Goal: Task Accomplishment & Management: Manage account settings

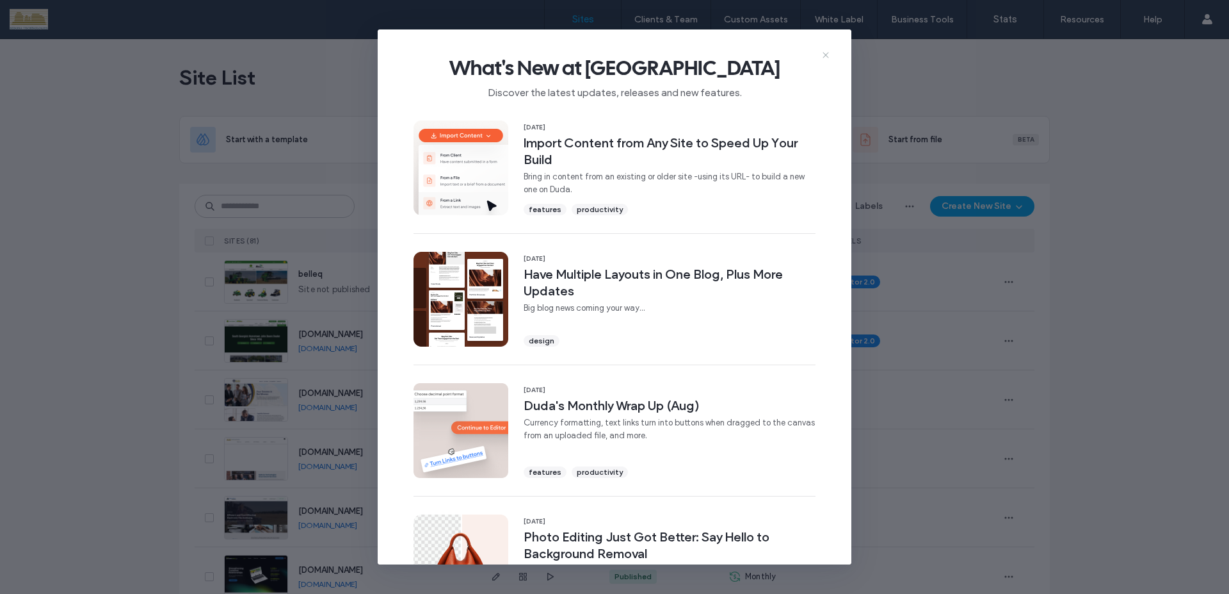
click at [824, 53] on icon at bounding box center [826, 55] width 10 height 10
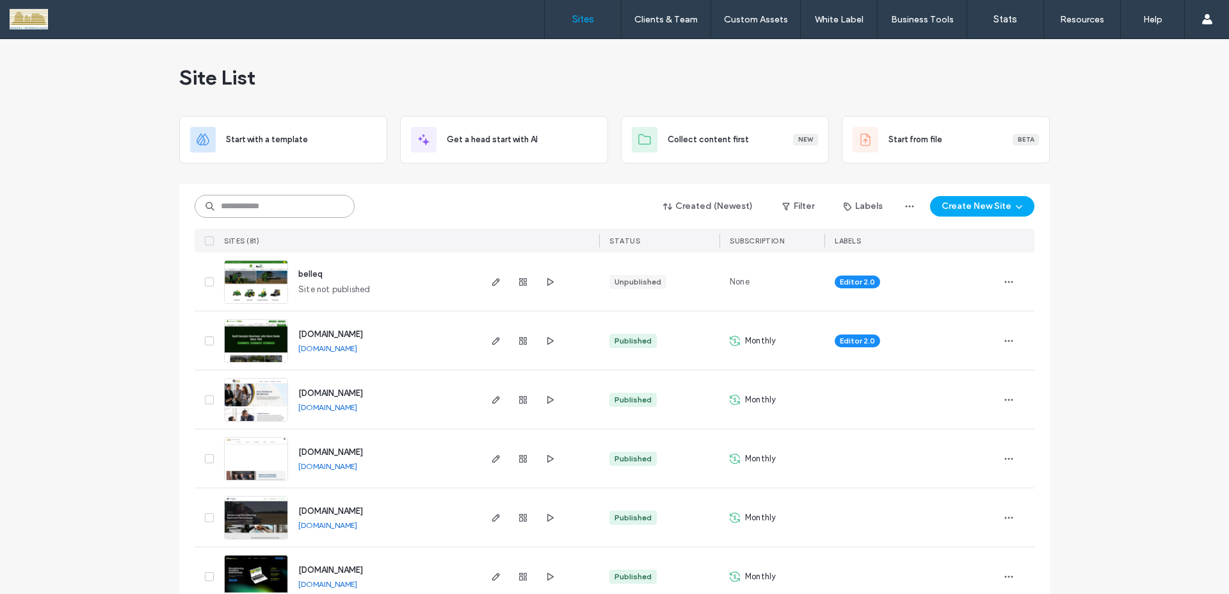
click at [318, 202] on input at bounding box center [275, 206] width 160 height 23
type input "*******"
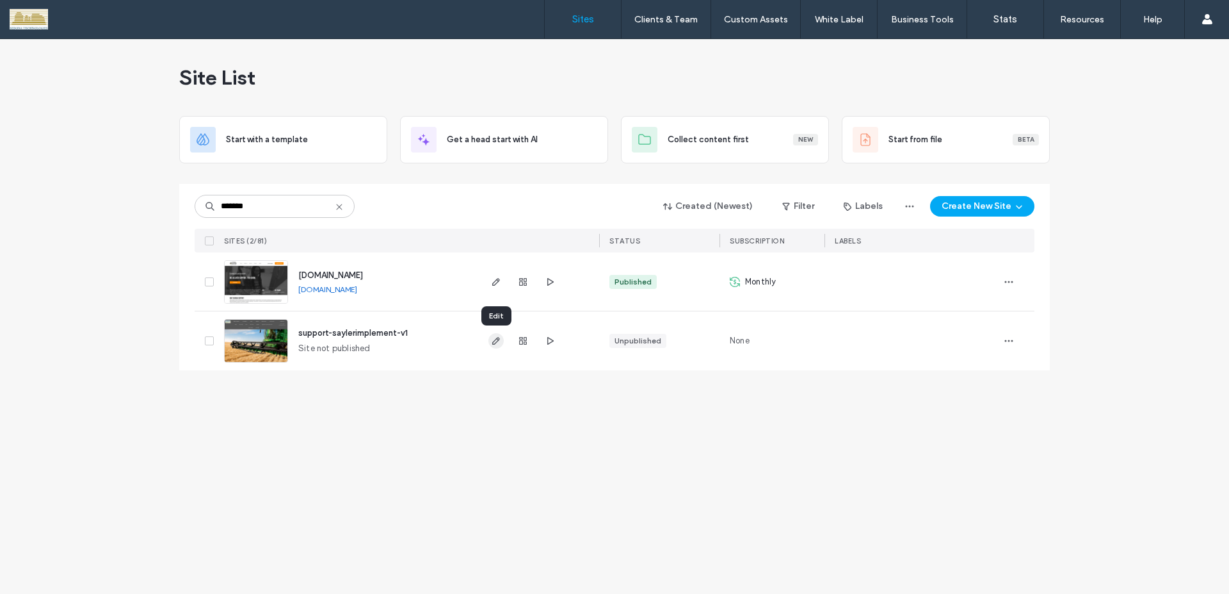
click at [496, 343] on use "button" at bounding box center [496, 341] width 8 height 8
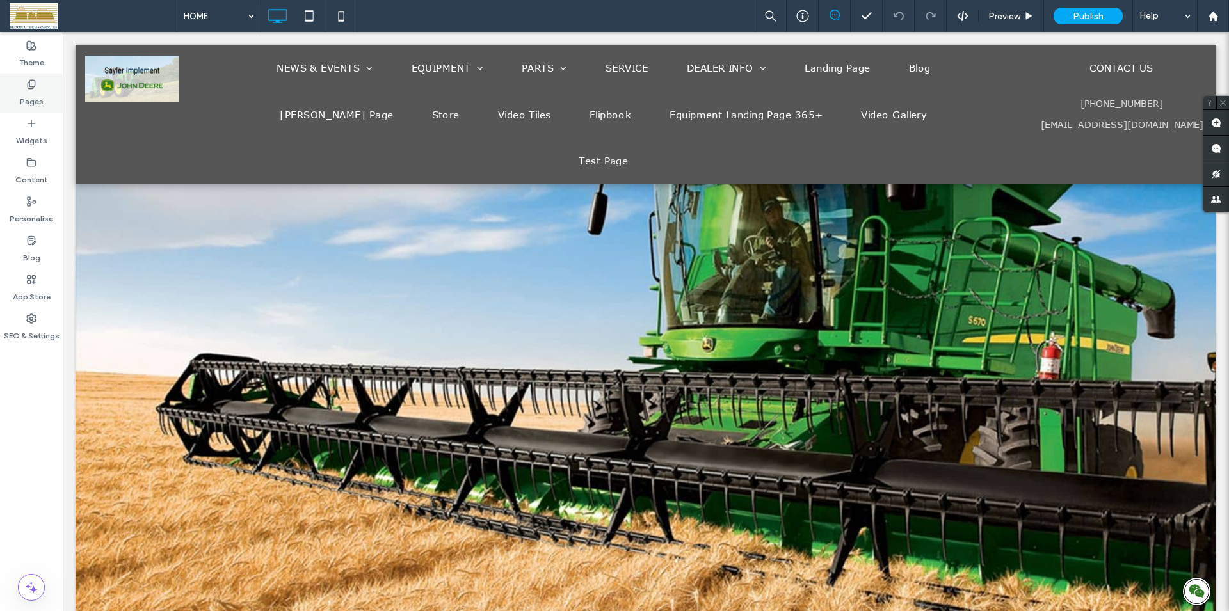
click at [35, 90] on label "Pages" at bounding box center [32, 99] width 24 height 18
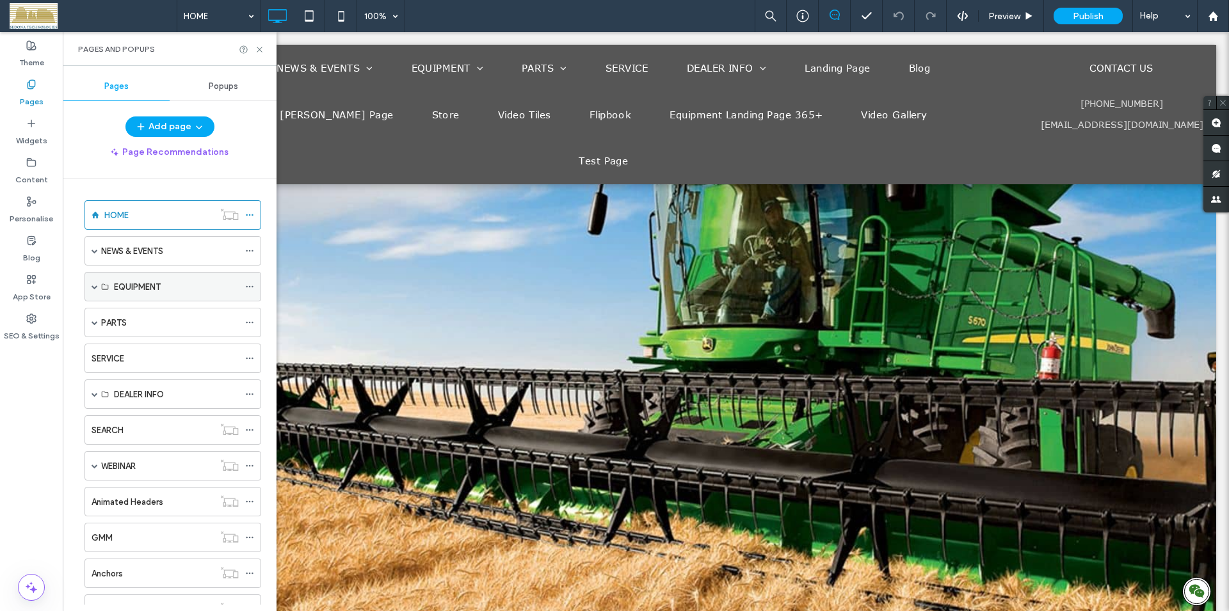
drag, startPoint x: 91, startPoint y: 287, endPoint x: 101, endPoint y: 291, distance: 10.3
click at [92, 287] on div "EQUIPMENT" at bounding box center [173, 286] width 177 height 29
click at [93, 286] on span at bounding box center [95, 287] width 6 height 6
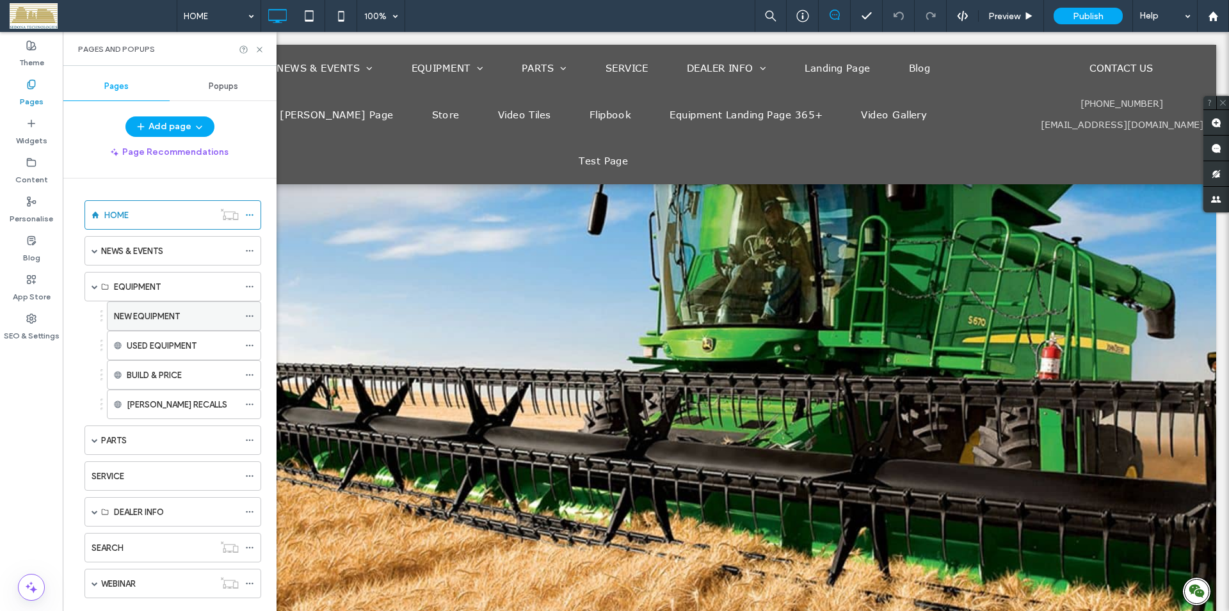
click at [138, 318] on label "NEW EQUIPMENT" at bounding box center [147, 316] width 66 height 22
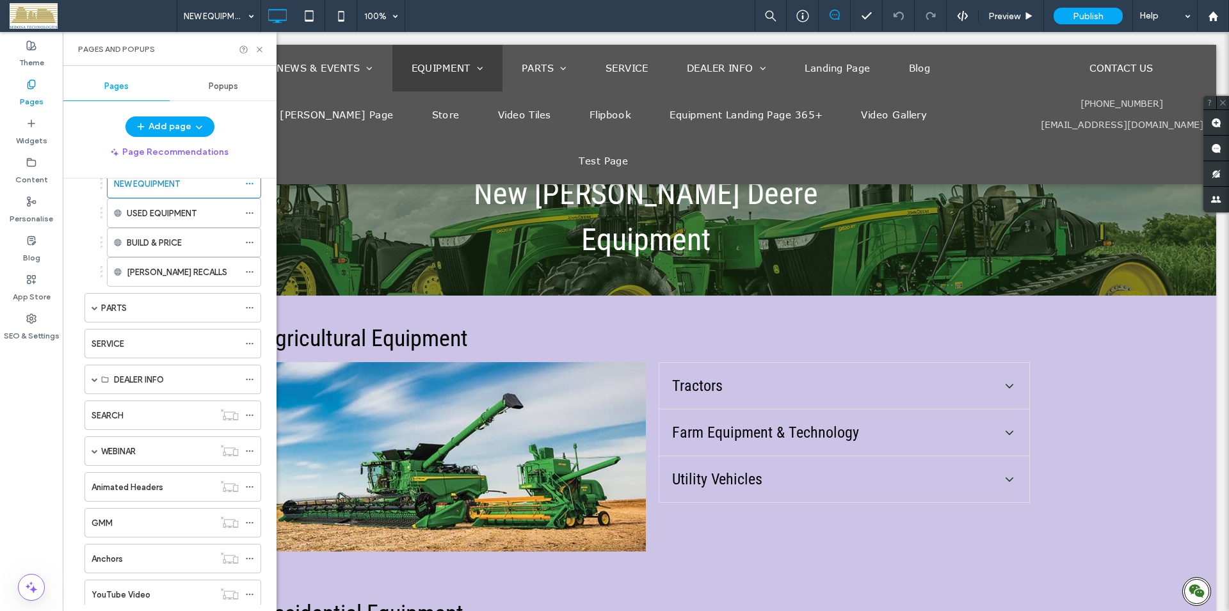
scroll to position [109, 0]
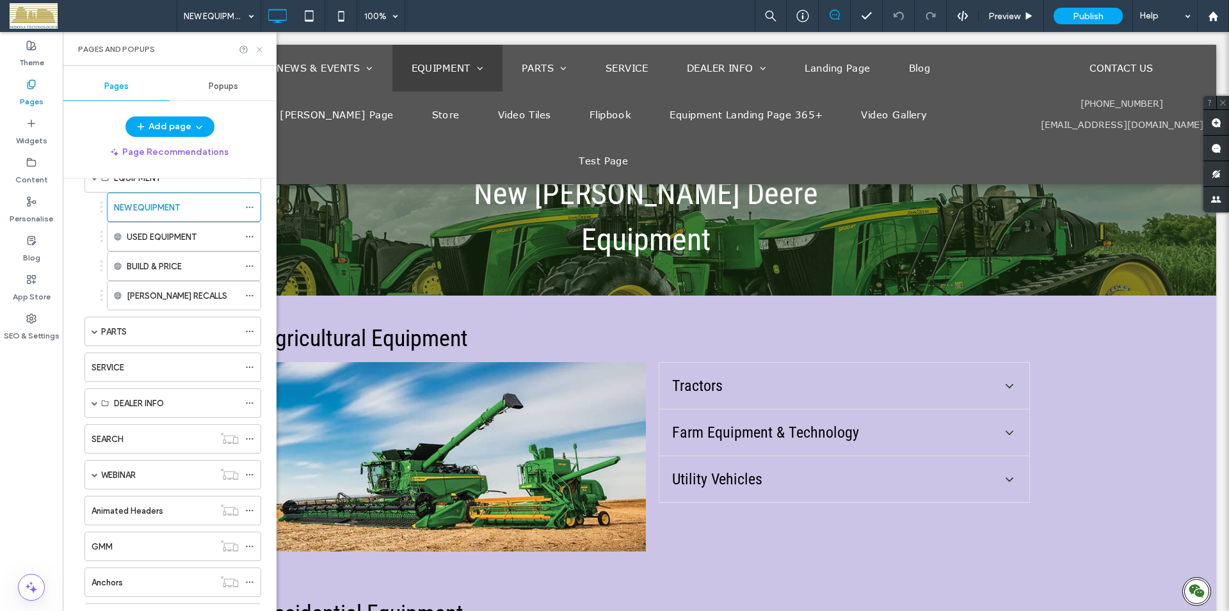
click at [258, 49] on icon at bounding box center [260, 50] width 10 height 10
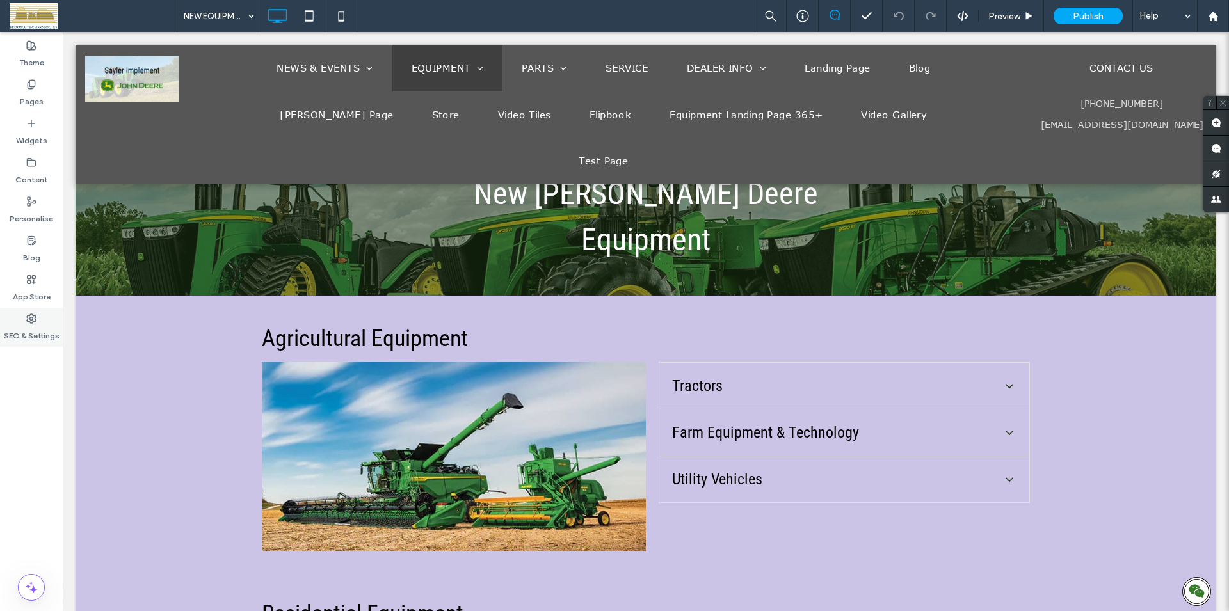
click at [40, 323] on div "SEO & Settings" at bounding box center [31, 327] width 63 height 39
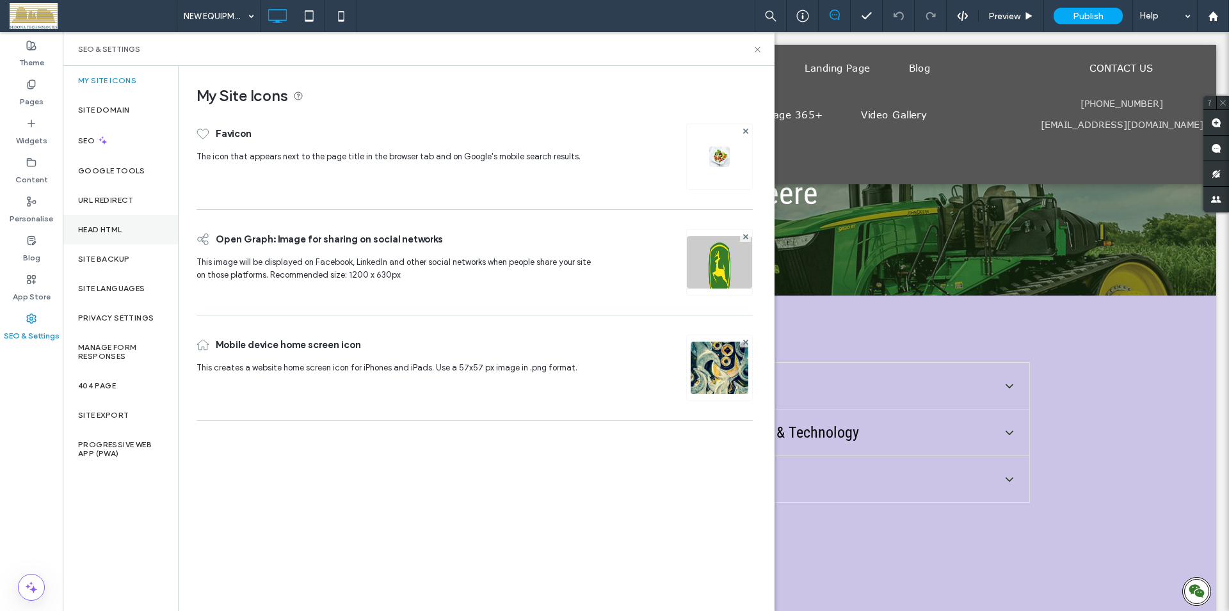
click at [100, 230] on label "Head HTML" at bounding box center [100, 229] width 44 height 9
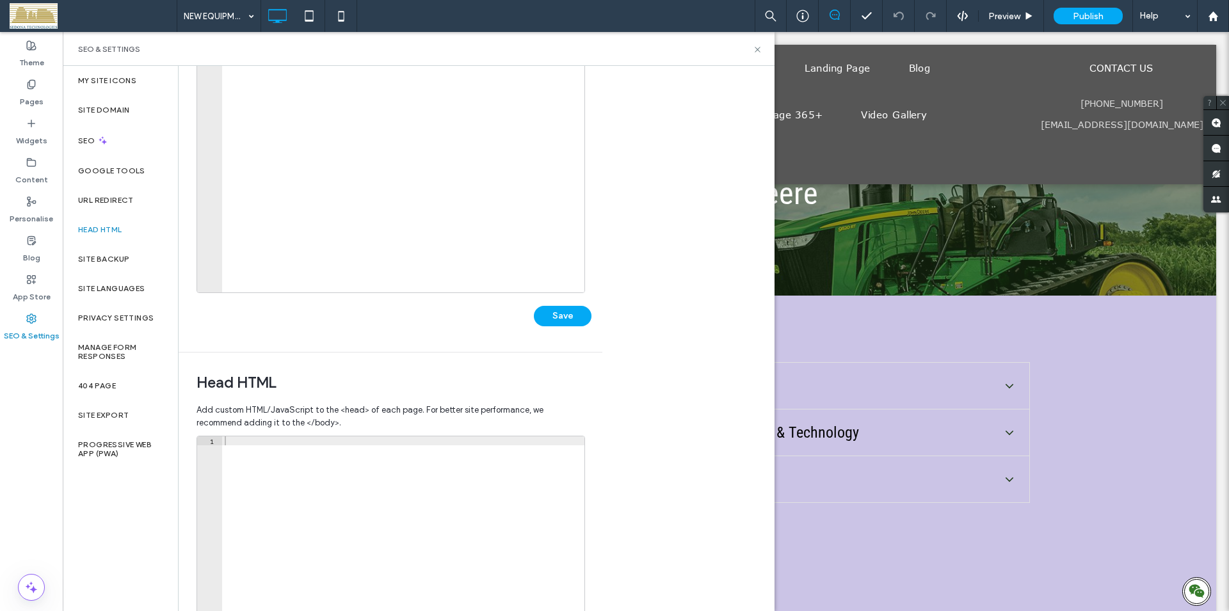
scroll to position [146, 0]
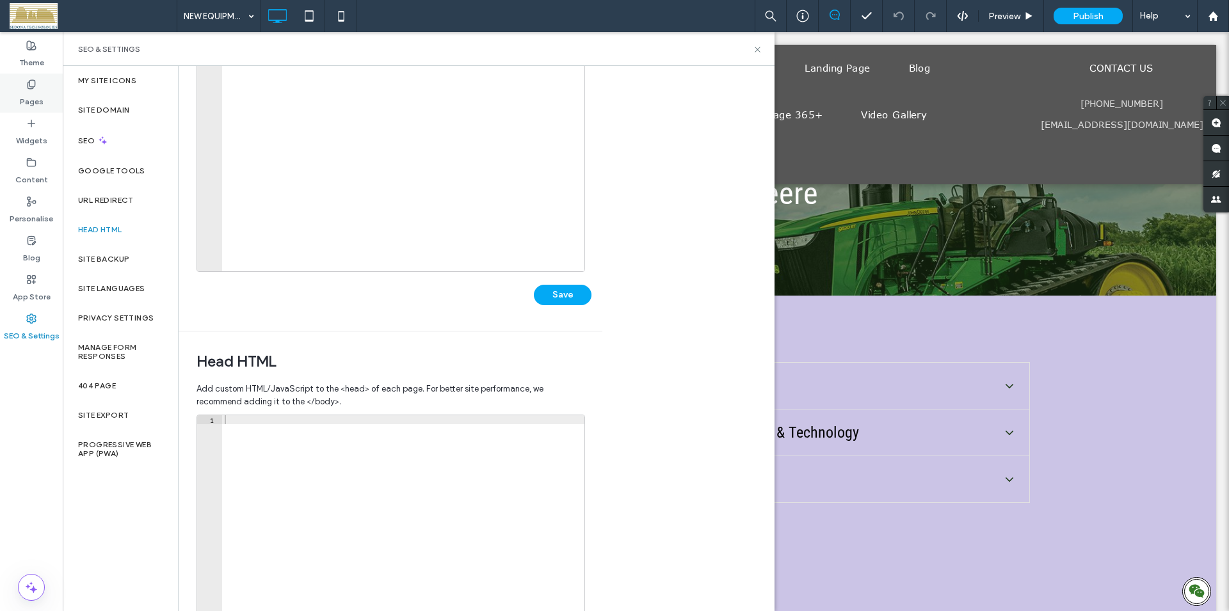
click at [38, 93] on label "Pages" at bounding box center [32, 99] width 24 height 18
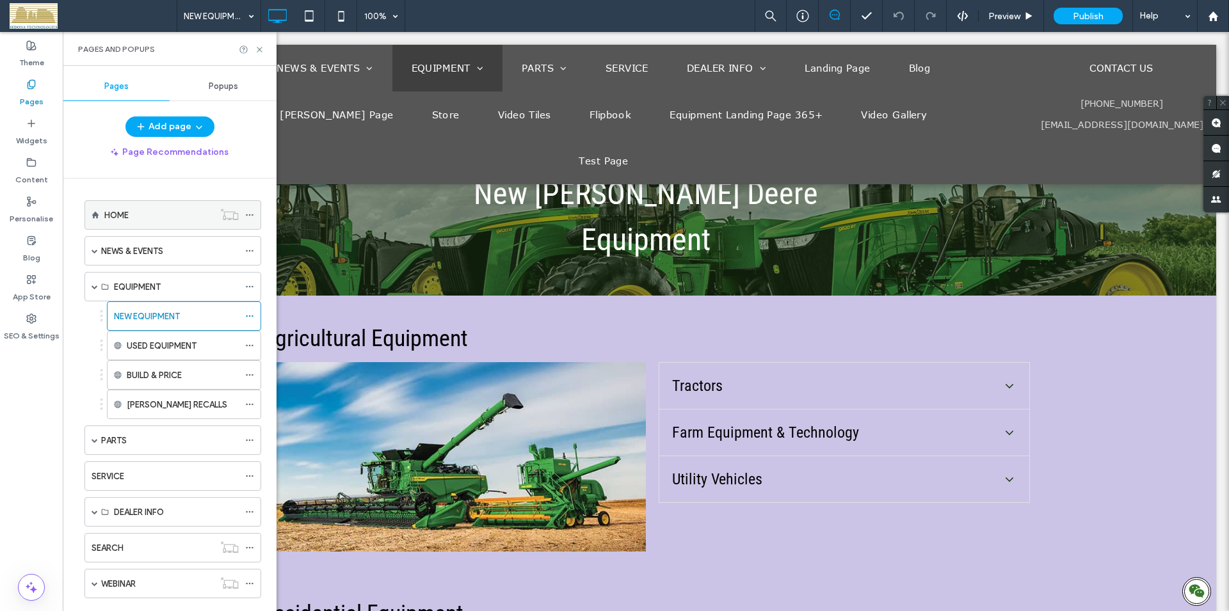
click at [130, 214] on div "HOME" at bounding box center [158, 215] width 109 height 13
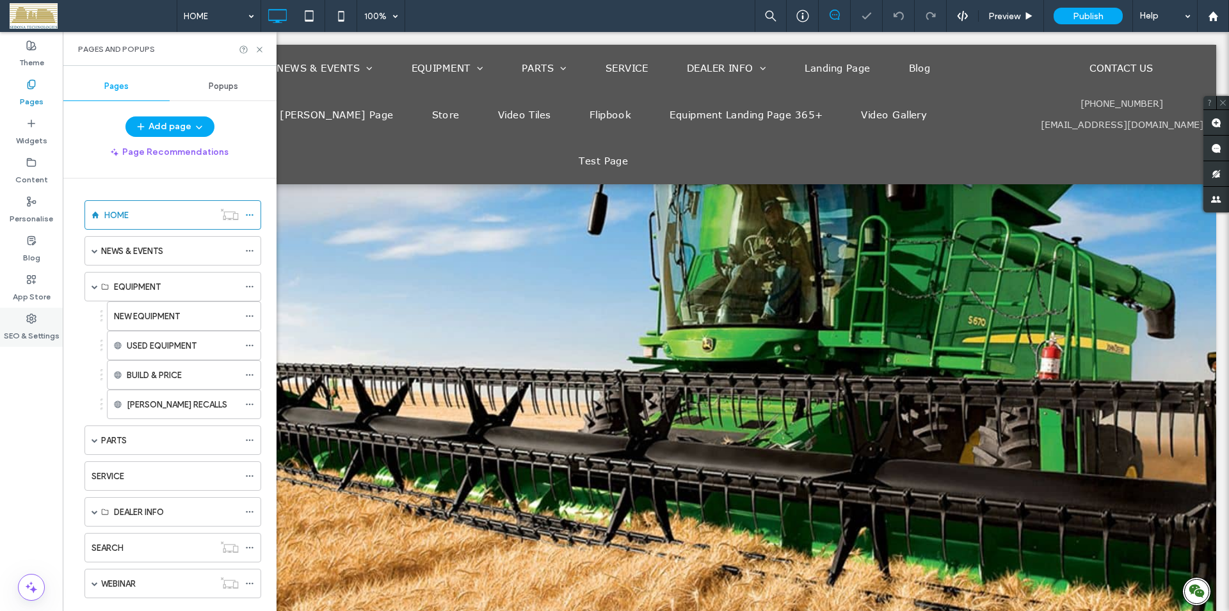
click at [33, 318] on use at bounding box center [31, 318] width 9 height 9
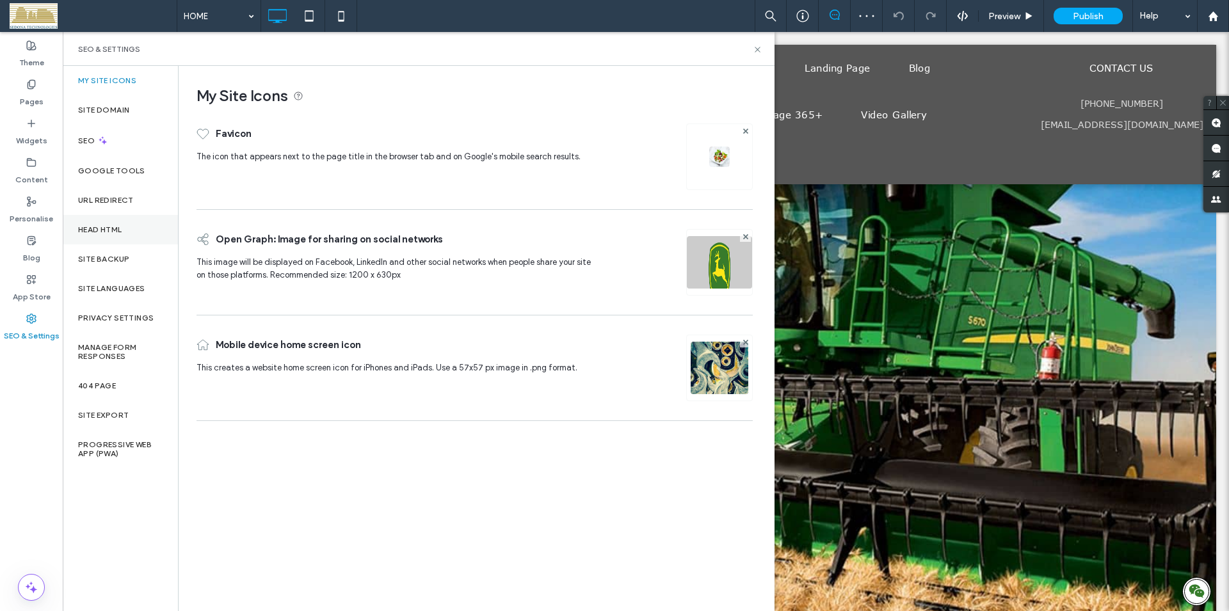
click at [102, 226] on label "Head HTML" at bounding box center [100, 229] width 44 height 9
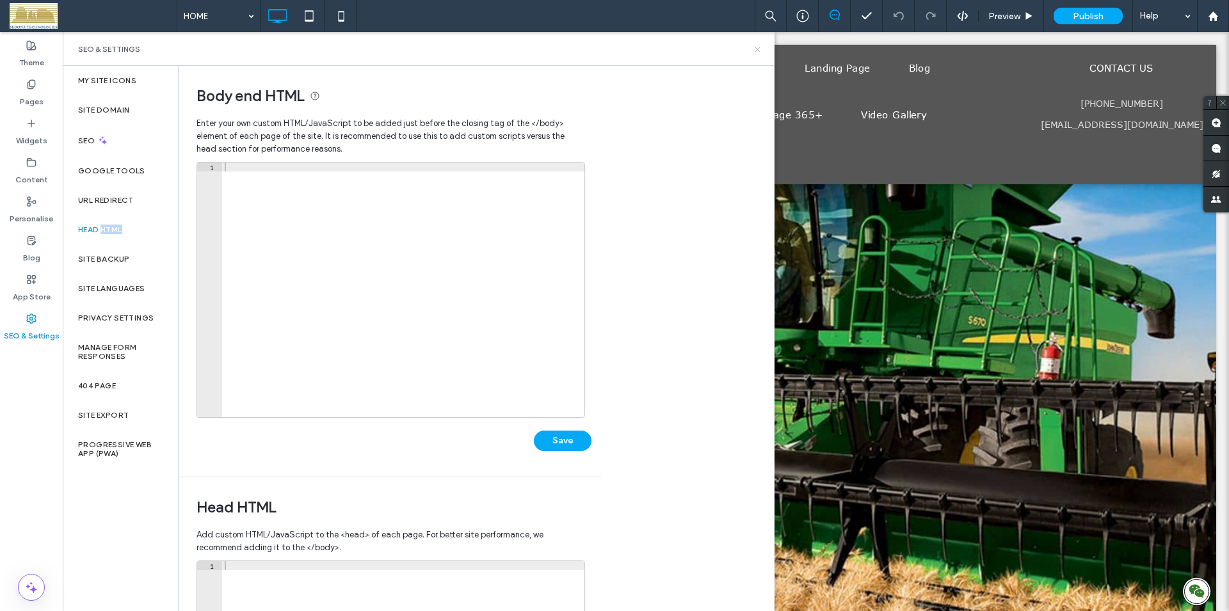
click at [760, 52] on use at bounding box center [757, 49] width 5 height 5
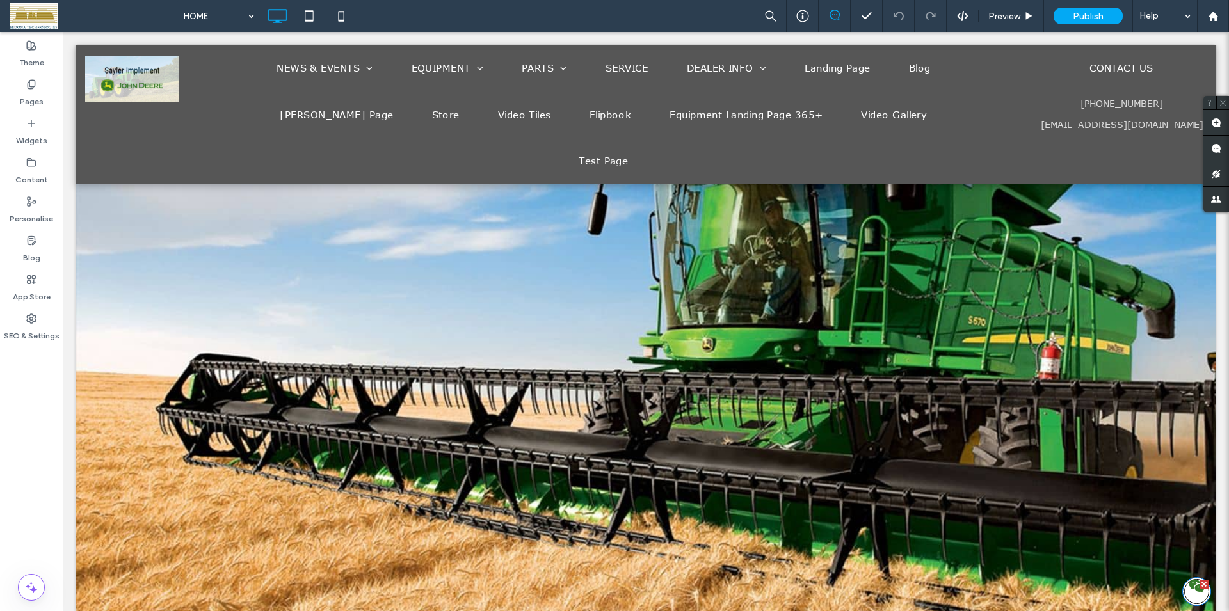
click at [1189, 587] on icon at bounding box center [1196, 586] width 15 height 13
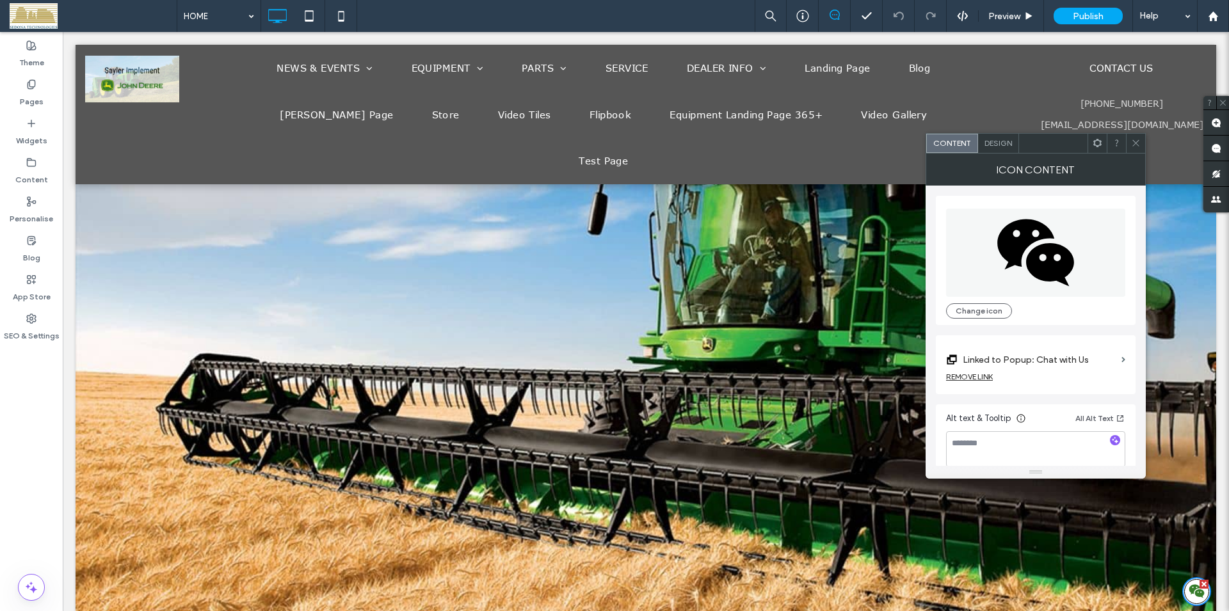
click at [1141, 140] on div at bounding box center [1135, 143] width 19 height 19
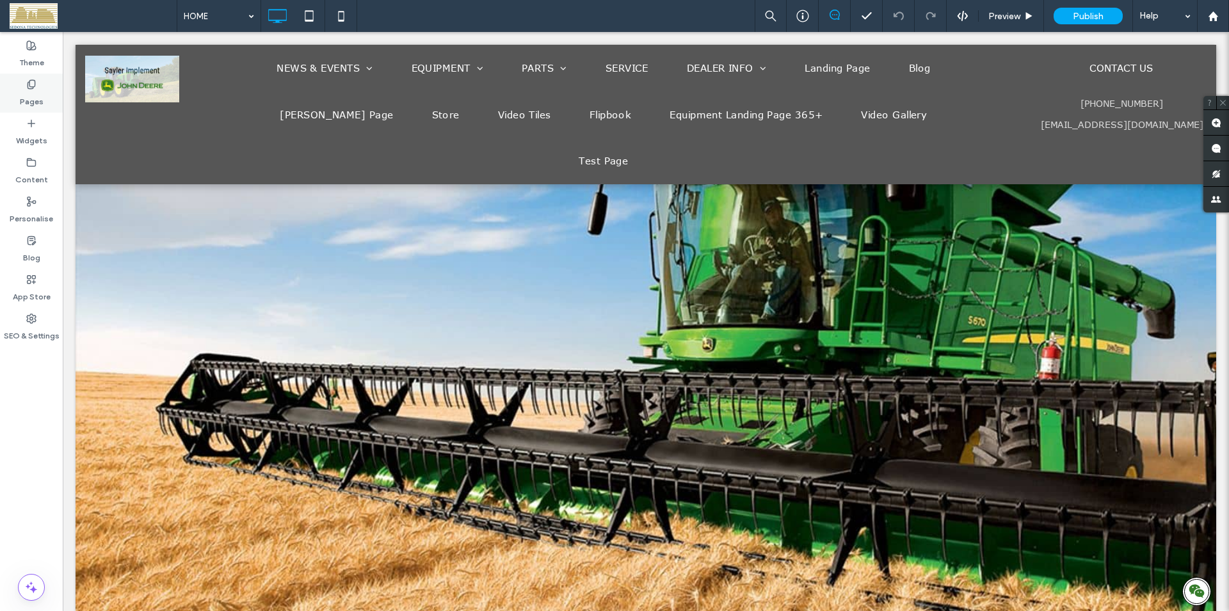
click at [31, 86] on icon at bounding box center [31, 84] width 10 height 10
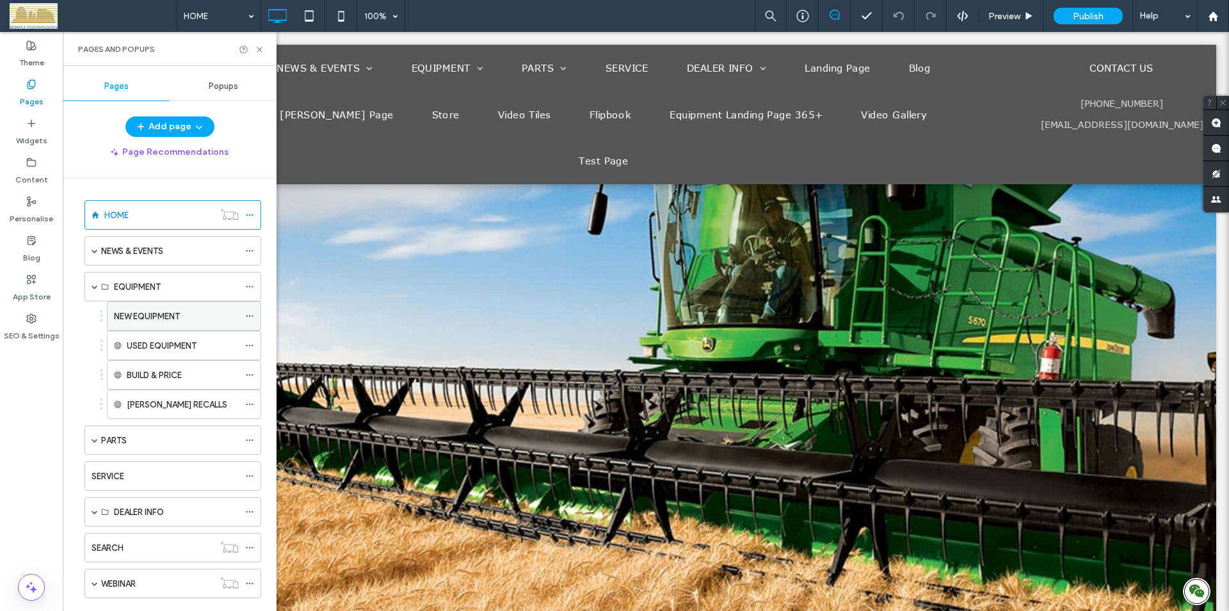
click at [161, 314] on label "NEW EQUIPMENT" at bounding box center [147, 316] width 66 height 22
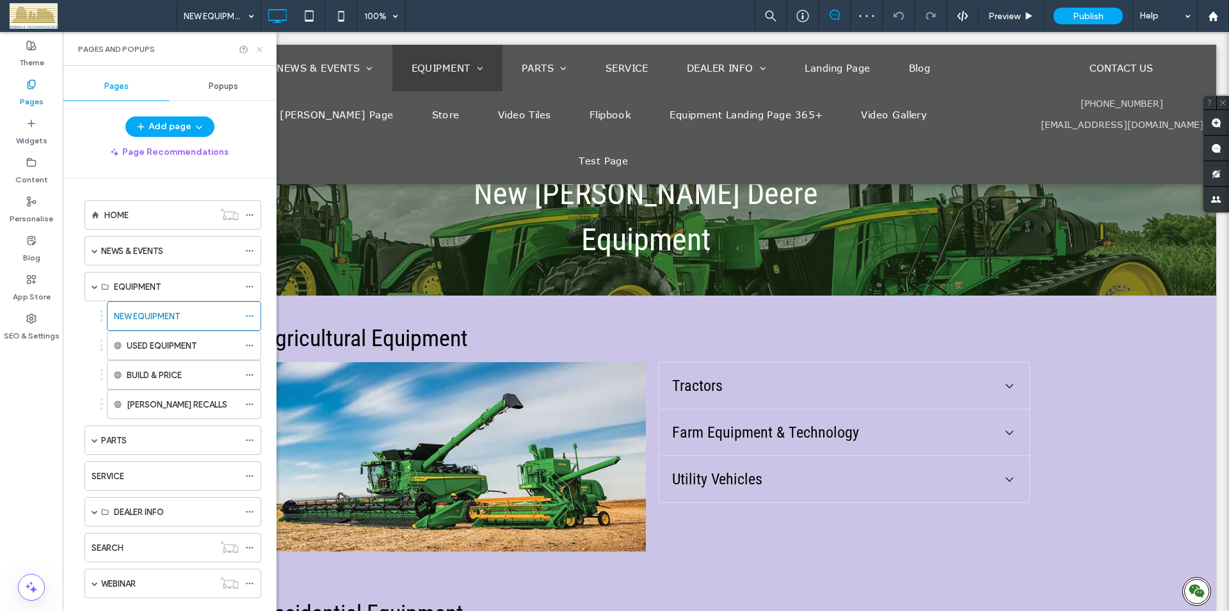
click at [259, 51] on icon at bounding box center [260, 50] width 10 height 10
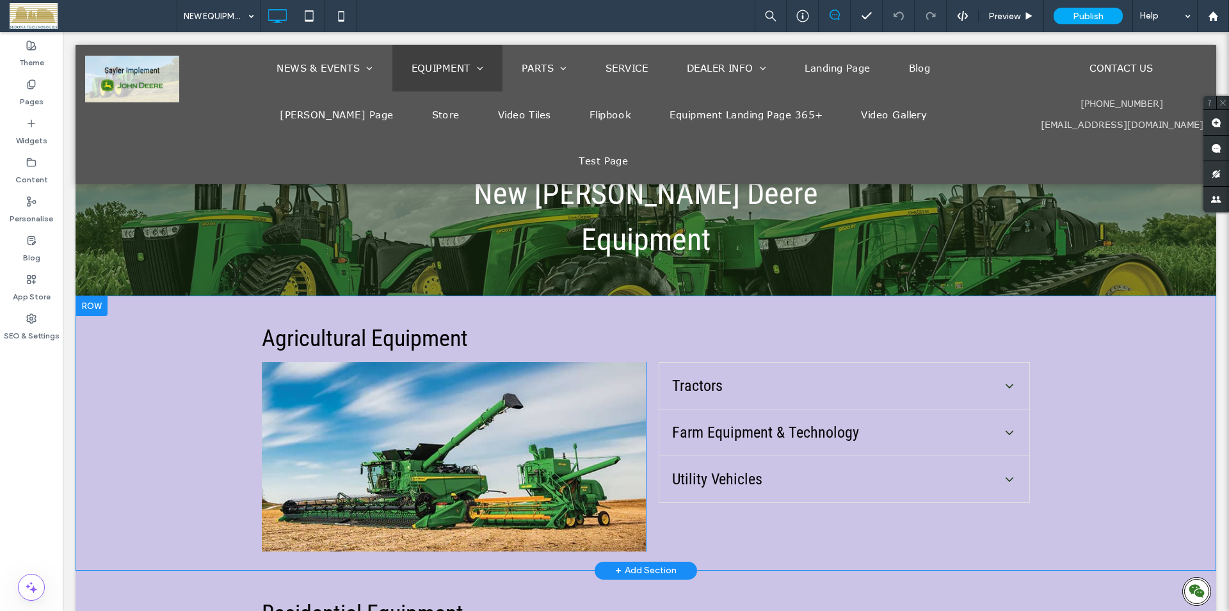
click at [101, 296] on div at bounding box center [92, 306] width 32 height 20
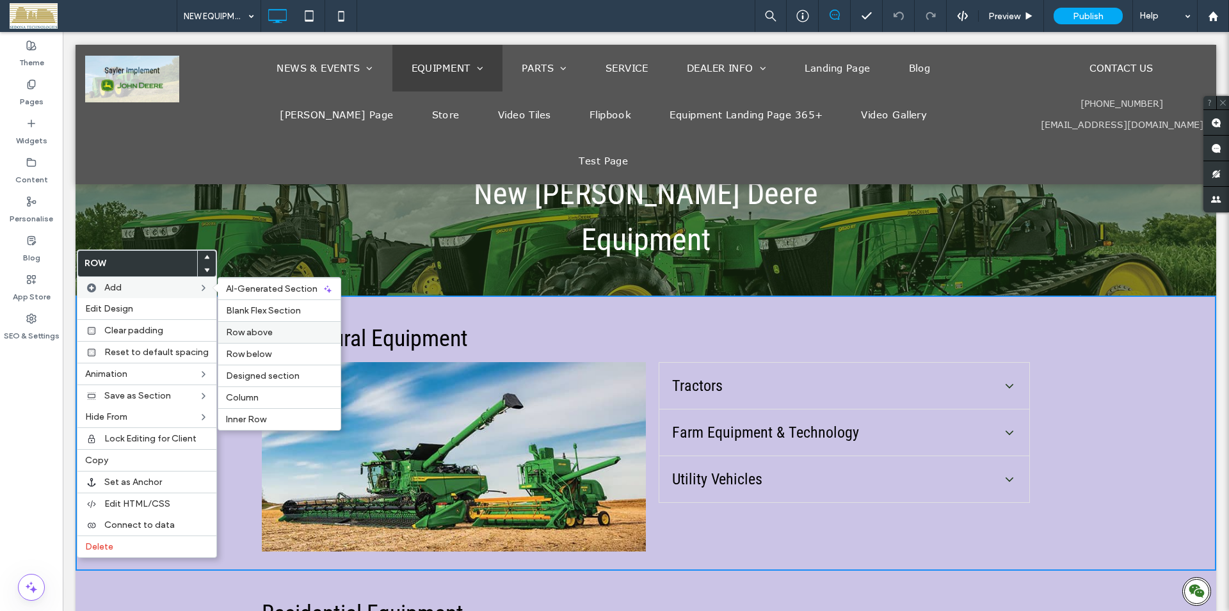
click at [239, 334] on span "Row above" at bounding box center [249, 332] width 47 height 11
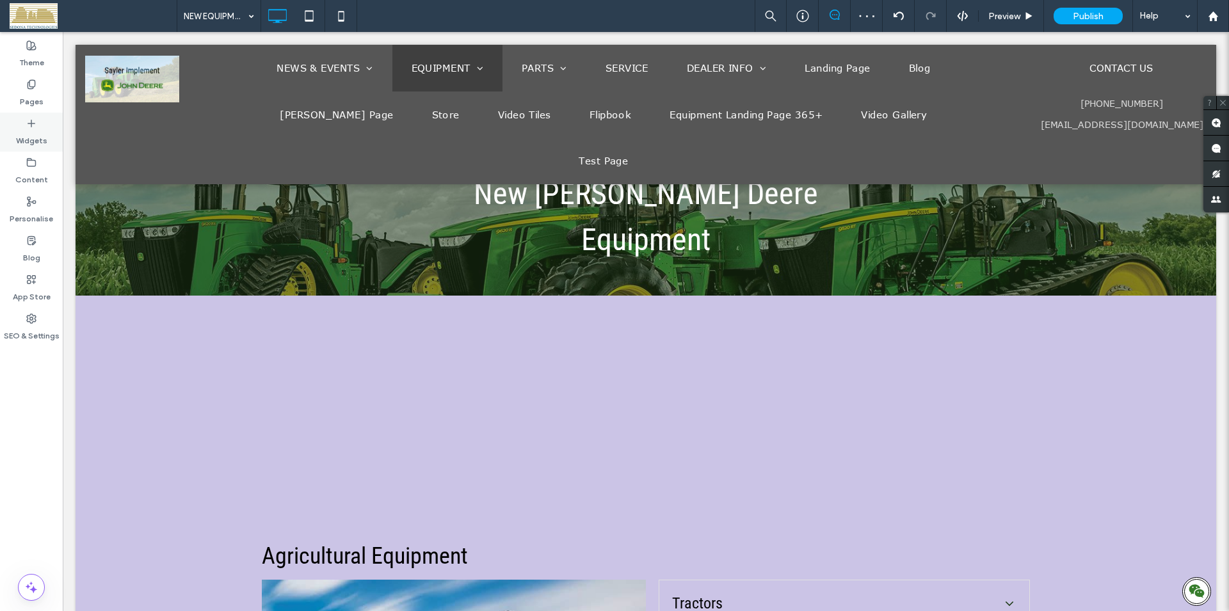
click at [36, 123] on icon at bounding box center [31, 123] width 10 height 10
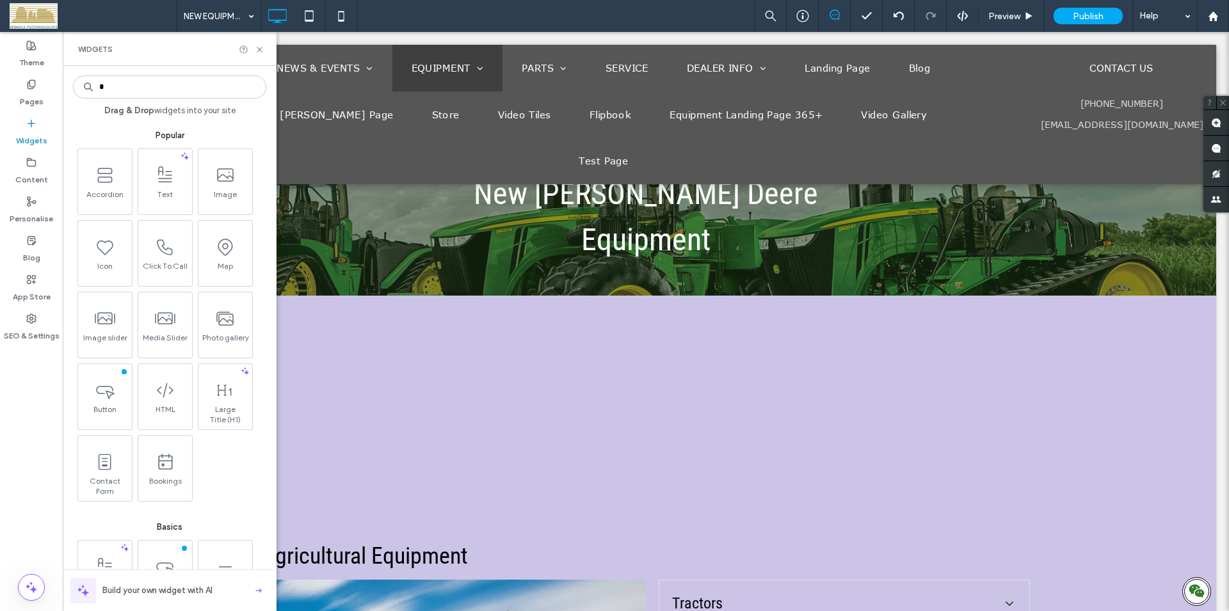
type input "*"
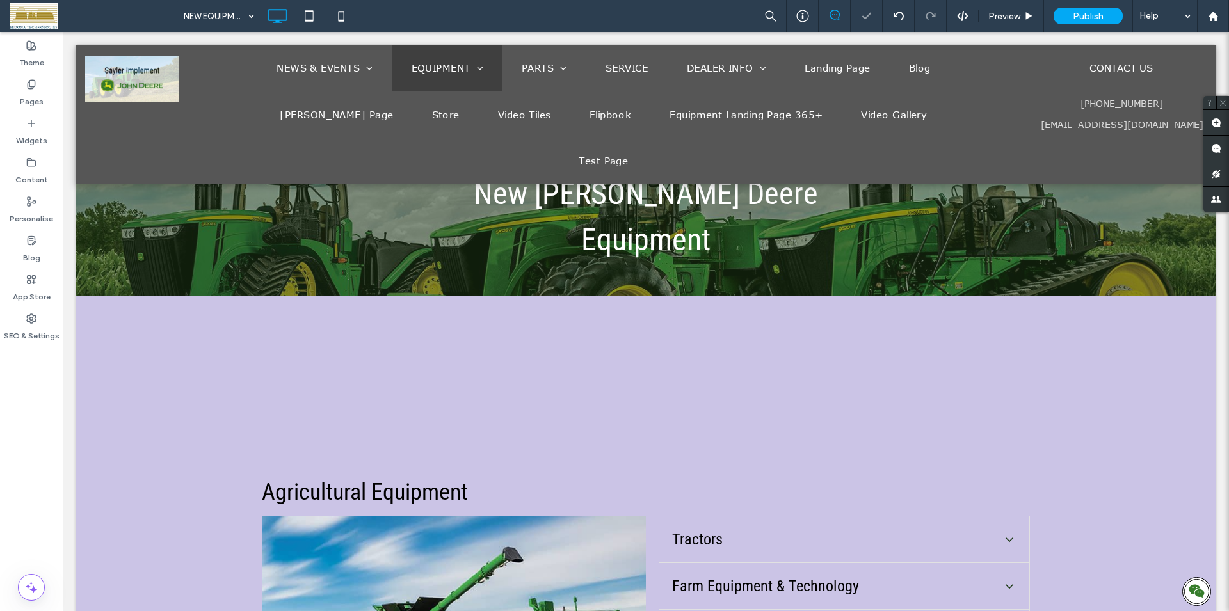
click at [373, 366] on body ".wqwq-1{fill:#231f20;} .cls-1q, .cls-2q { fill-rule: evenodd; } .cls-2q { fill:…" at bounding box center [614, 305] width 1229 height 611
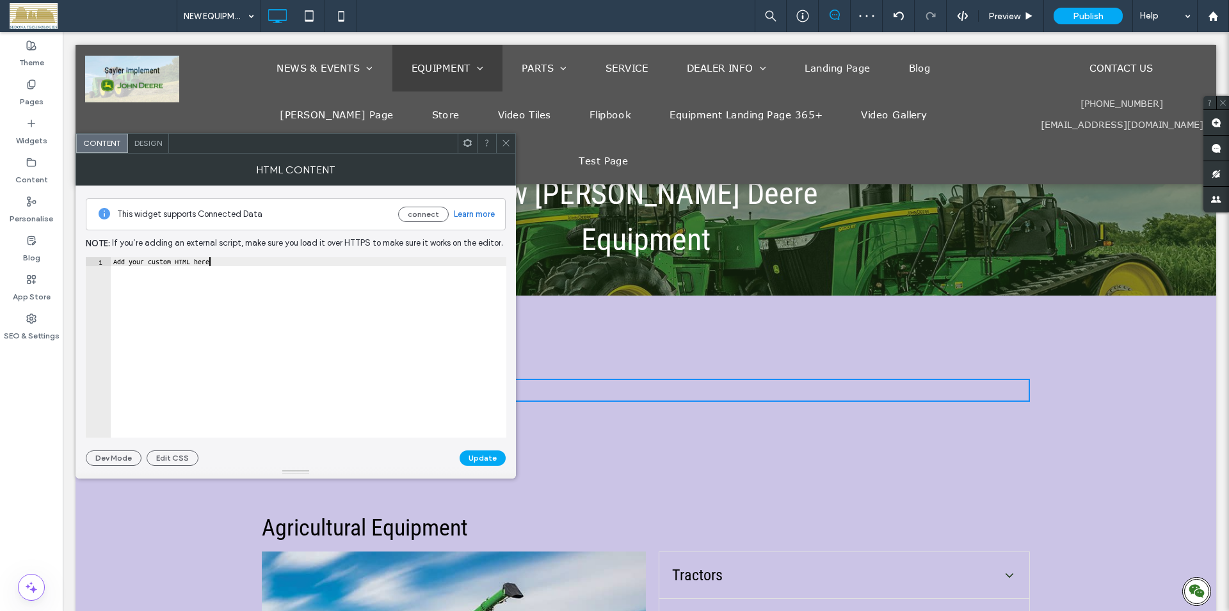
click at [243, 344] on div "Add your custom HTML here" at bounding box center [309, 356] width 396 height 198
type textarea "*"
paste textarea "*********"
type textarea "*********"
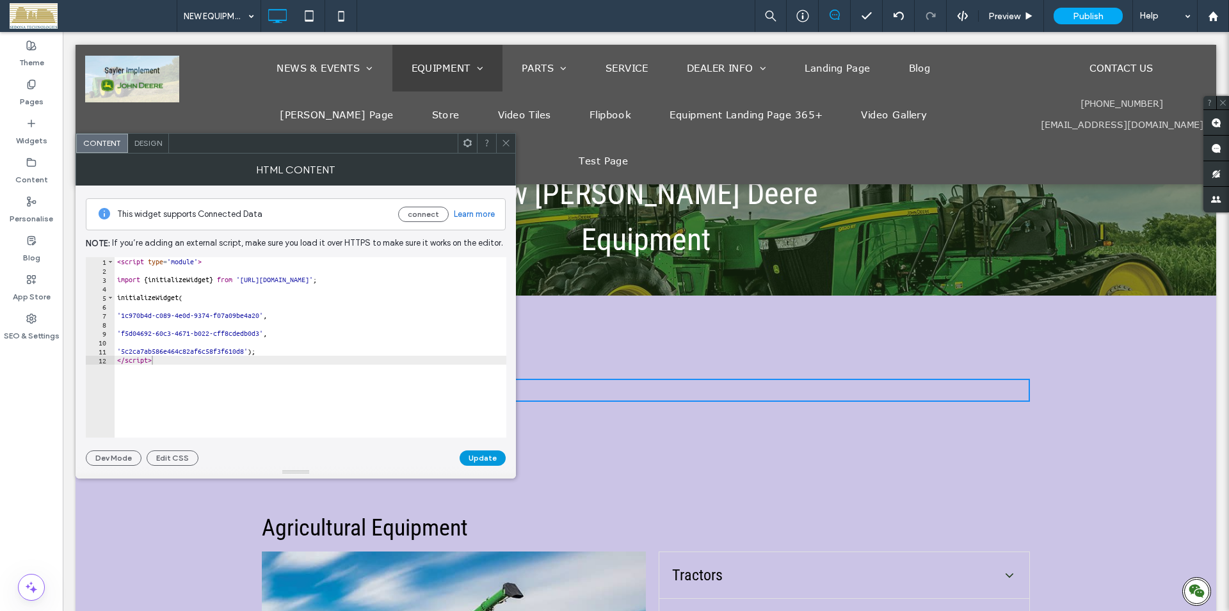
click at [492, 459] on button "Update" at bounding box center [483, 458] width 46 height 15
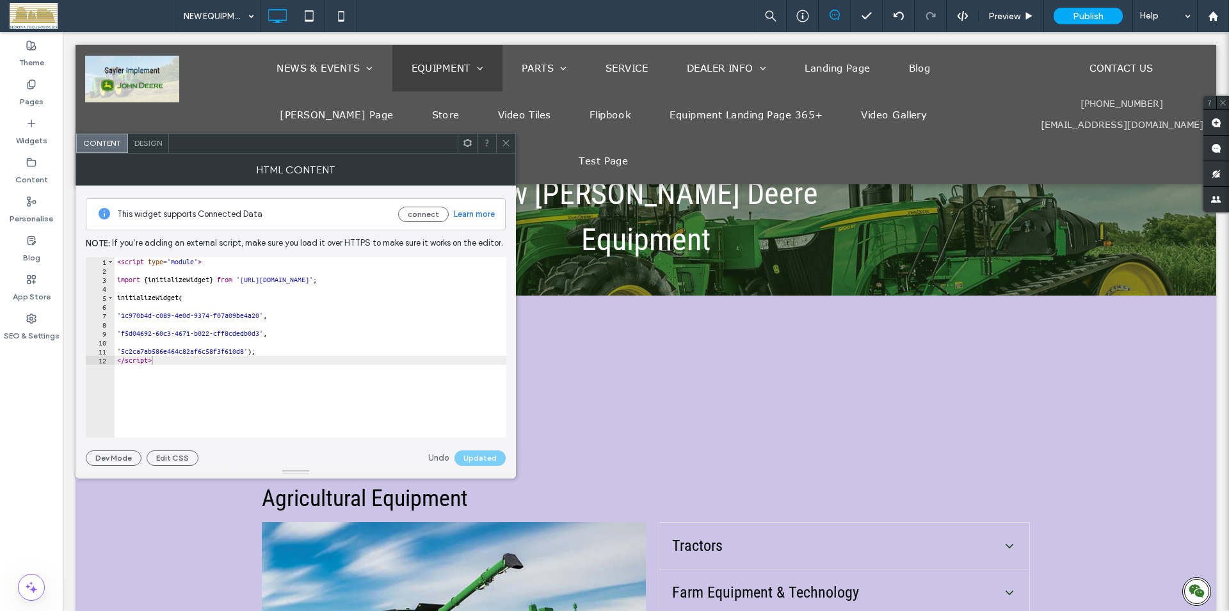
click at [508, 147] on icon at bounding box center [506, 143] width 10 height 10
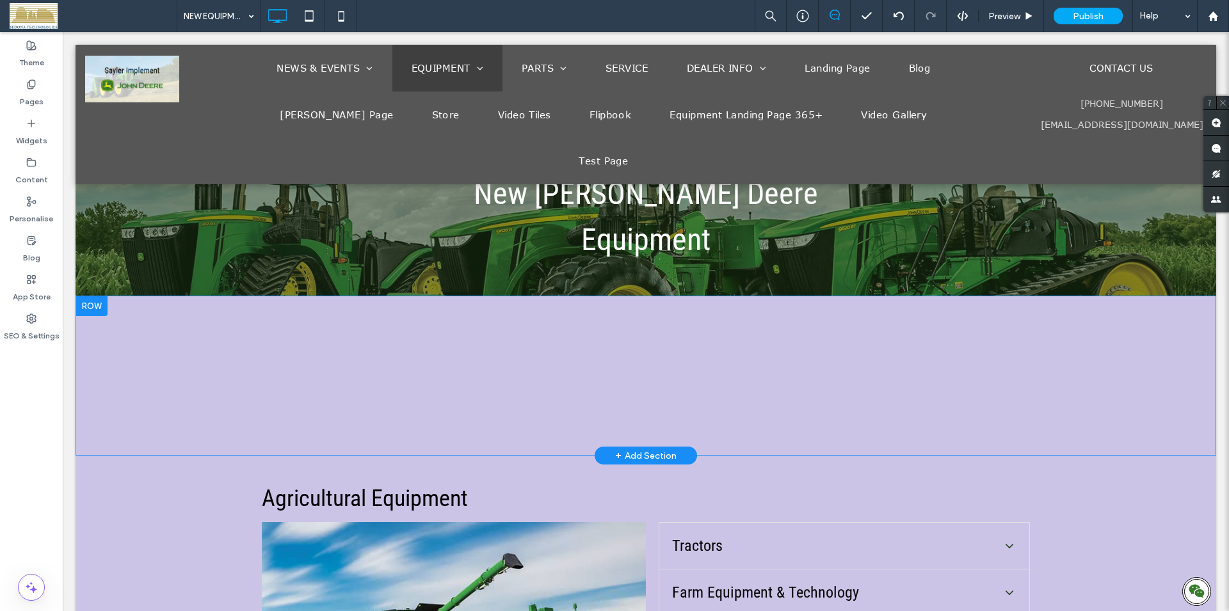
click at [604, 324] on div "Click To Paste Click To Paste Row + Add Section" at bounding box center [646, 376] width 1141 height 160
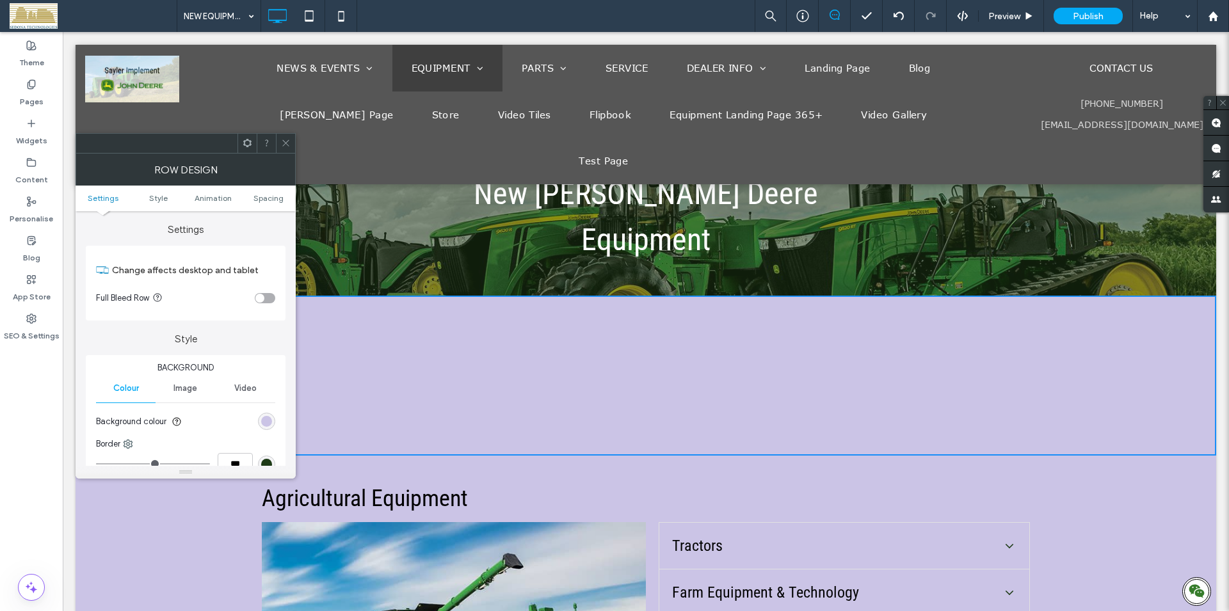
click at [284, 142] on icon at bounding box center [286, 143] width 10 height 10
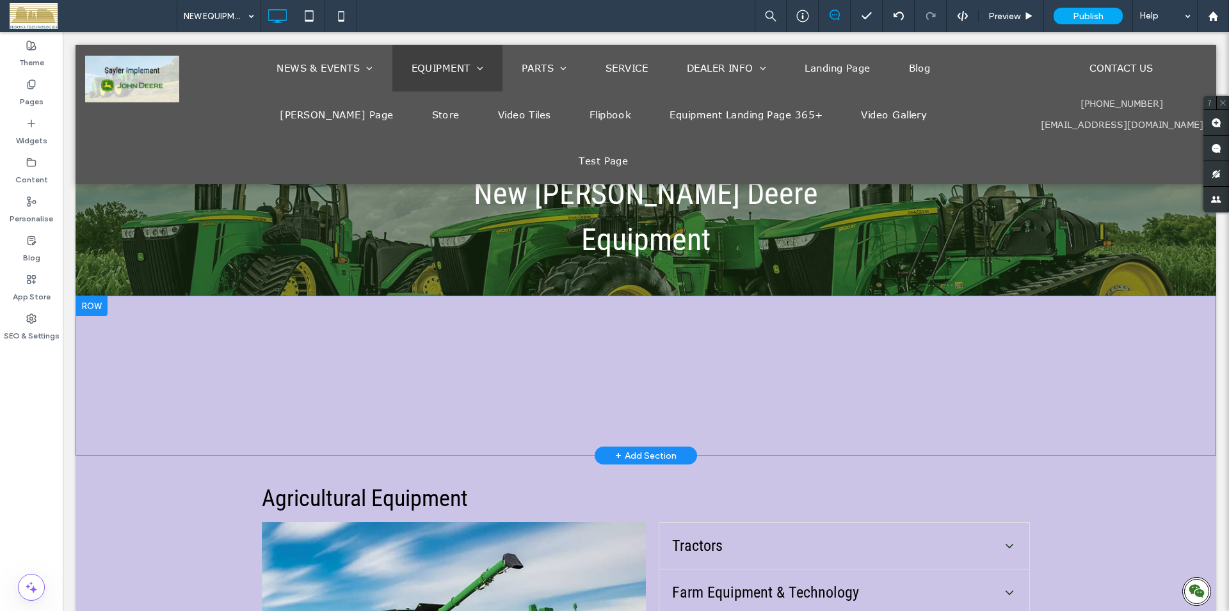
click at [400, 343] on div "Click To Paste Click To Paste Row + Add Section" at bounding box center [646, 376] width 1141 height 160
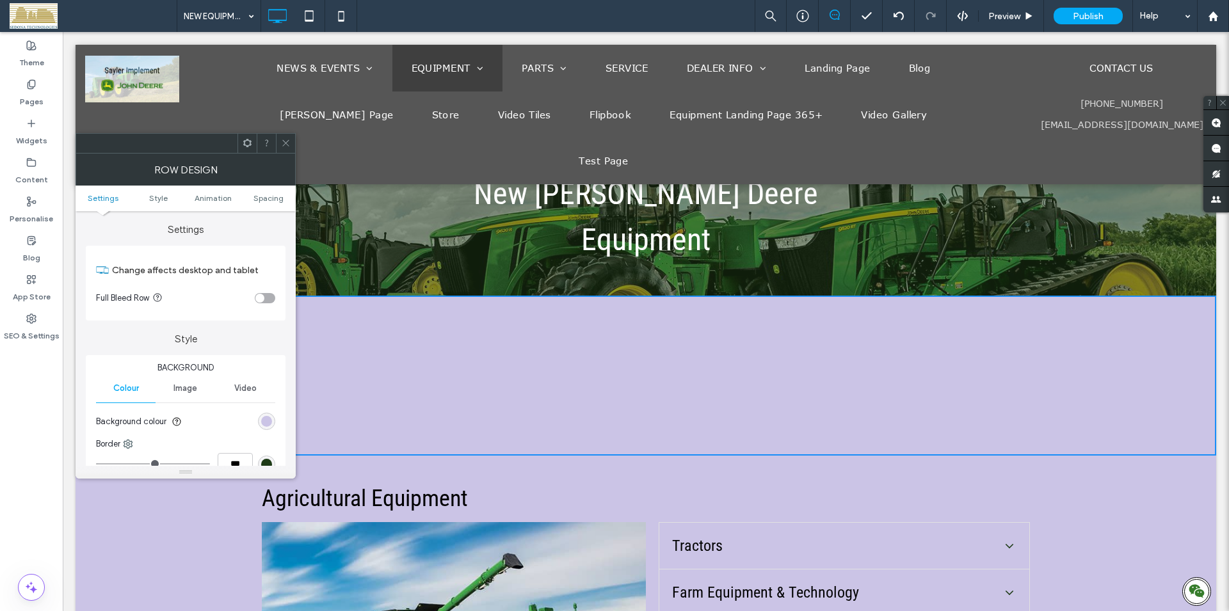
click at [280, 148] on div at bounding box center [285, 143] width 19 height 19
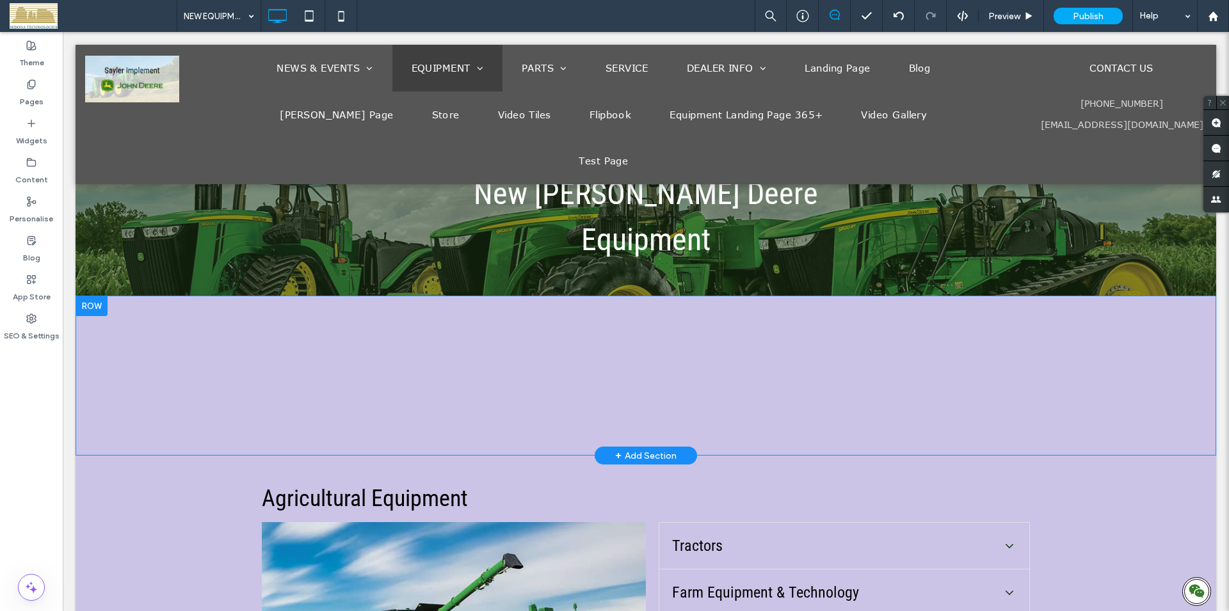
click at [647, 316] on div "Click To Paste Click To Paste Row + Add Section" at bounding box center [646, 376] width 1141 height 160
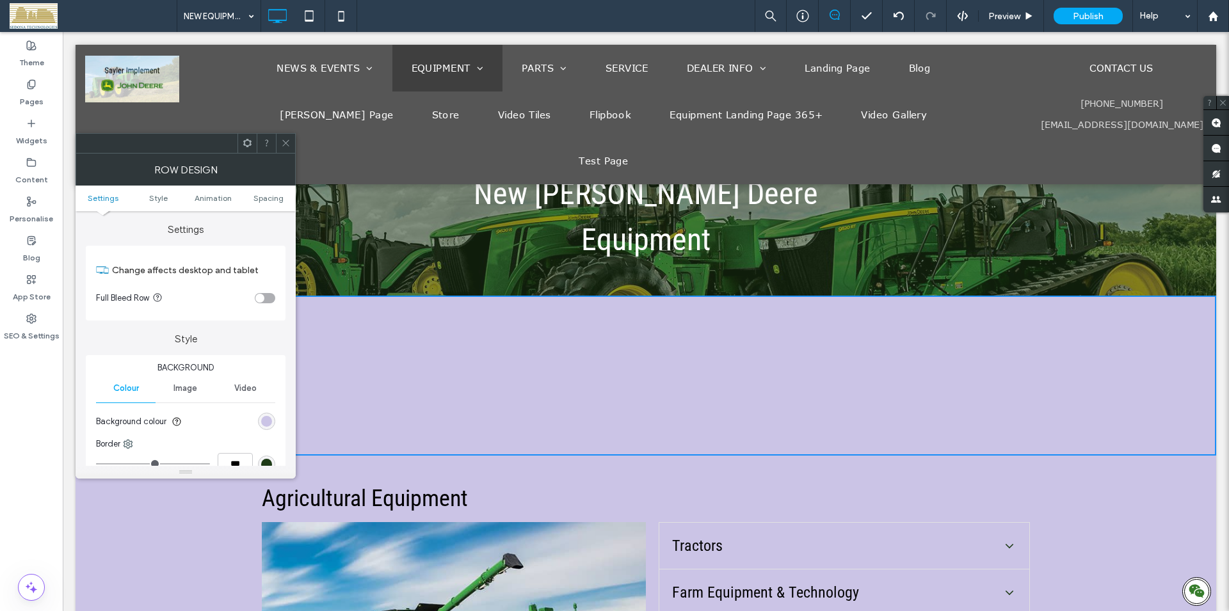
click at [279, 140] on div at bounding box center [285, 143] width 19 height 19
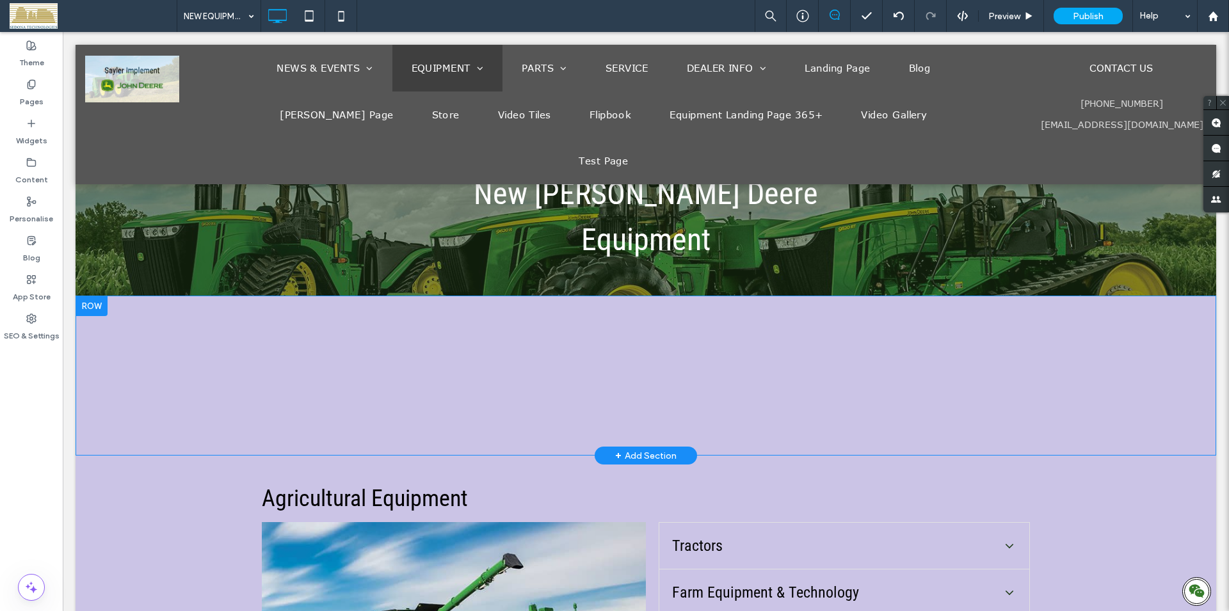
click at [635, 373] on div "Click To Paste Click To Paste" at bounding box center [646, 376] width 768 height 6
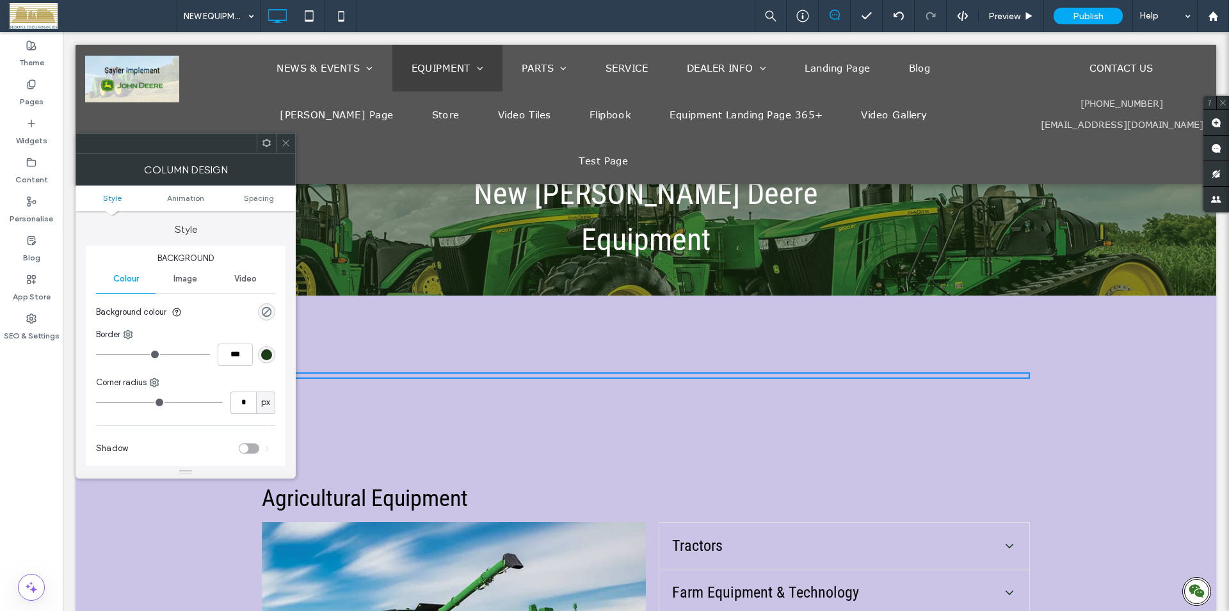
click at [282, 145] on icon at bounding box center [286, 143] width 10 height 10
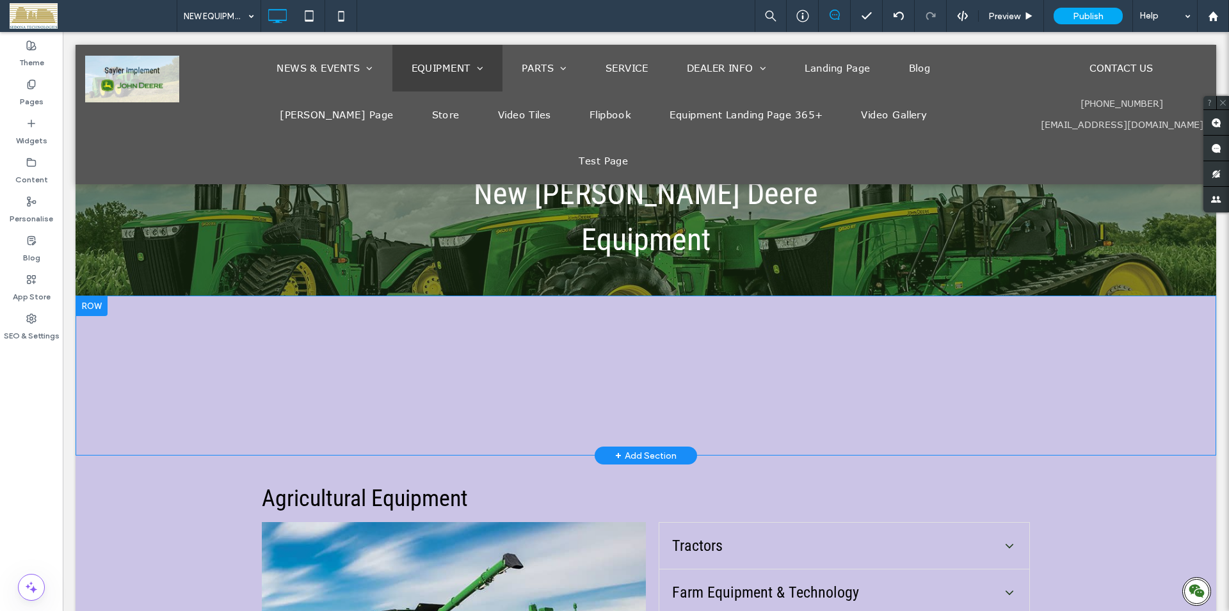
click at [103, 296] on div at bounding box center [92, 306] width 32 height 20
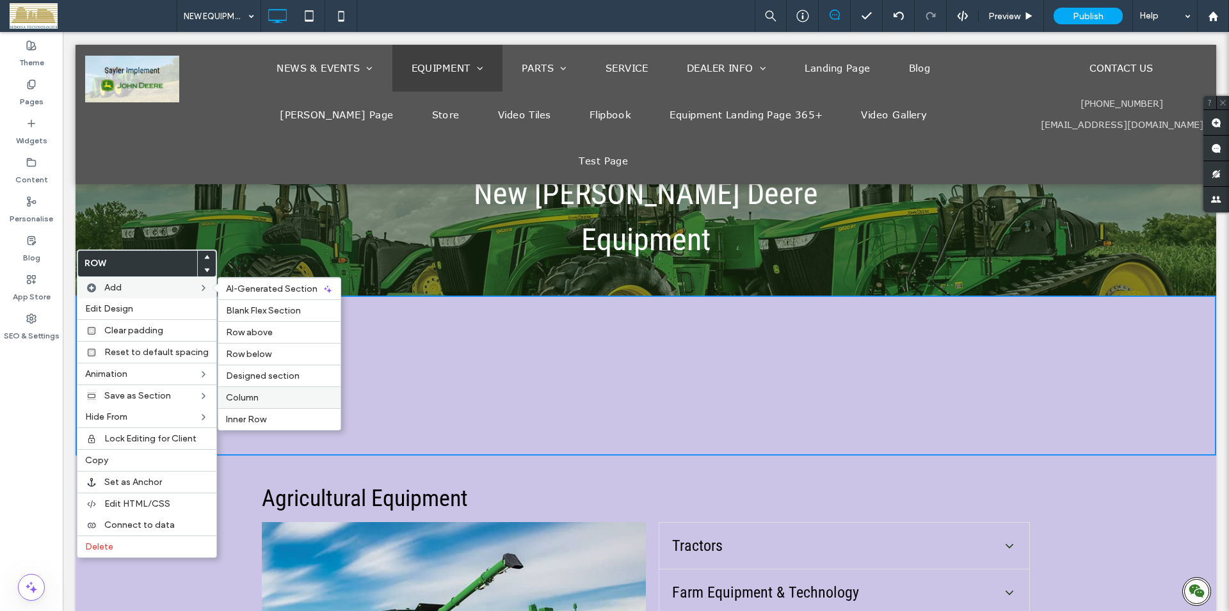
click at [255, 396] on span "Column" at bounding box center [242, 397] width 33 height 11
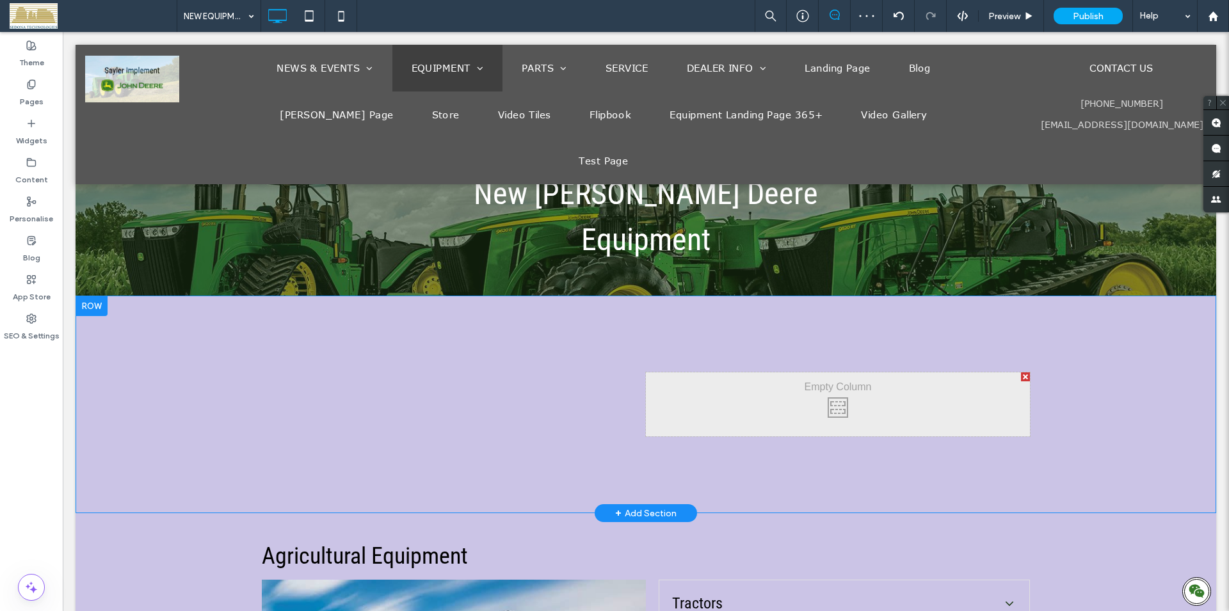
click at [811, 373] on div "Click To Paste Click To Paste" at bounding box center [838, 405] width 384 height 64
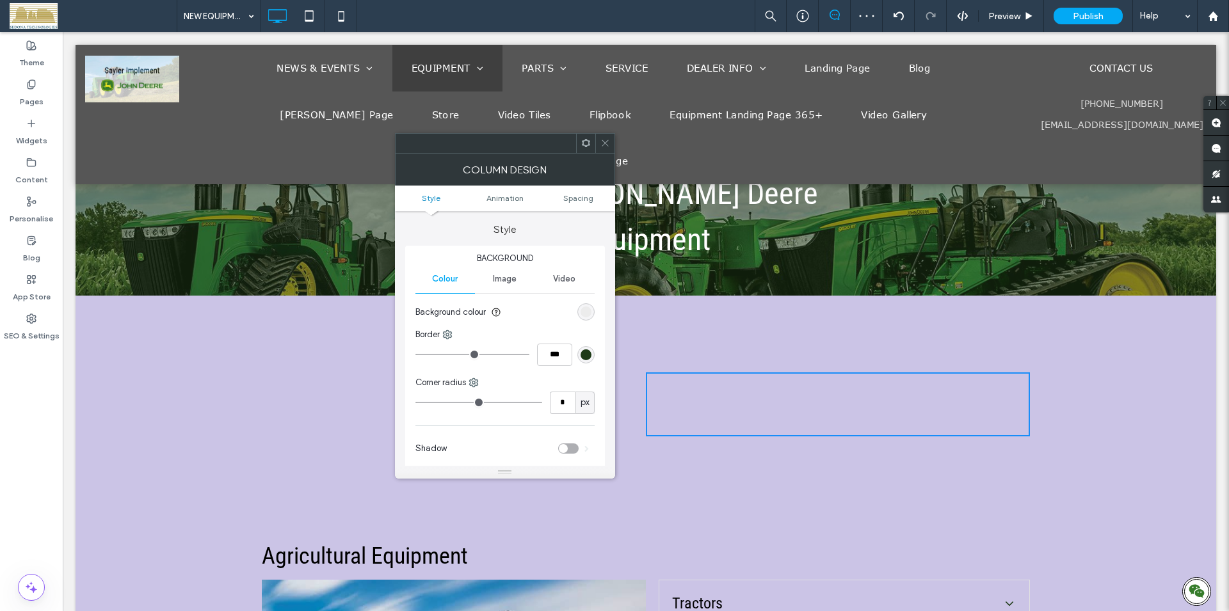
click at [579, 147] on div at bounding box center [585, 143] width 19 height 19
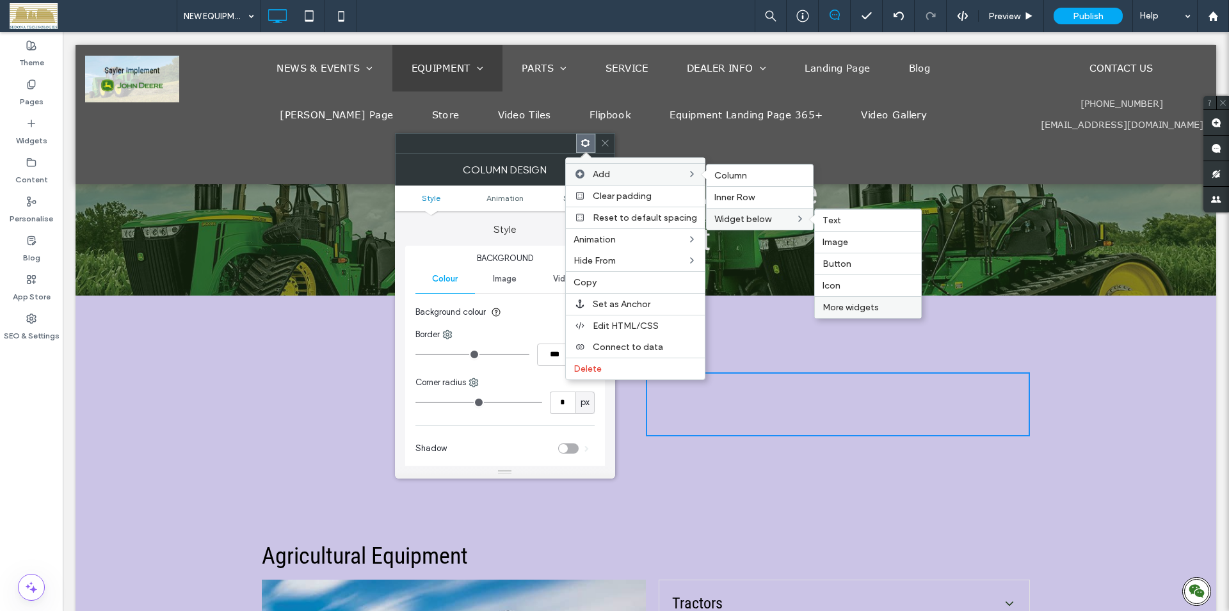
click at [832, 309] on span "More widgets" at bounding box center [851, 307] width 56 height 11
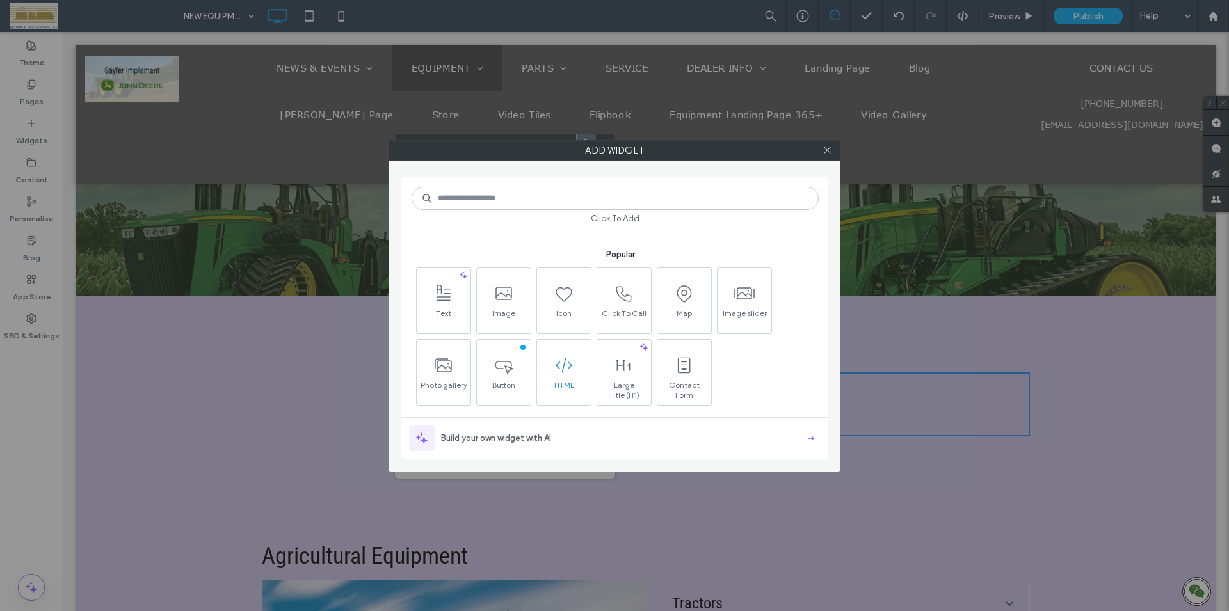
click at [578, 376] on span at bounding box center [564, 365] width 54 height 29
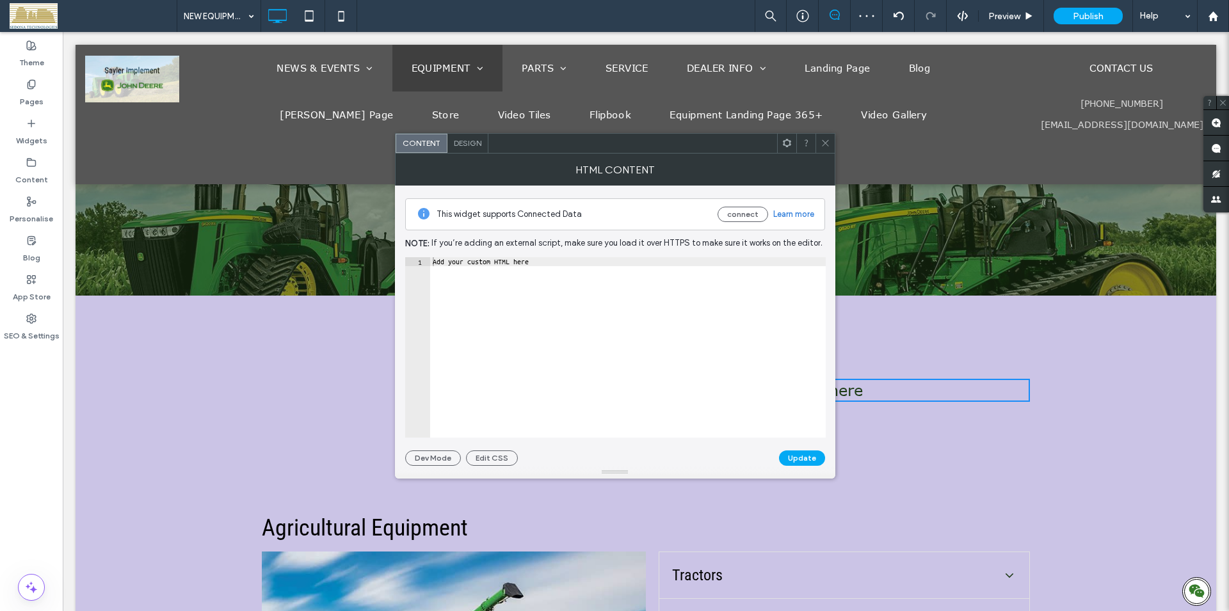
click at [582, 288] on div "Add your custom HTML here" at bounding box center [628, 356] width 396 height 198
click at [583, 287] on div "Add your custom HTML here" at bounding box center [628, 356] width 396 height 198
drag, startPoint x: 434, startPoint y: 261, endPoint x: 587, endPoint y: 273, distance: 153.5
click at [587, 273] on div "Add your custom HTML here" at bounding box center [628, 356] width 396 height 198
paste textarea "Cursor at row 1"
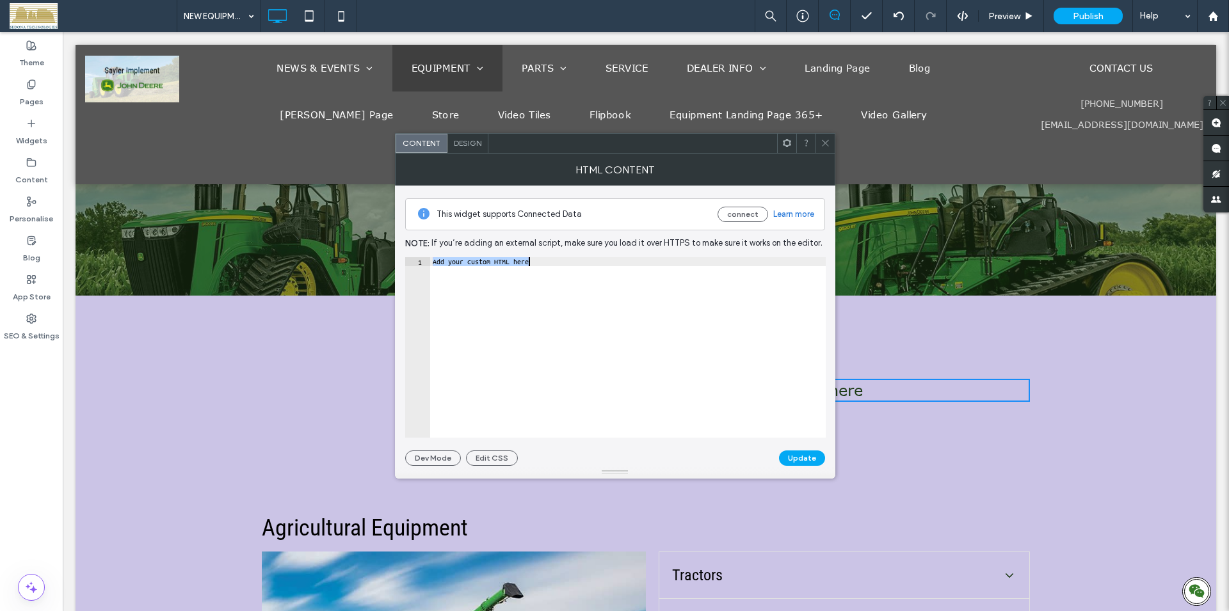
type textarea "*********"
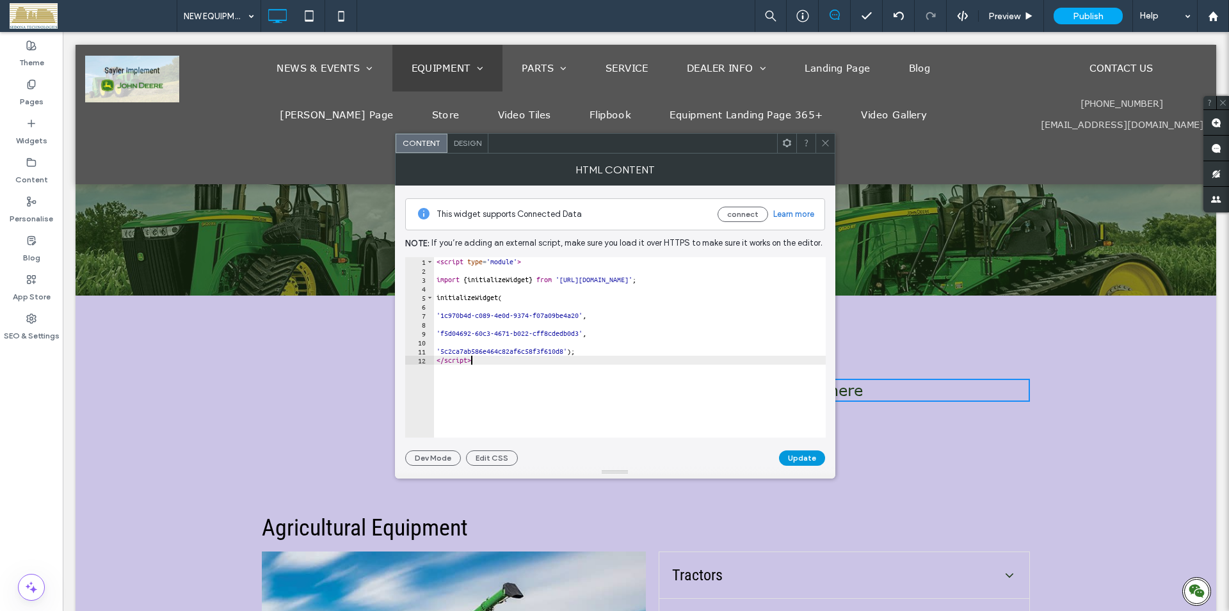
click at [805, 461] on button "Update" at bounding box center [802, 458] width 46 height 15
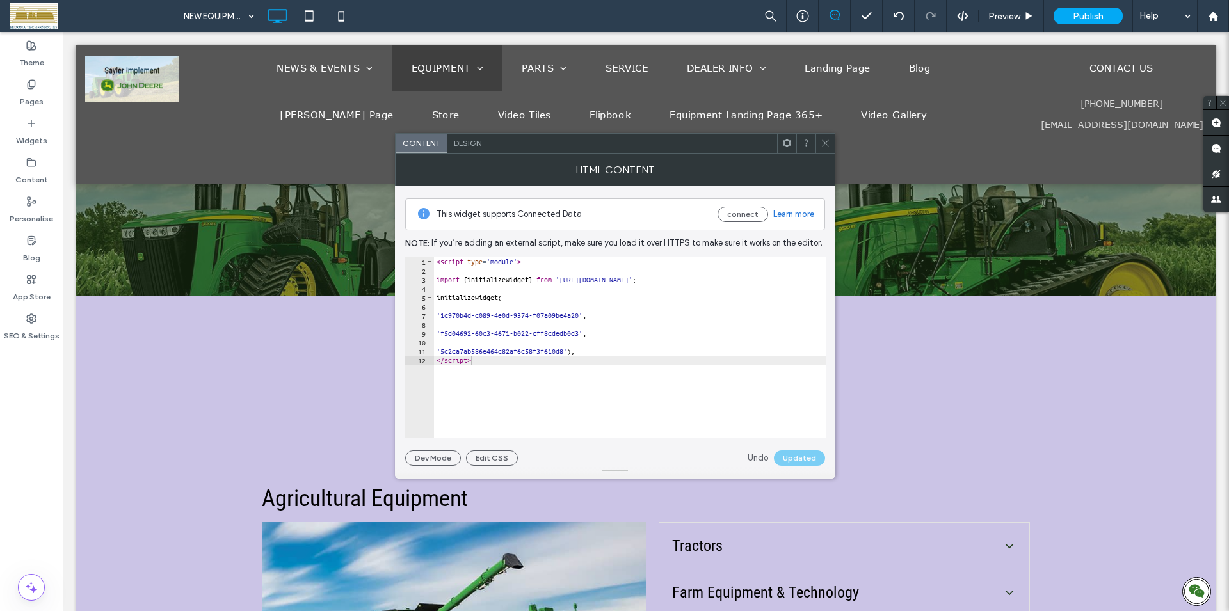
click at [821, 144] on icon at bounding box center [826, 143] width 10 height 10
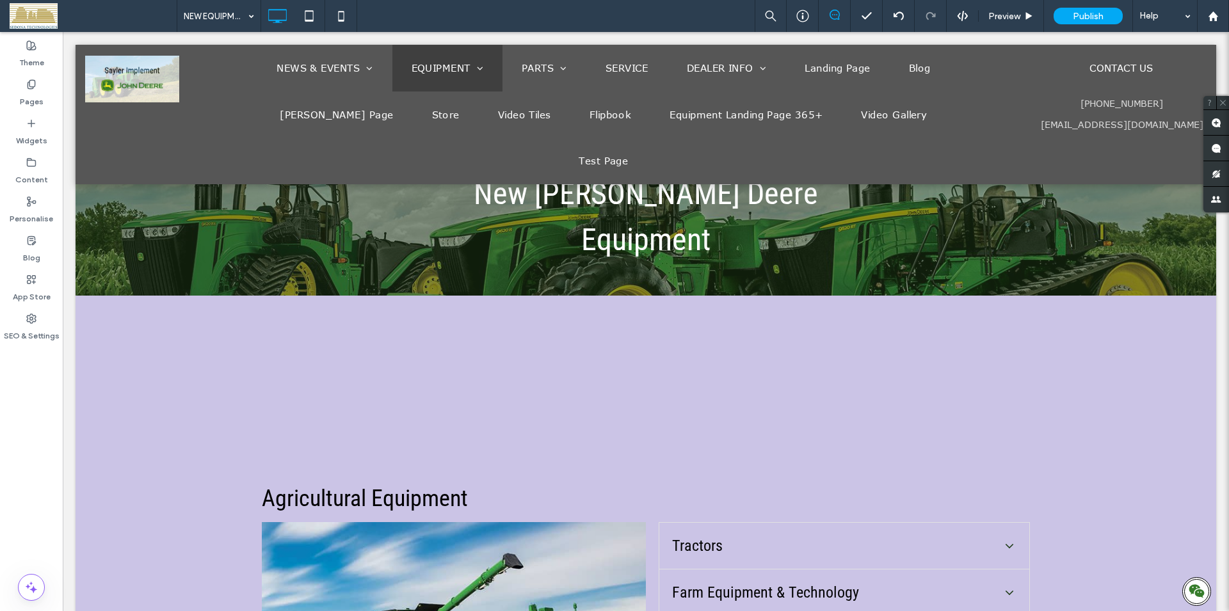
scroll to position [196, 0]
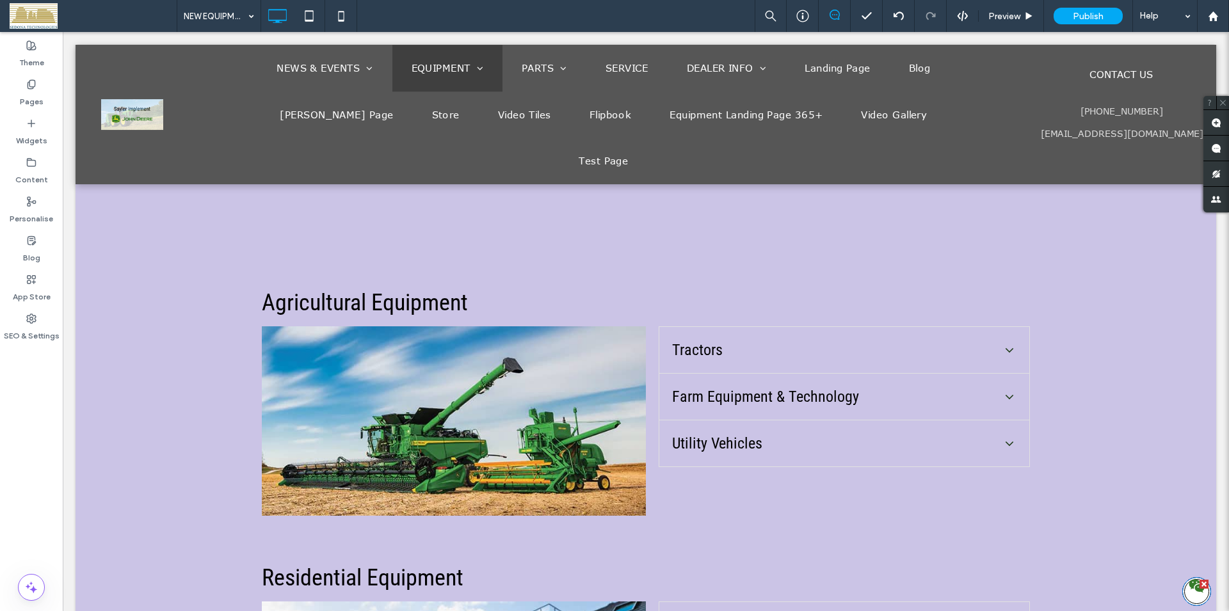
click at [1189, 588] on icon at bounding box center [1196, 586] width 15 height 13
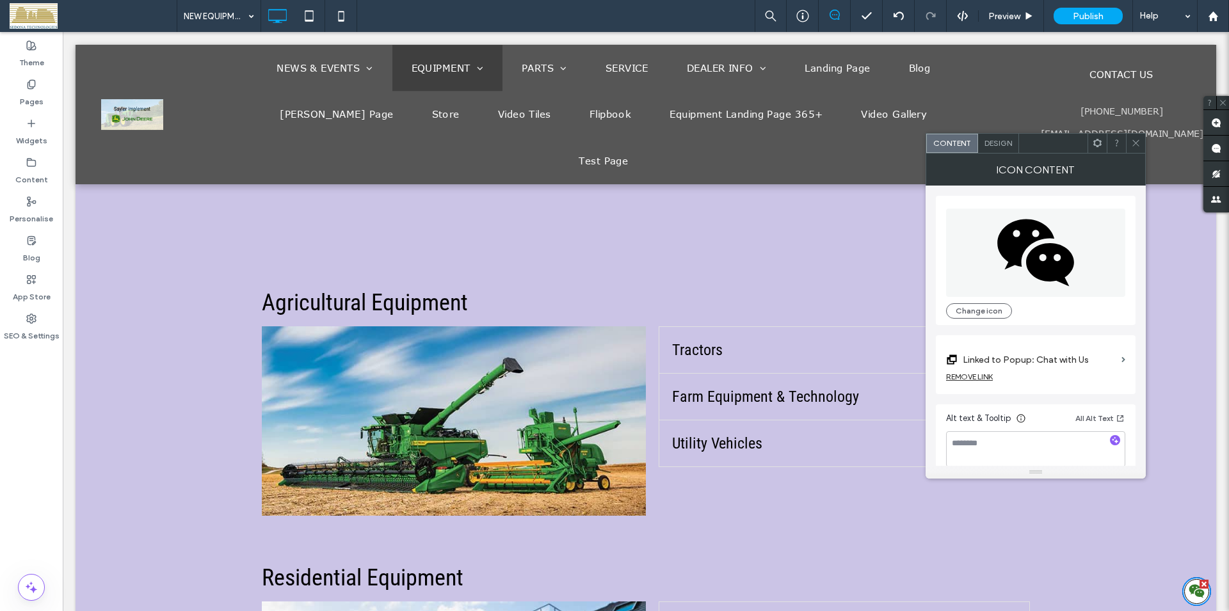
click at [1009, 150] on div "Design" at bounding box center [998, 143] width 41 height 19
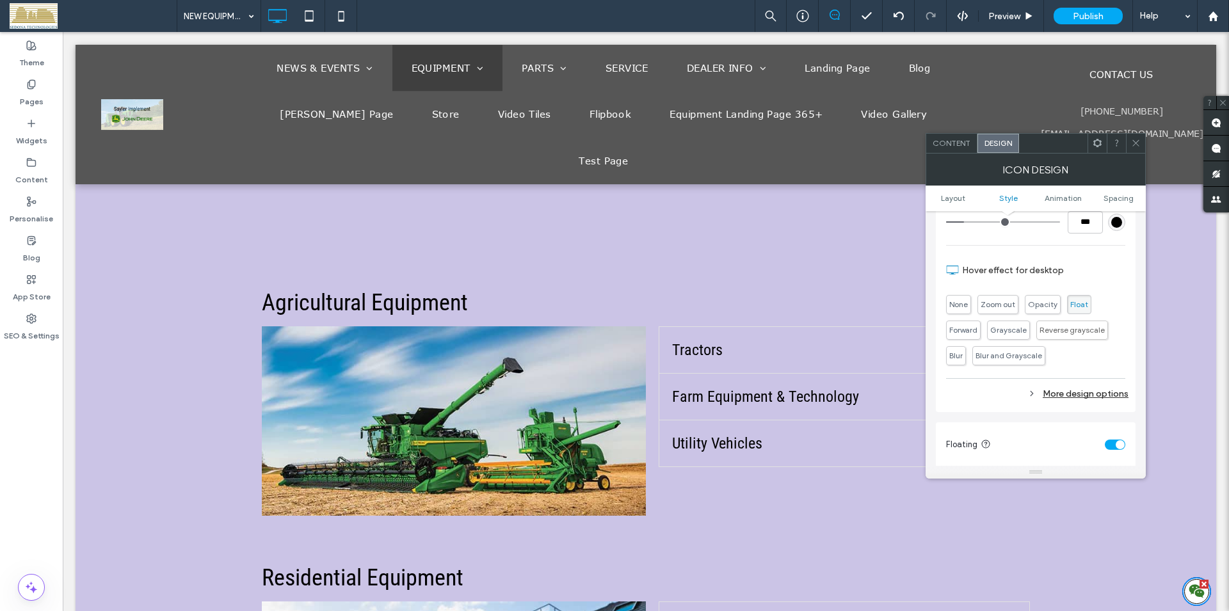
scroll to position [511, 0]
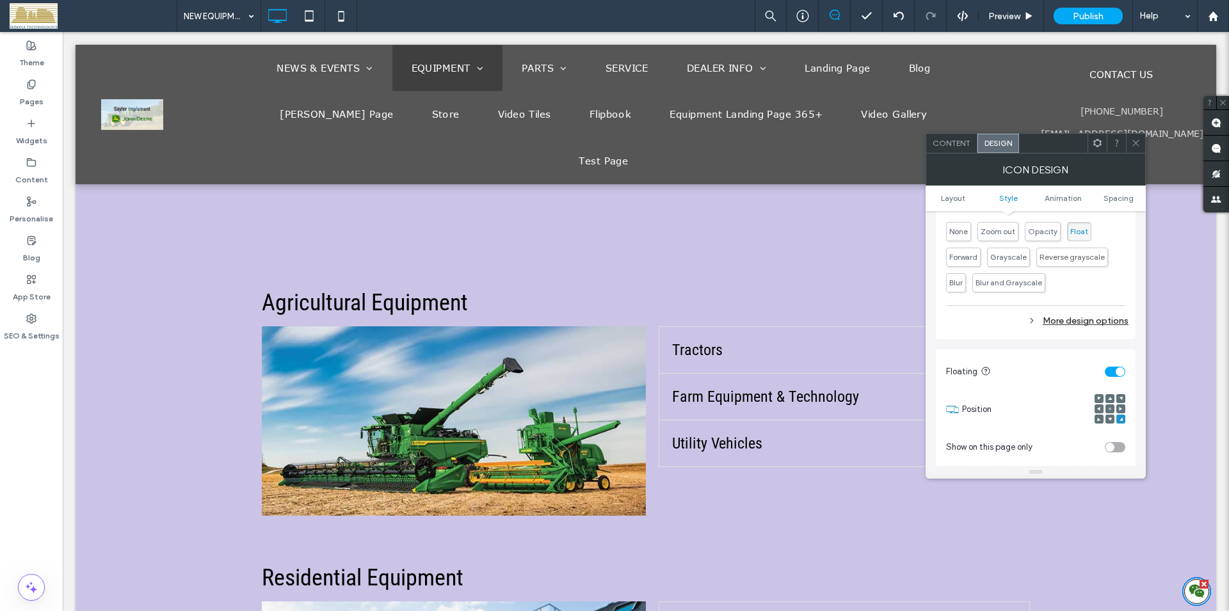
click at [1113, 371] on div "toggle" at bounding box center [1115, 372] width 20 height 10
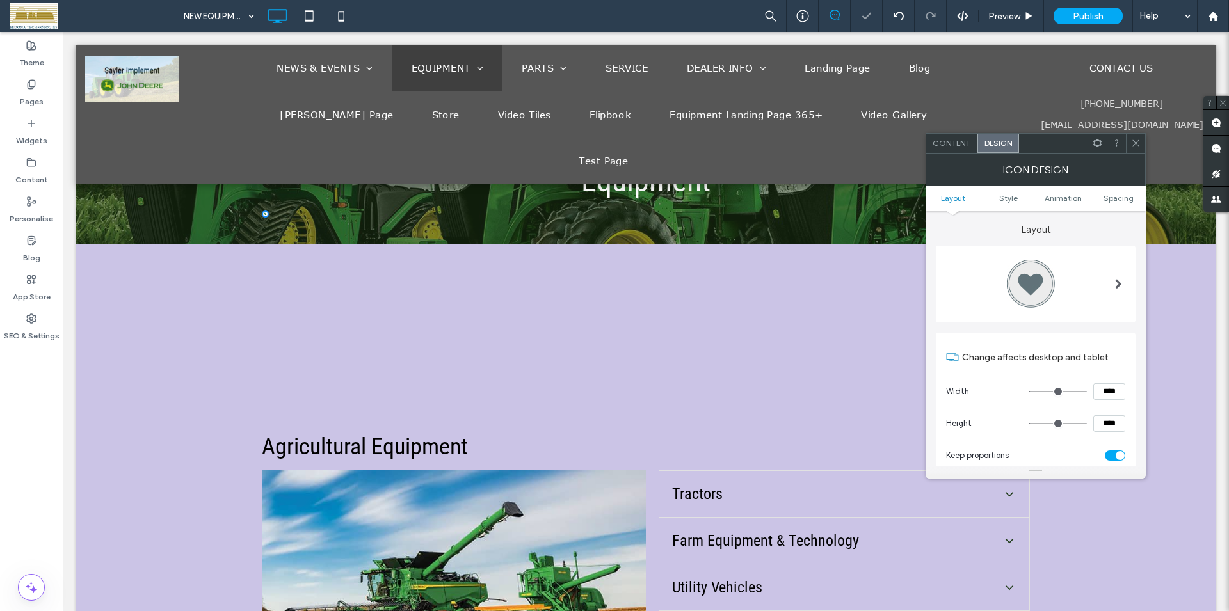
scroll to position [649, 1]
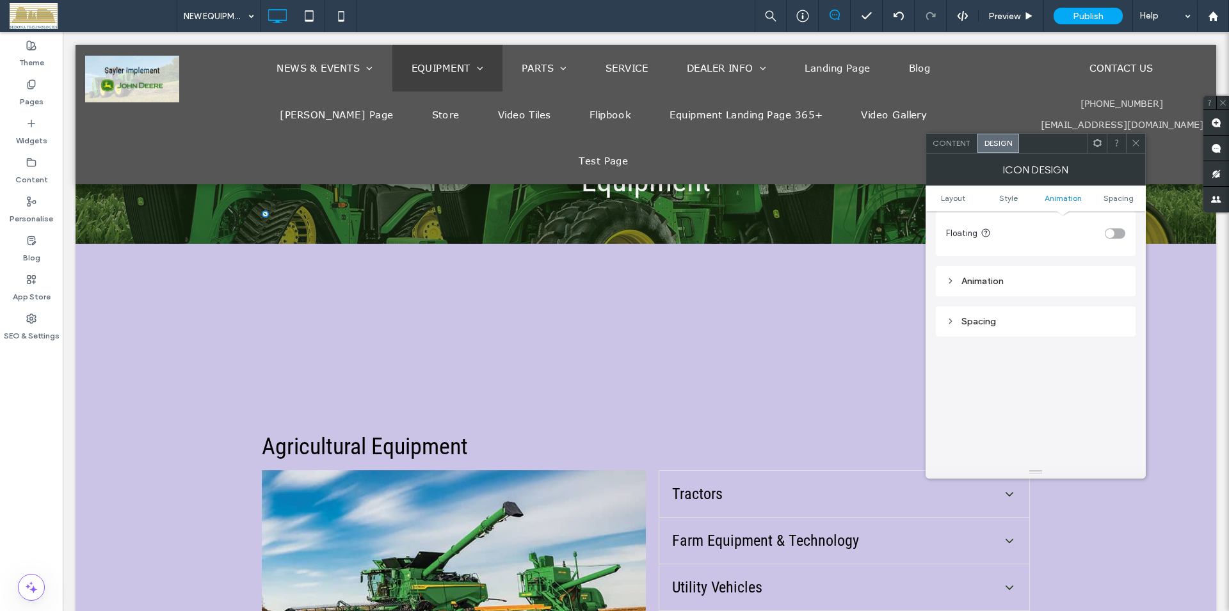
click at [1116, 234] on div "toggle" at bounding box center [1115, 234] width 20 height 10
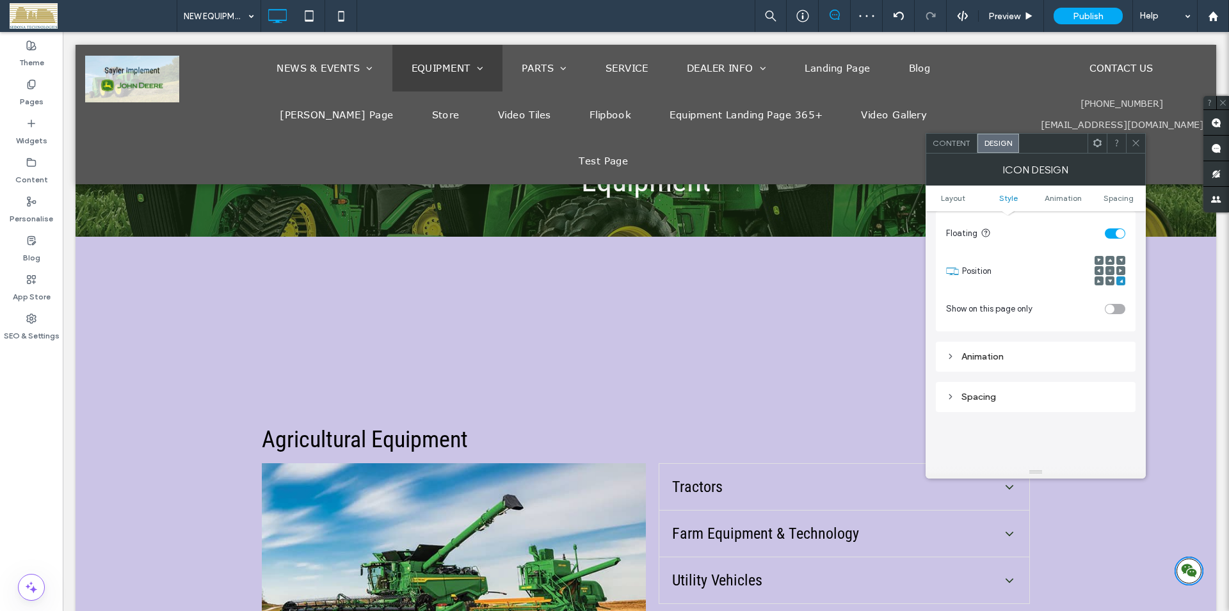
click at [1099, 270] on use at bounding box center [1098, 271] width 3 height 4
click at [1140, 138] on span at bounding box center [1136, 143] width 10 height 19
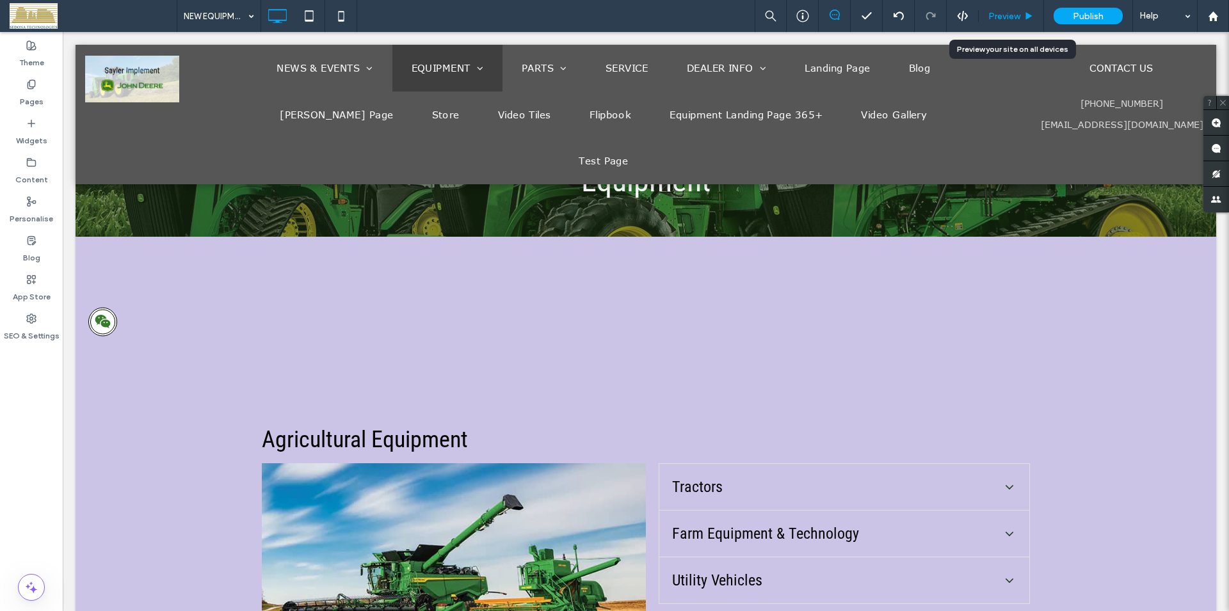
click at [998, 15] on span "Preview" at bounding box center [1005, 16] width 32 height 11
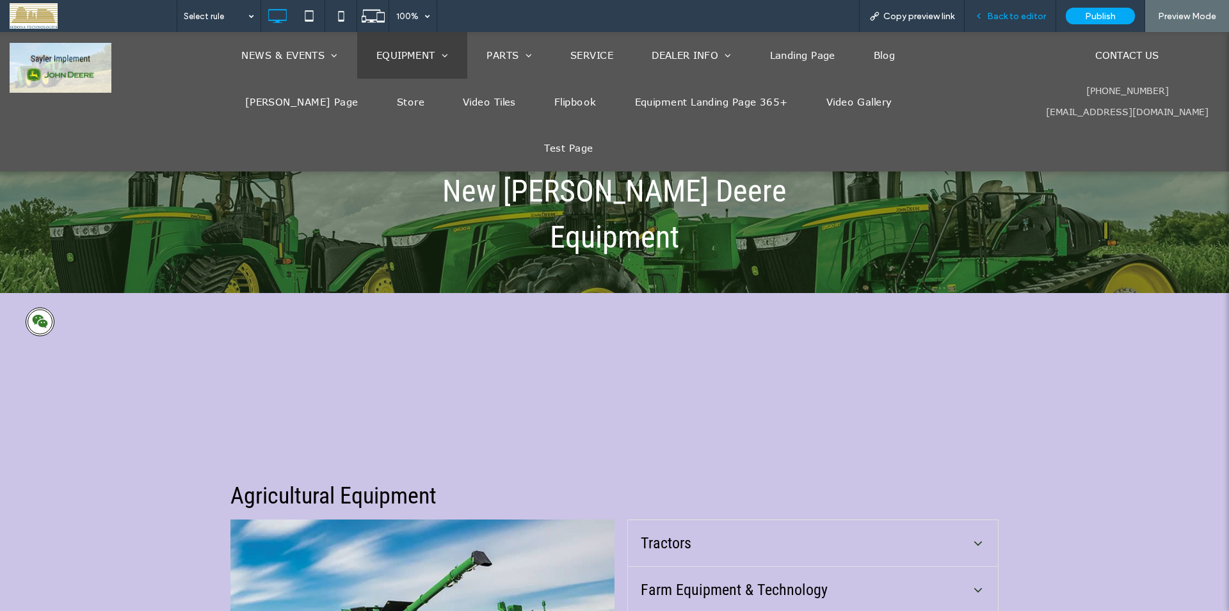
click at [991, 13] on span "Back to editor" at bounding box center [1016, 16] width 59 height 11
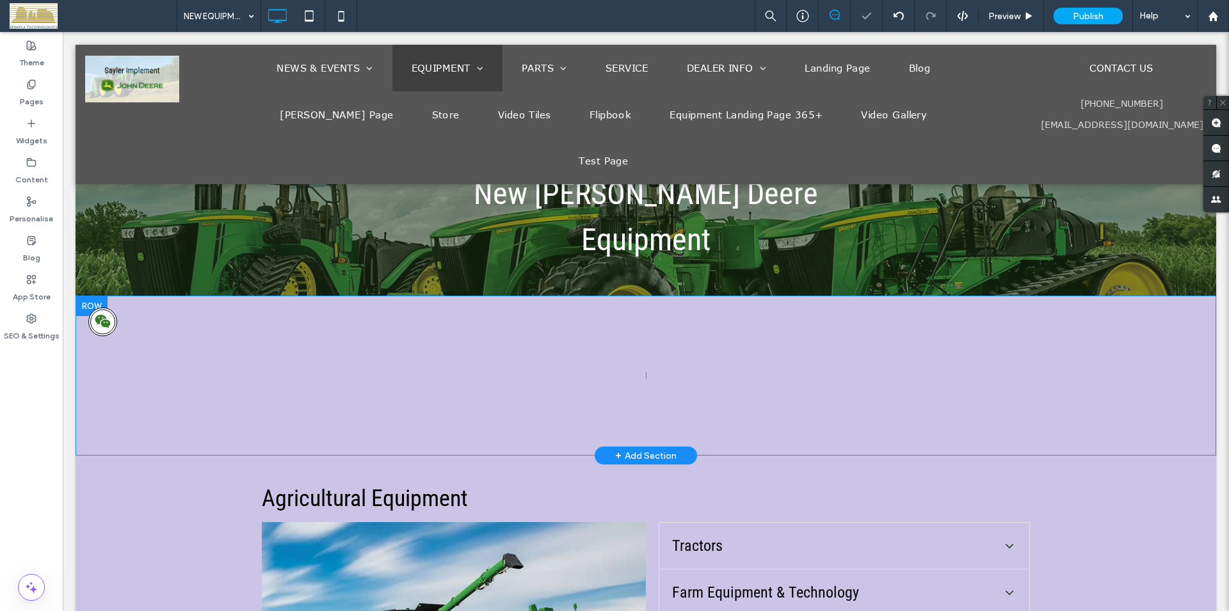
click at [102, 296] on div at bounding box center [92, 306] width 32 height 20
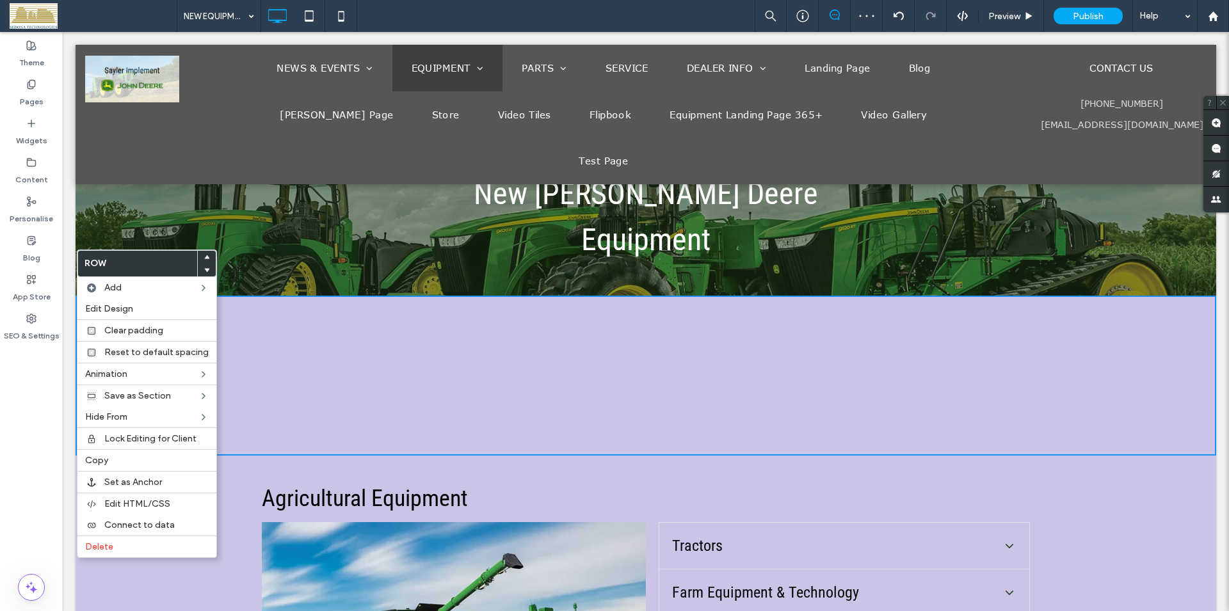
click at [111, 551] on span "Delete" at bounding box center [99, 547] width 28 height 11
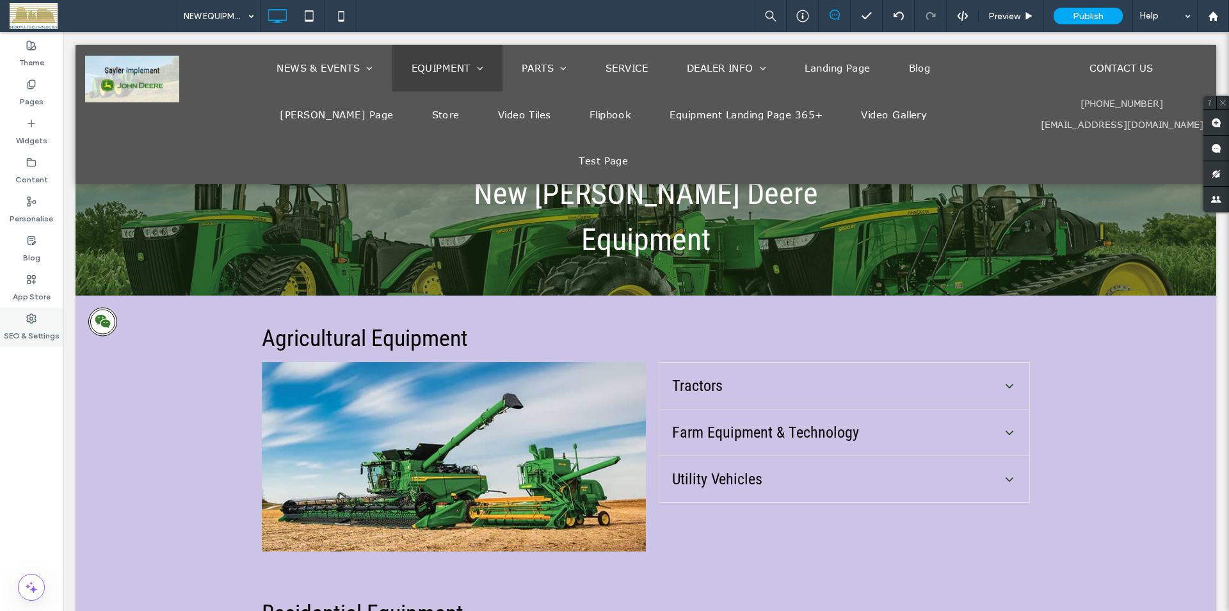
click at [35, 318] on use at bounding box center [31, 318] width 9 height 9
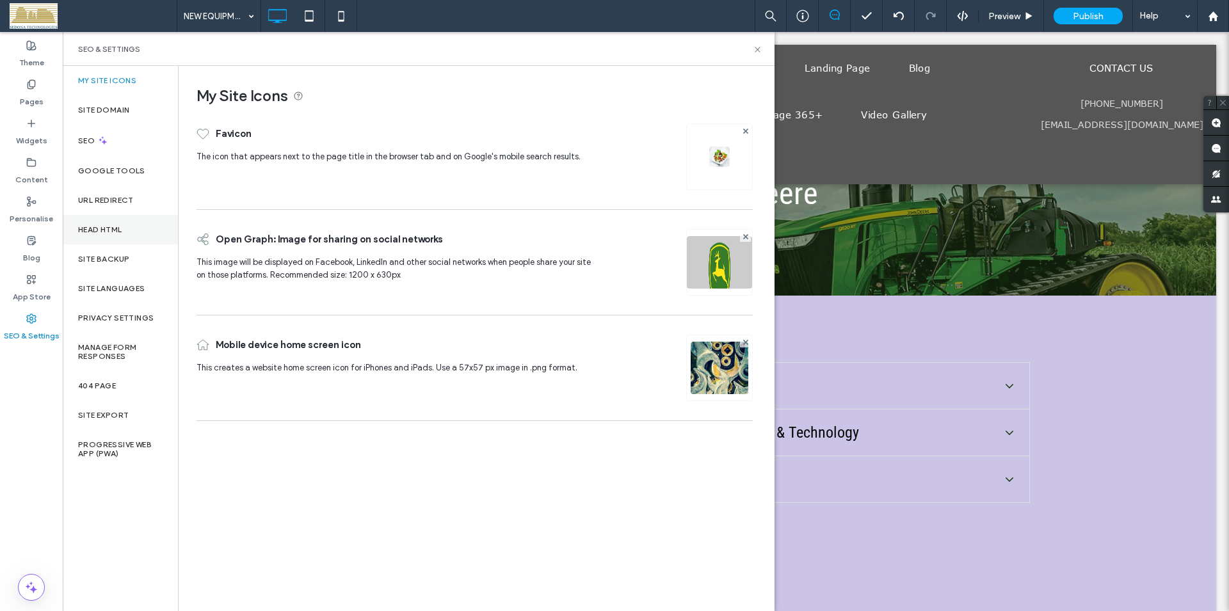
click at [102, 230] on label "Head HTML" at bounding box center [100, 229] width 44 height 9
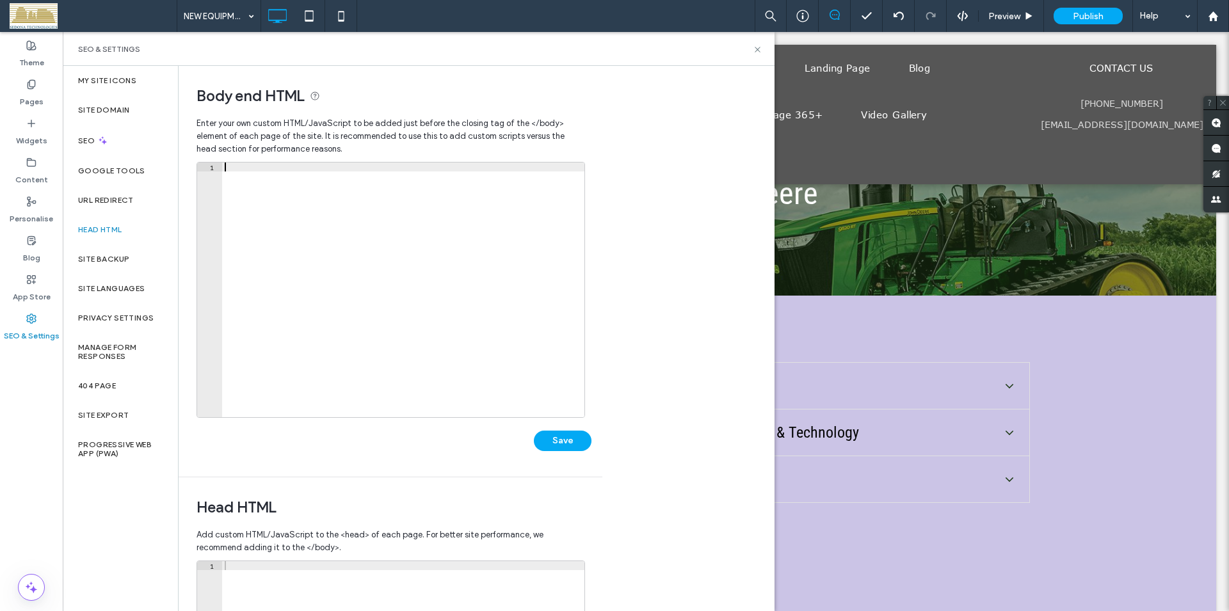
click at [444, 265] on div at bounding box center [403, 299] width 362 height 273
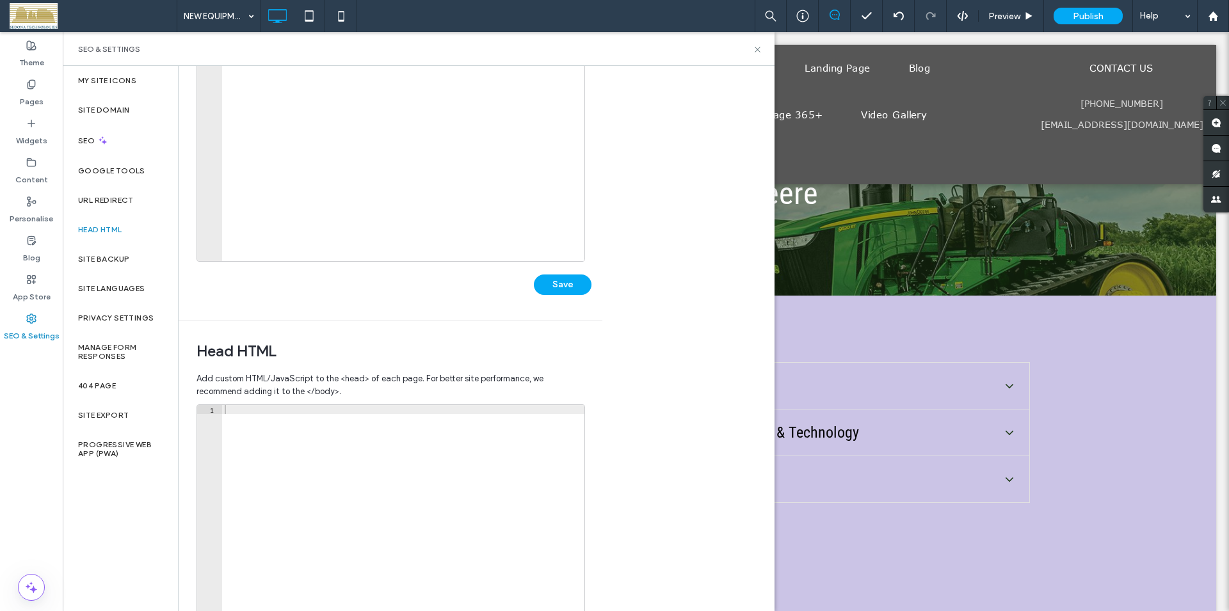
scroll to position [219, 0]
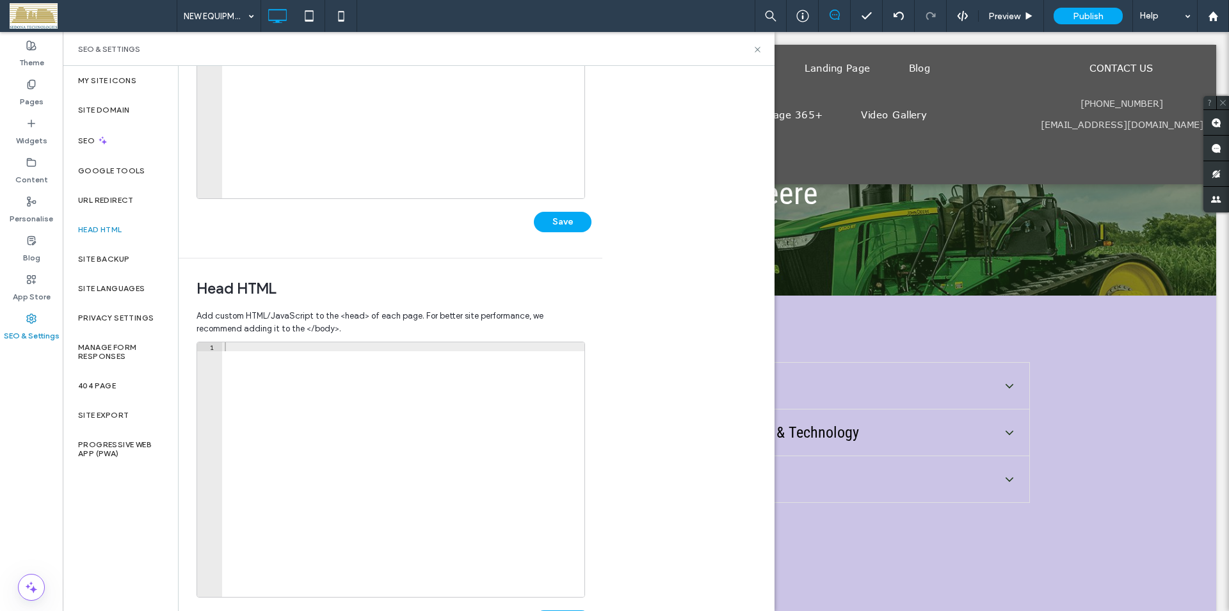
click at [478, 414] on div at bounding box center [403, 479] width 362 height 273
paste textarea "*********"
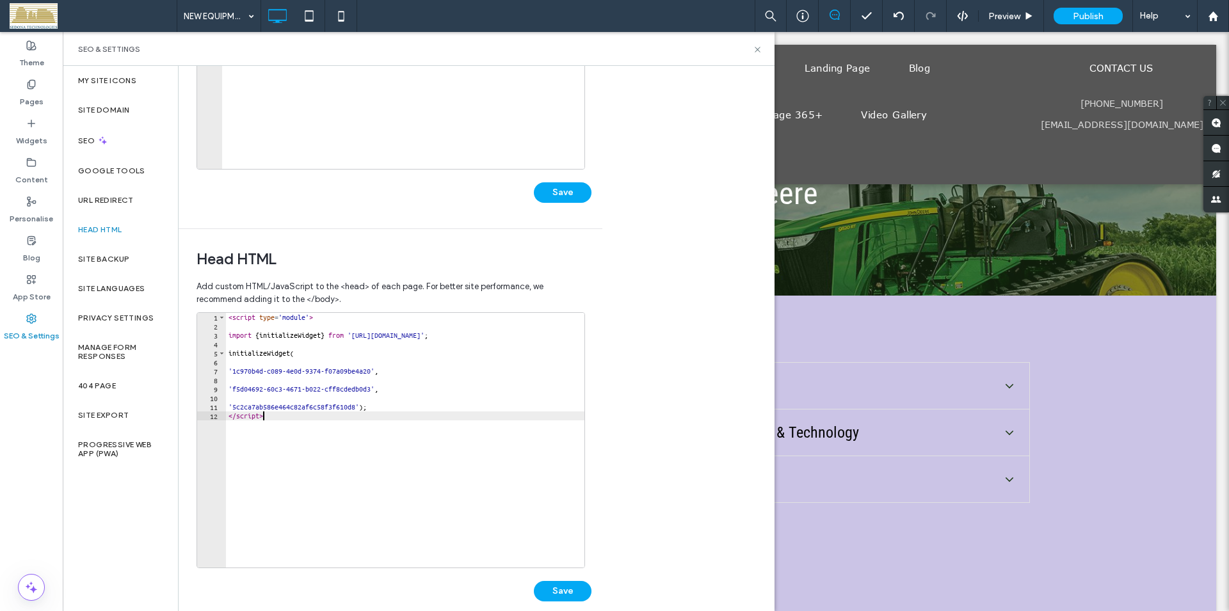
scroll to position [266, 0]
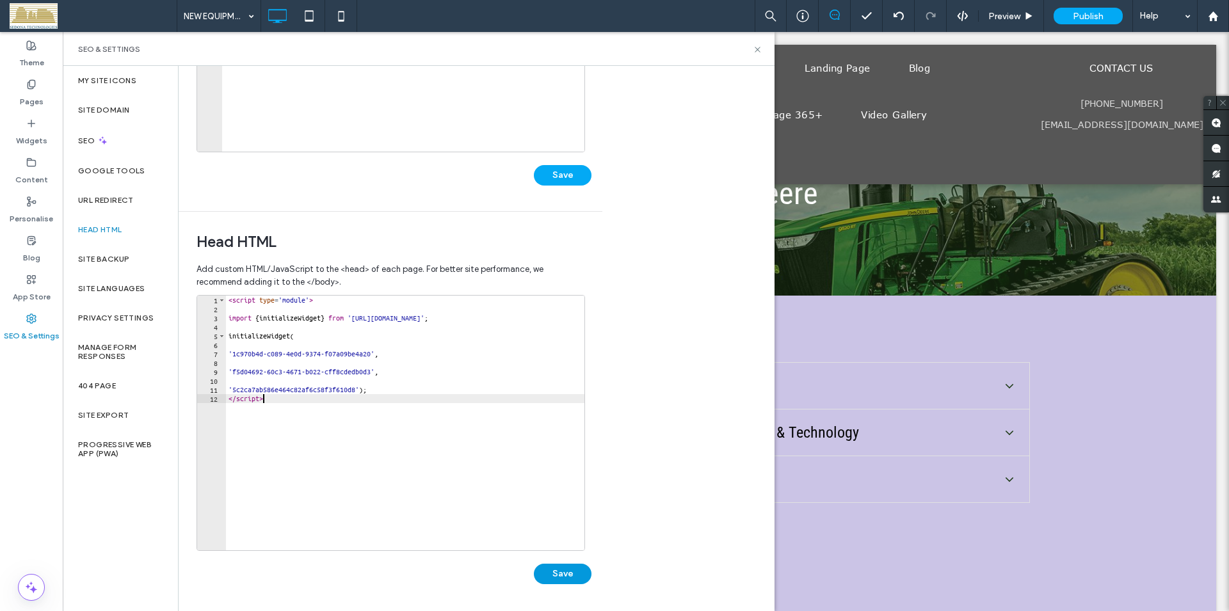
click at [567, 579] on button "Save" at bounding box center [563, 574] width 58 height 20
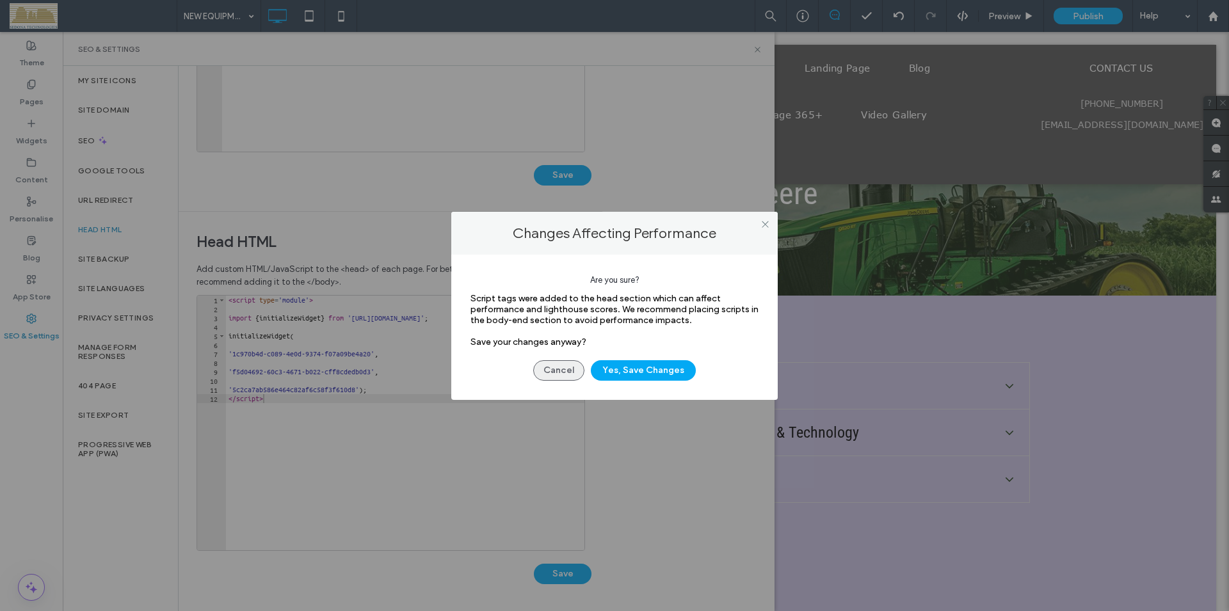
click at [549, 371] on button "Cancel" at bounding box center [558, 370] width 51 height 20
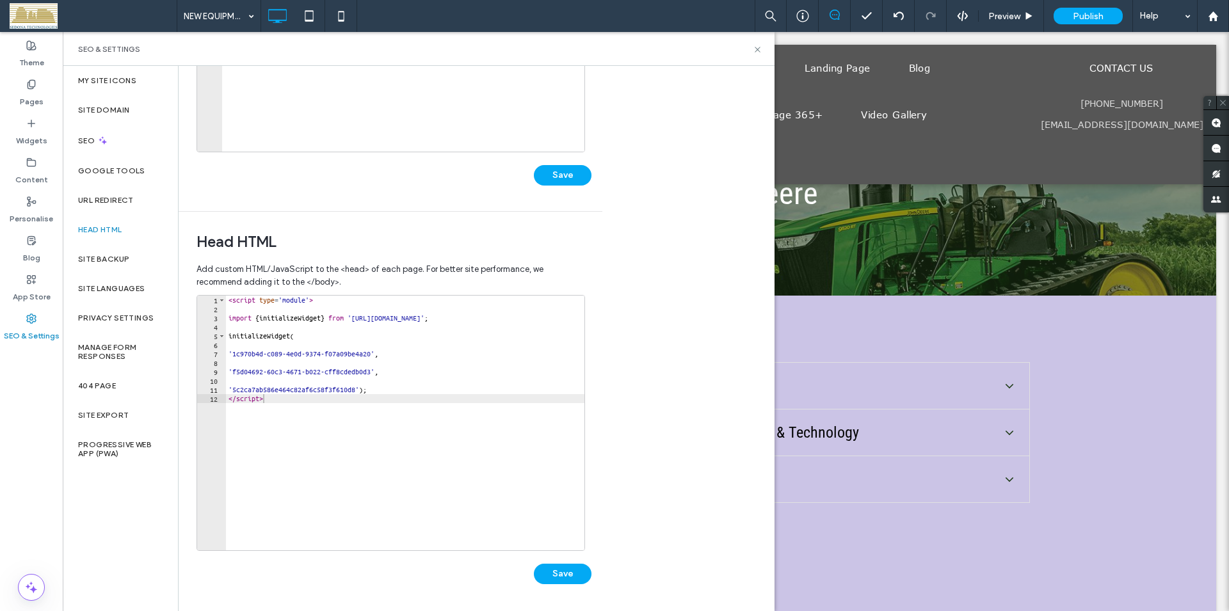
click at [408, 401] on div "< script type = 'module' > import { initializeWidget } from 'https://expertconn…" at bounding box center [407, 432] width 362 height 273
type textarea "**********"
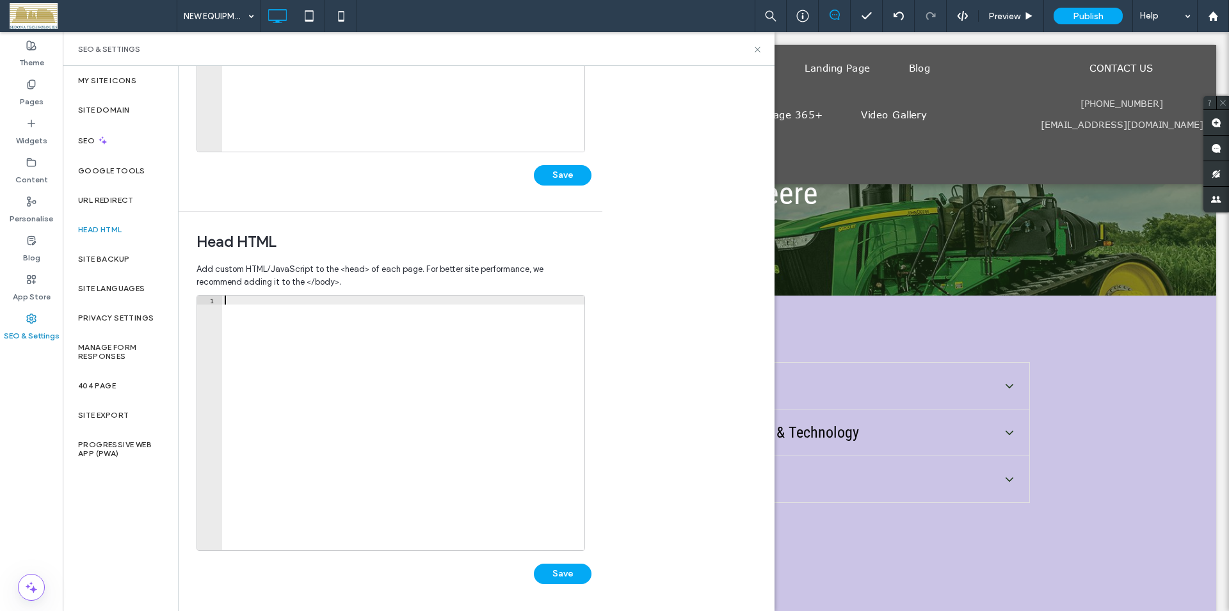
scroll to position [0, 0]
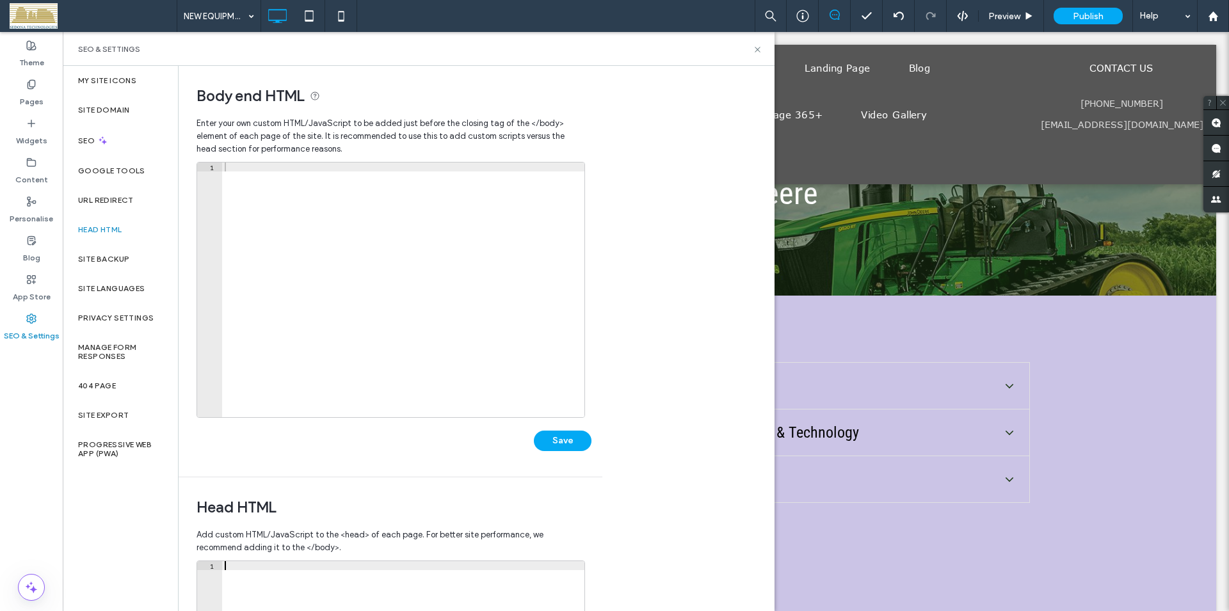
click at [443, 297] on div at bounding box center [403, 299] width 362 height 273
paste textarea "*********"
type textarea "*********"
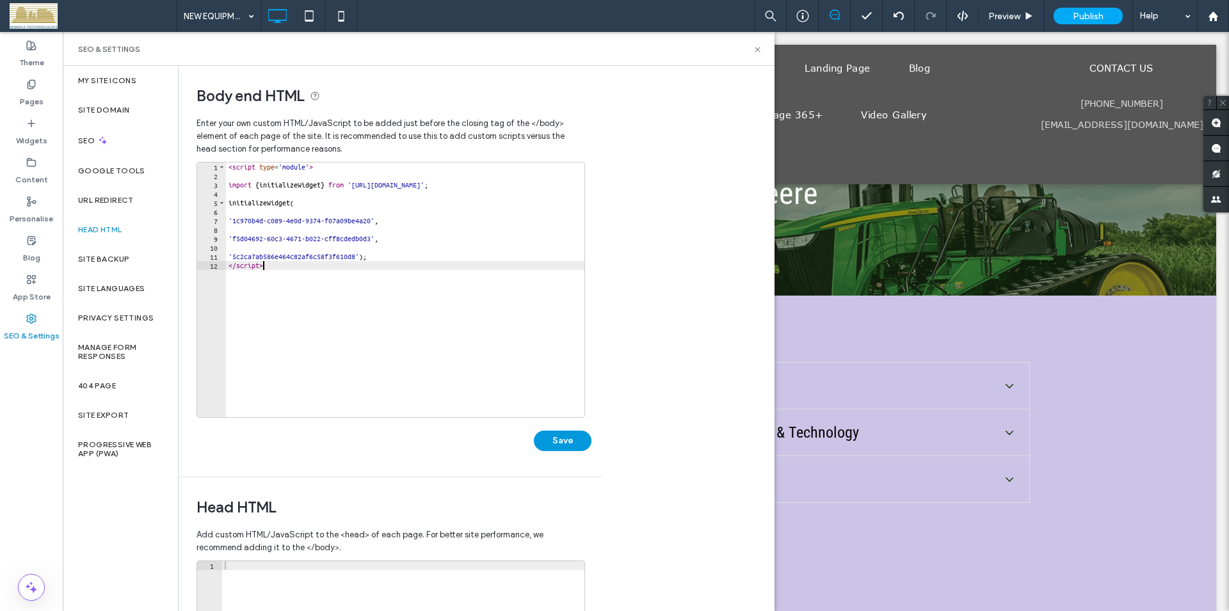
click at [560, 443] on button "Save" at bounding box center [563, 441] width 58 height 20
click at [759, 46] on icon at bounding box center [758, 50] width 10 height 10
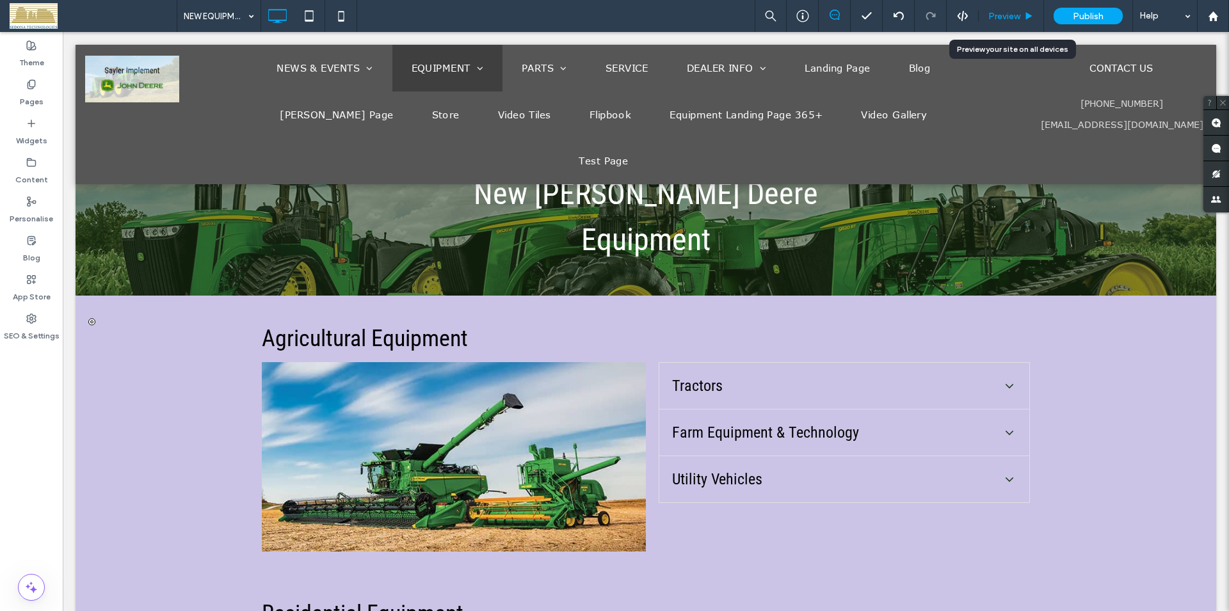
click at [1010, 19] on span "Preview" at bounding box center [1005, 16] width 32 height 11
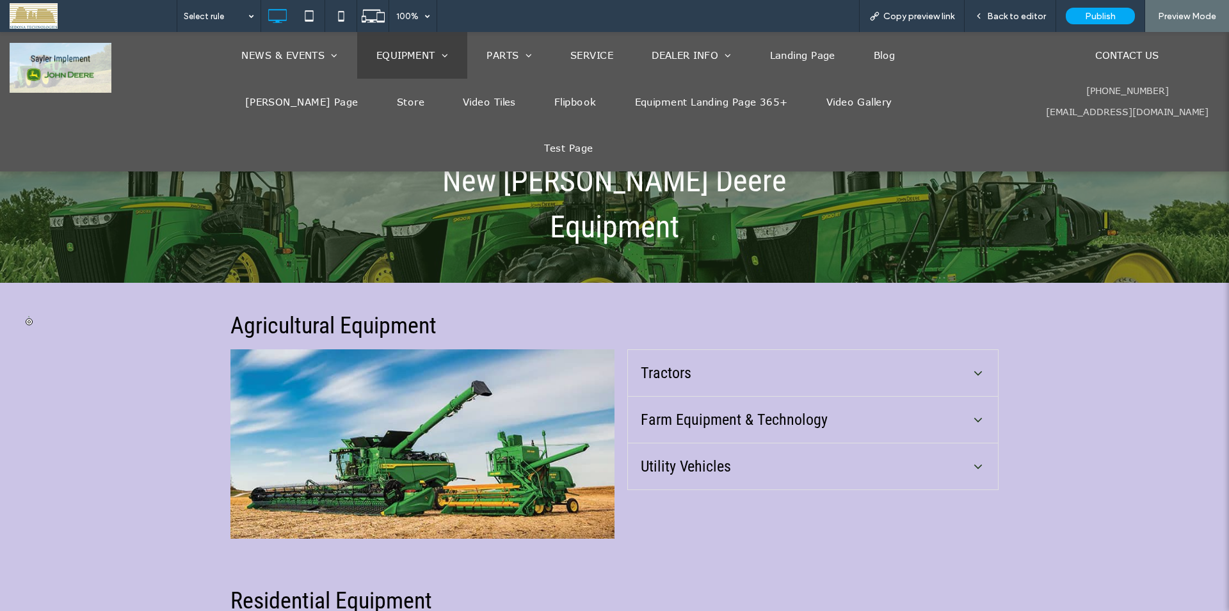
click at [29, 321] on div at bounding box center [29, 321] width 7 height 7
click at [30, 321] on div at bounding box center [29, 321] width 7 height 7
click at [1013, 16] on span "Back to editor" at bounding box center [1016, 16] width 59 height 11
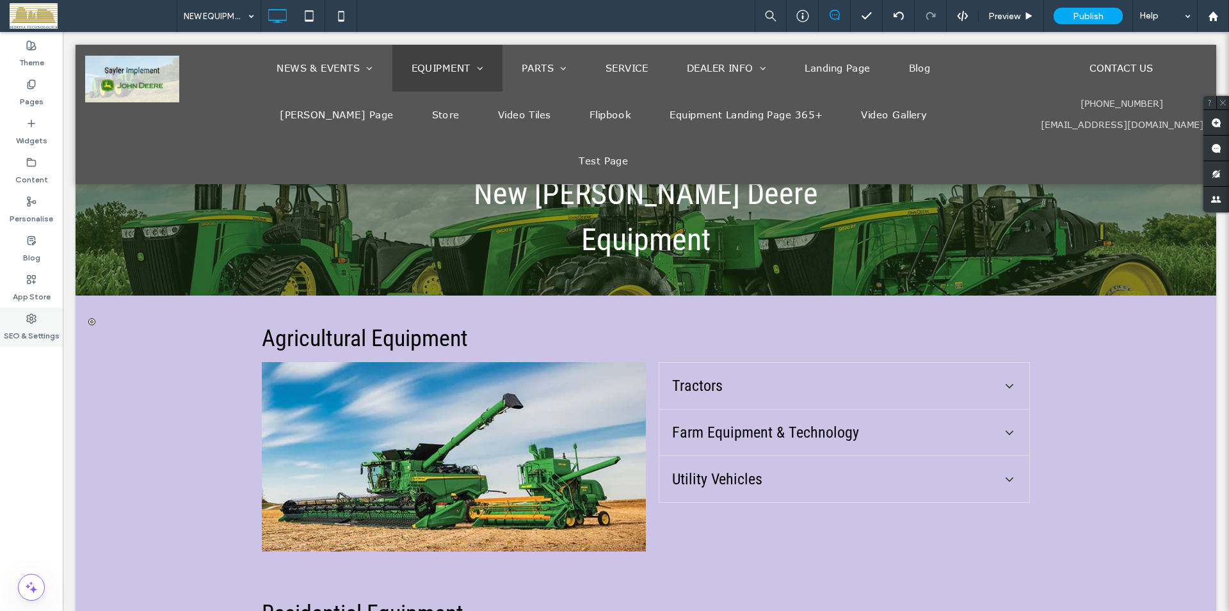
click at [44, 318] on div "SEO & Settings" at bounding box center [31, 327] width 63 height 39
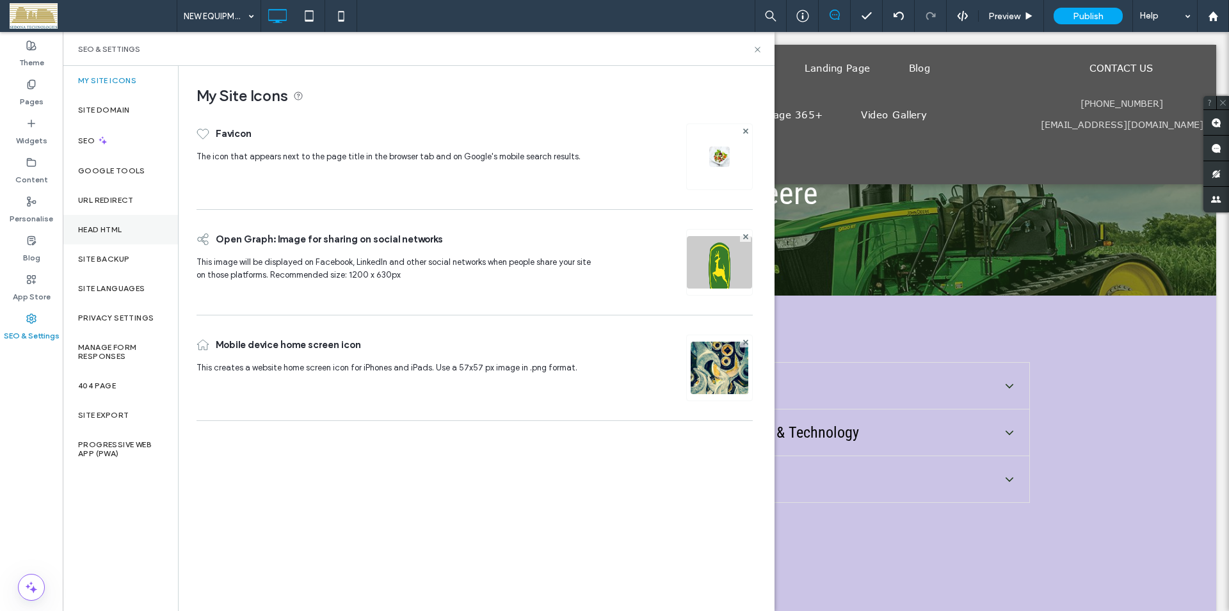
click at [112, 227] on label "Head HTML" at bounding box center [100, 229] width 44 height 9
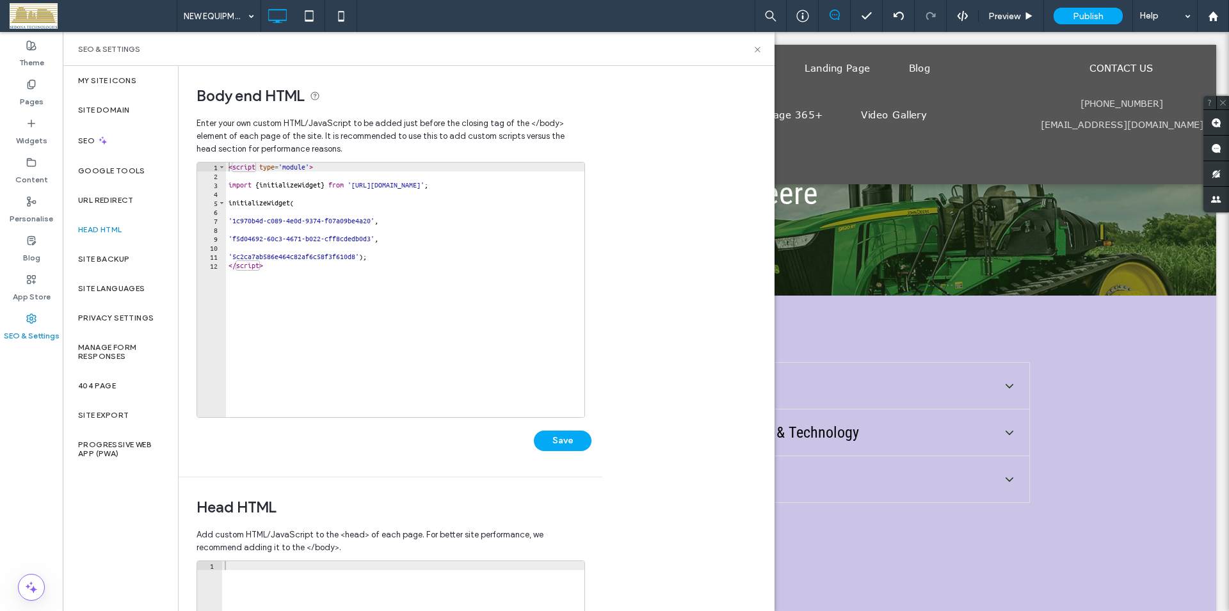
click at [318, 270] on div "< script type = 'module' > import { initializeWidget } from 'https://expertconn…" at bounding box center [405, 299] width 359 height 273
type textarea "**********"
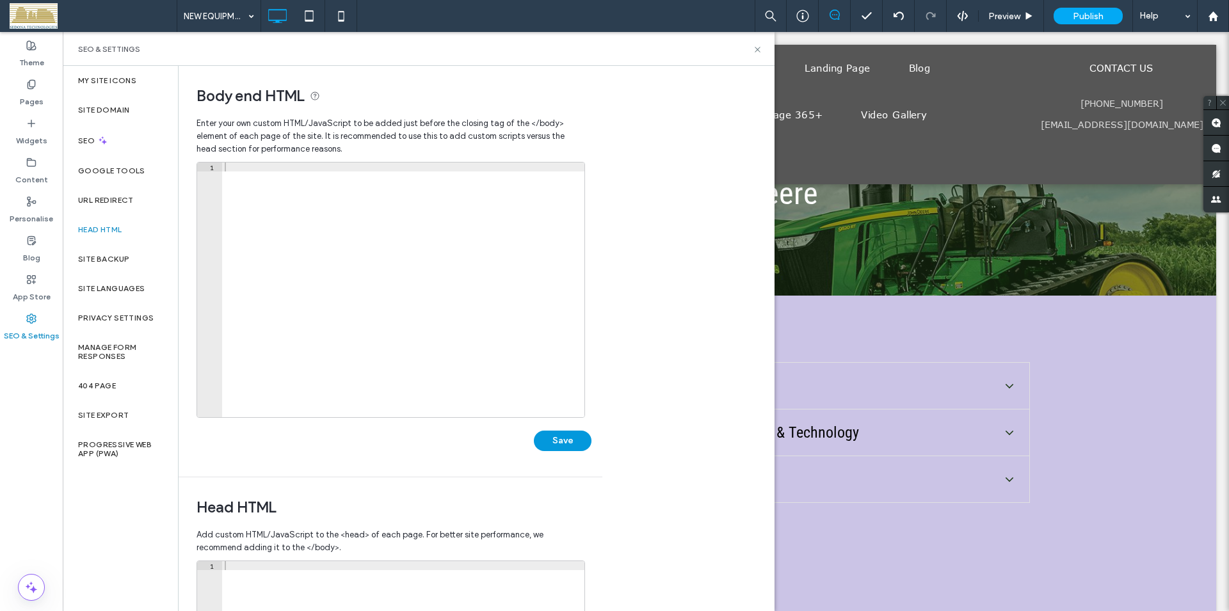
click at [541, 444] on button "Save" at bounding box center [563, 441] width 58 height 20
click at [756, 48] on use at bounding box center [757, 49] width 5 height 5
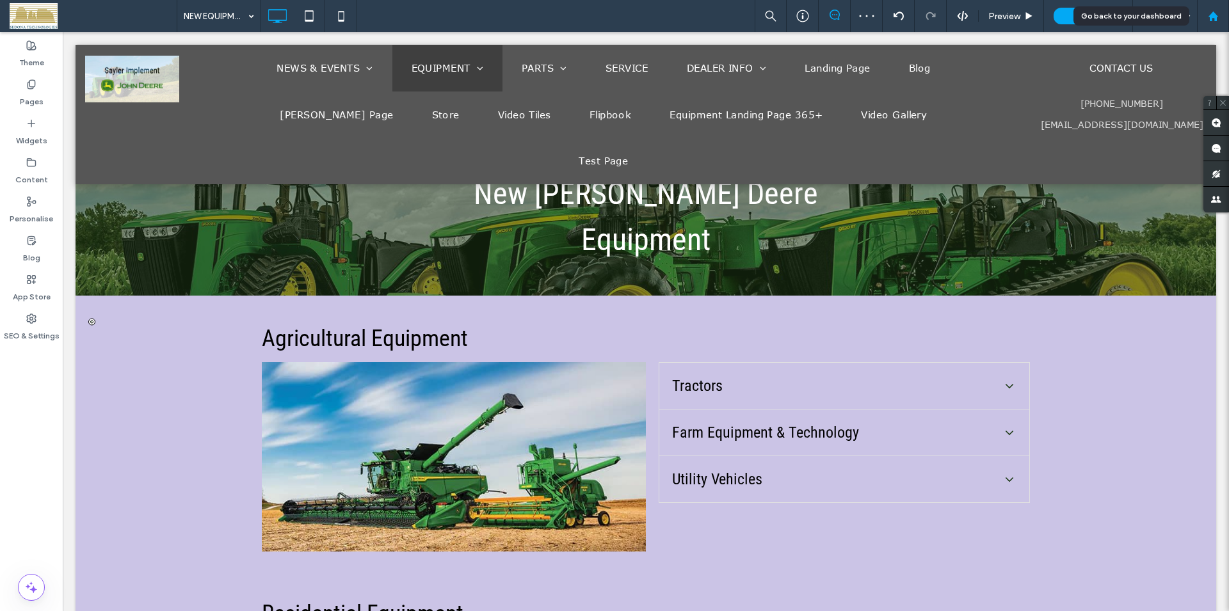
click at [1215, 17] on use at bounding box center [1213, 16] width 10 height 10
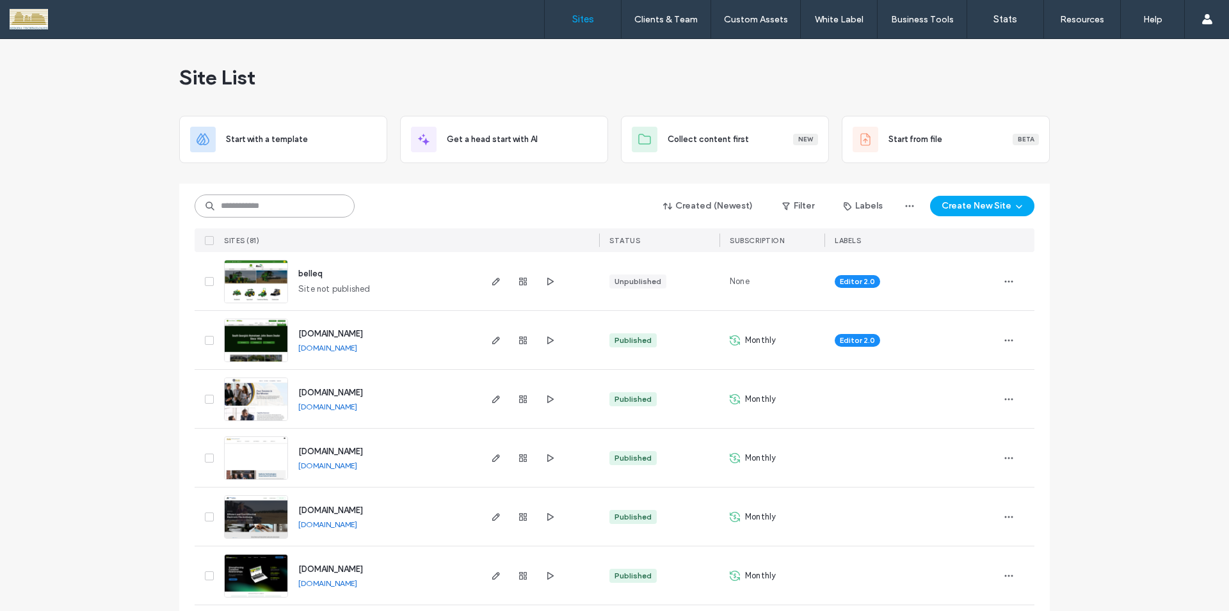
click at [231, 213] on input at bounding box center [275, 206] width 160 height 23
type input "*****"
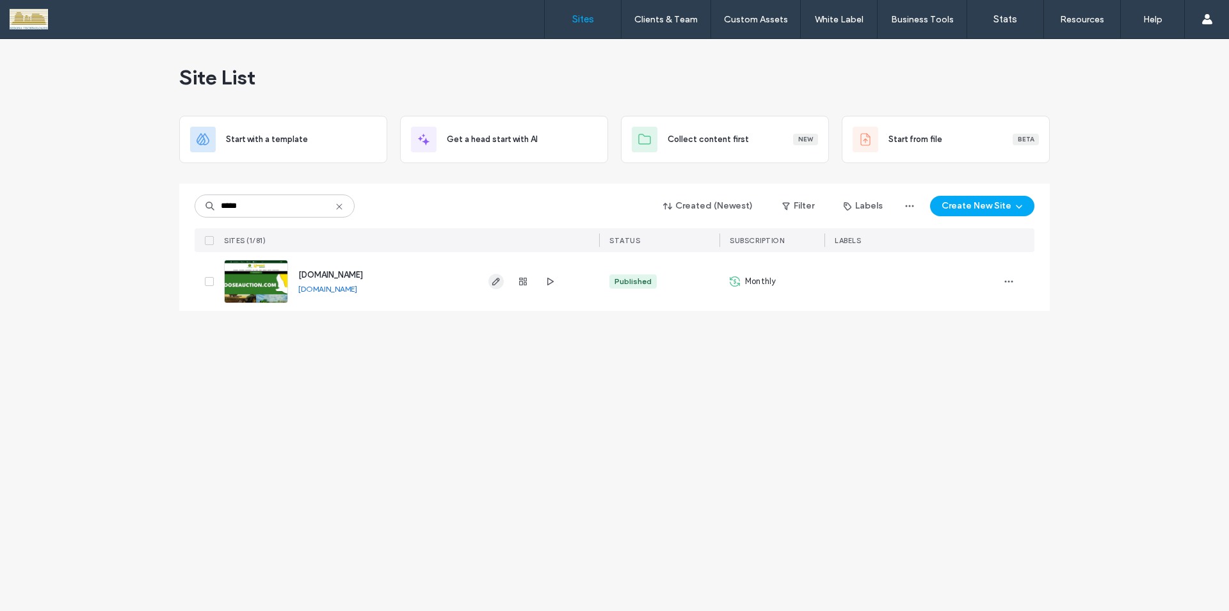
click at [494, 286] on use "button" at bounding box center [496, 282] width 8 height 8
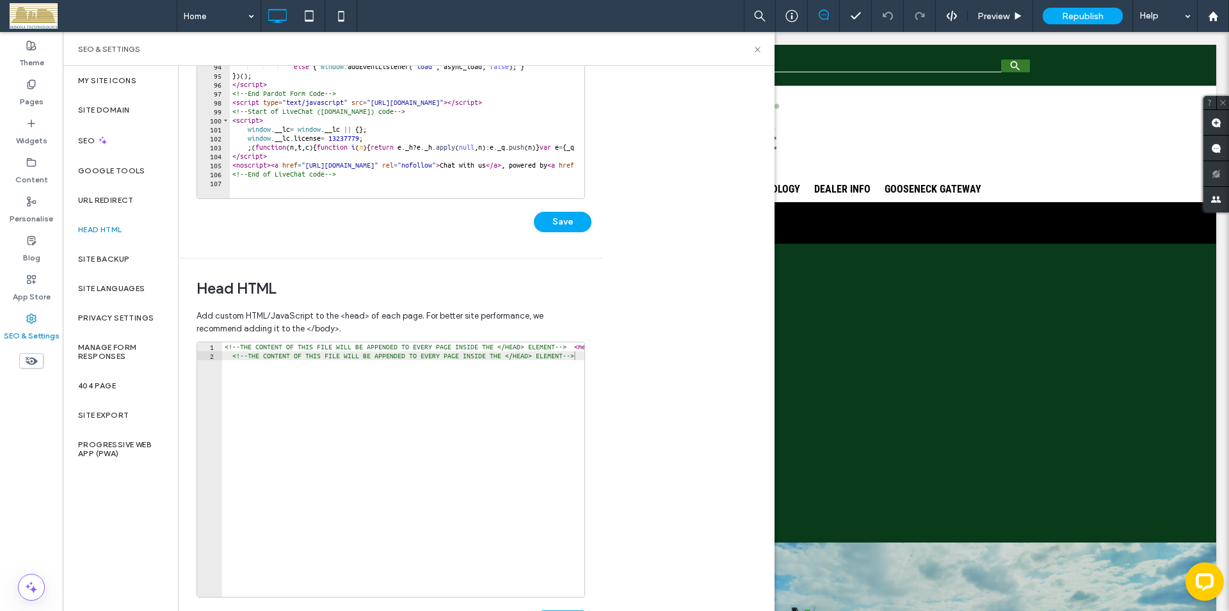
scroll to position [146, 0]
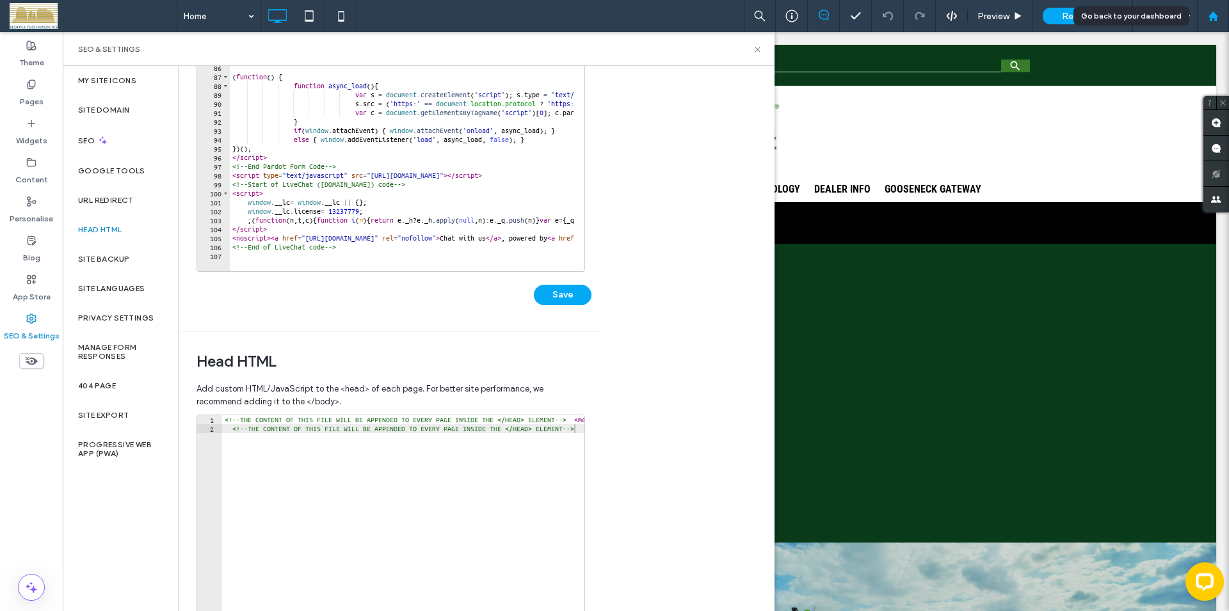
click at [1216, 17] on use at bounding box center [1213, 16] width 10 height 10
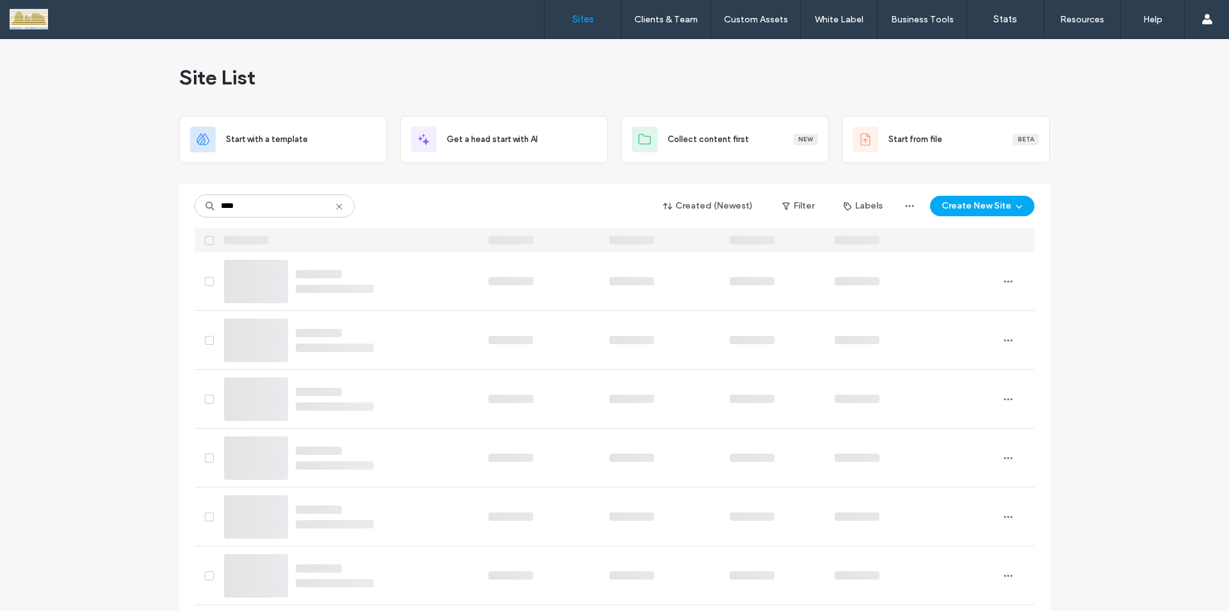
type input "****"
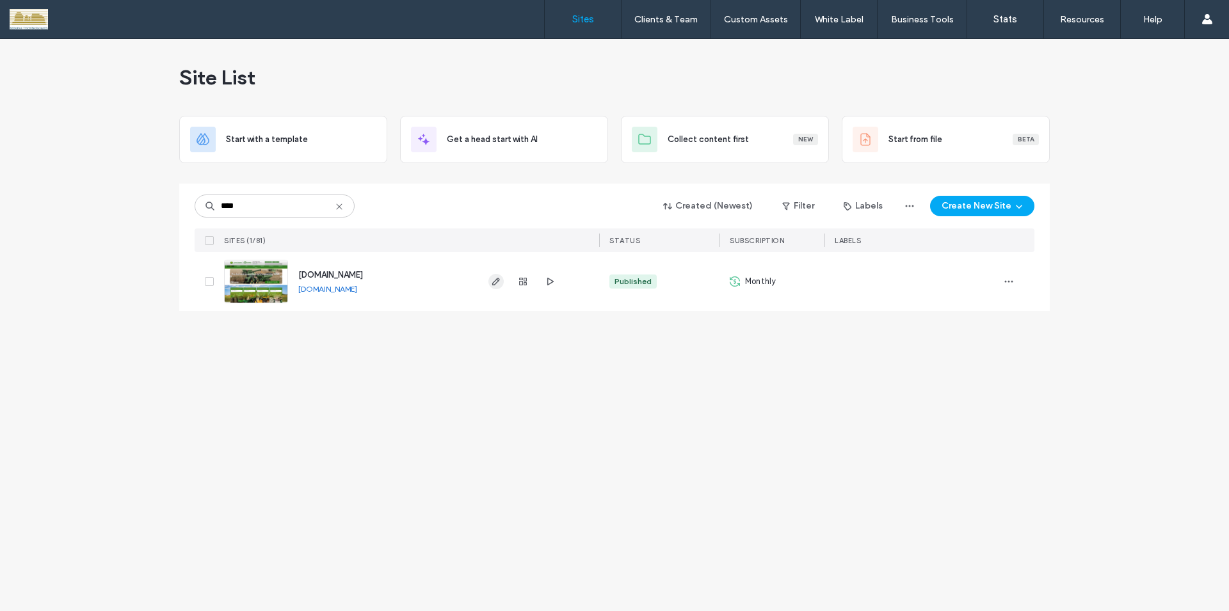
click at [498, 280] on icon "button" at bounding box center [496, 282] width 10 height 10
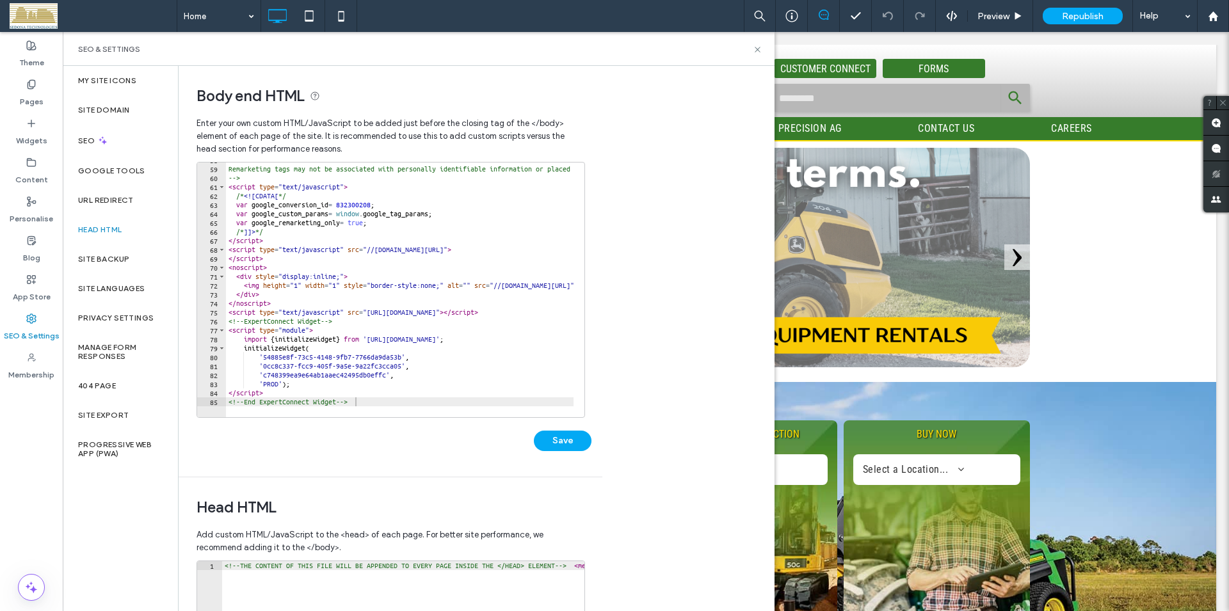
drag, startPoint x: 273, startPoint y: 99, endPoint x: 293, endPoint y: 101, distance: 20.6
click at [273, 99] on span "Body end HTML" at bounding box center [390, 95] width 387 height 19
click at [298, 101] on span "Body end HTML" at bounding box center [390, 95] width 387 height 19
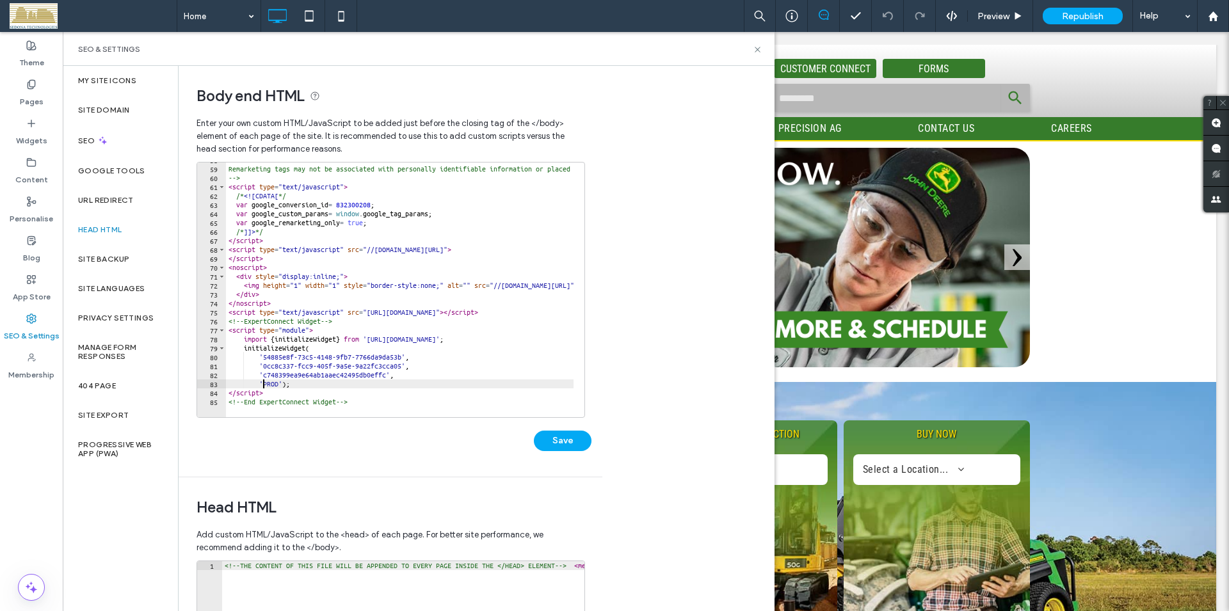
type textarea "********"
drag, startPoint x: 264, startPoint y: 385, endPoint x: 284, endPoint y: 384, distance: 19.9
click at [284, 384] on div "<!-- Remarketing tags may not be associated with personally identifiable inform…" at bounding box center [682, 287] width 912 height 262
drag, startPoint x: 309, startPoint y: 380, endPoint x: 357, endPoint y: 367, distance: 49.7
click at [309, 380] on div "<!-- Remarketing tags may not be associated with personally identifiable inform…" at bounding box center [682, 287] width 912 height 262
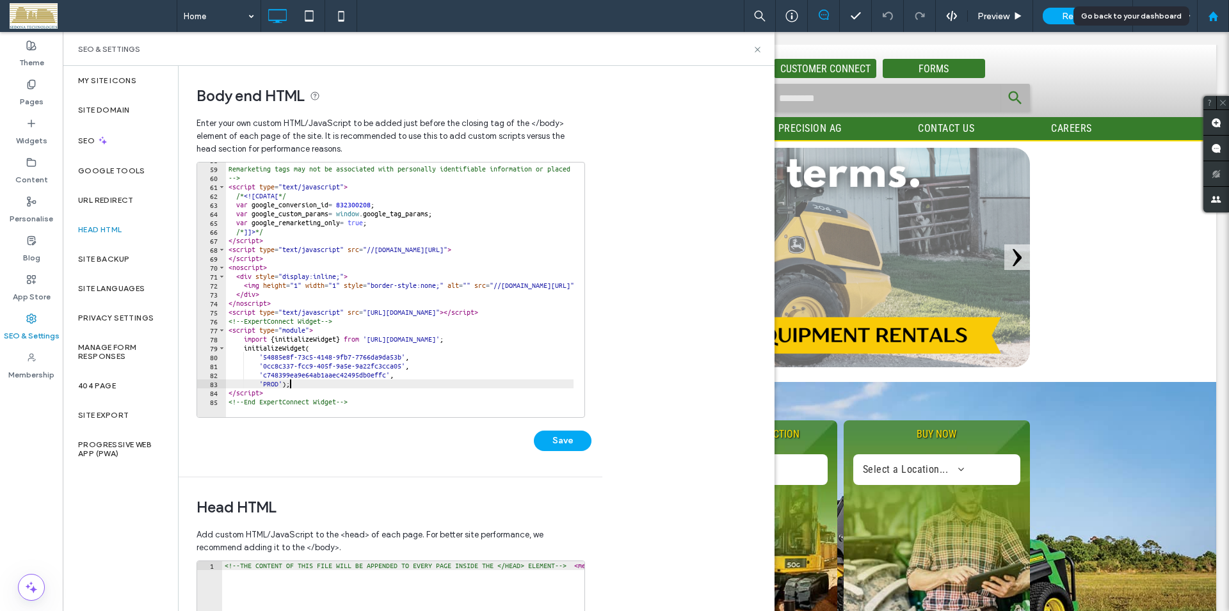
click at [1215, 11] on icon at bounding box center [1213, 16] width 11 height 11
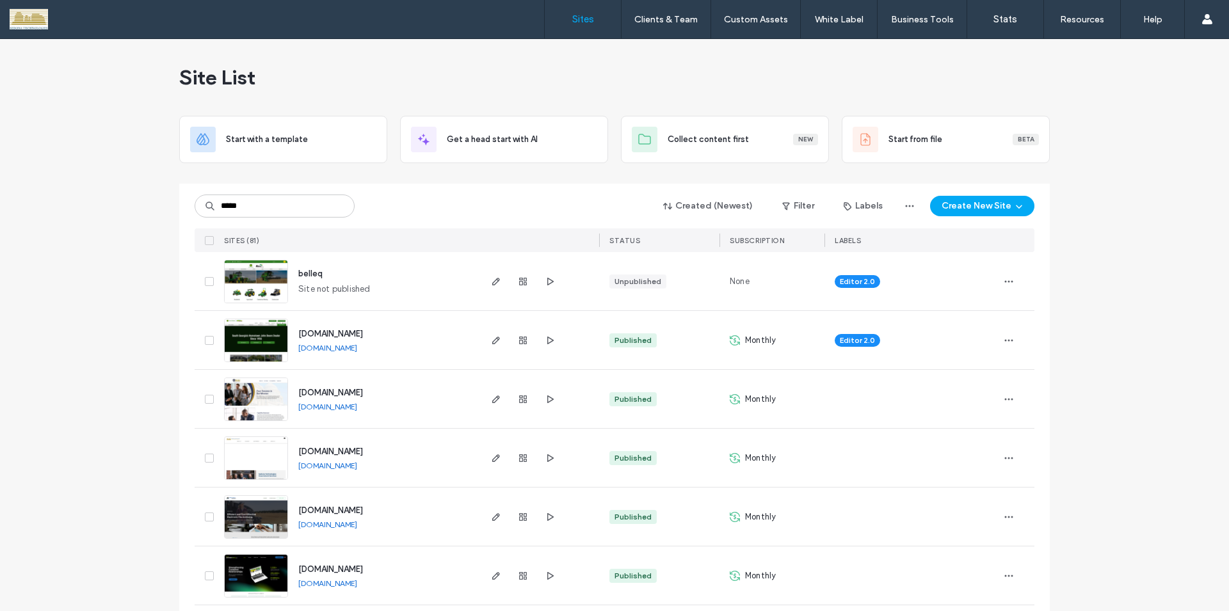
type input "*****"
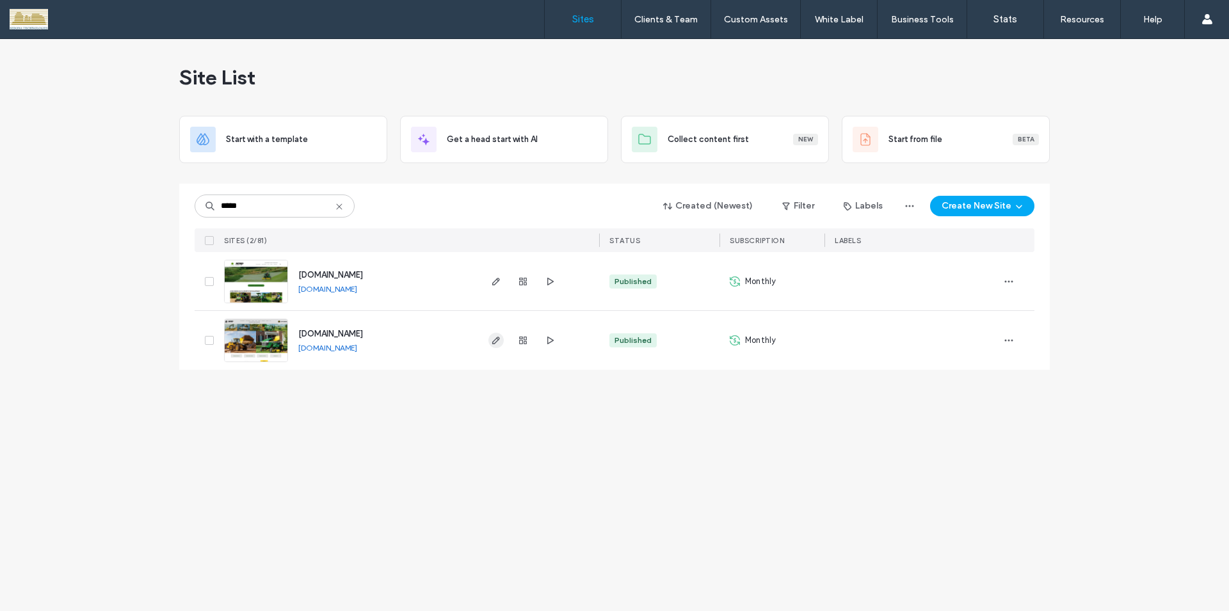
click at [495, 339] on icon "button" at bounding box center [496, 340] width 10 height 10
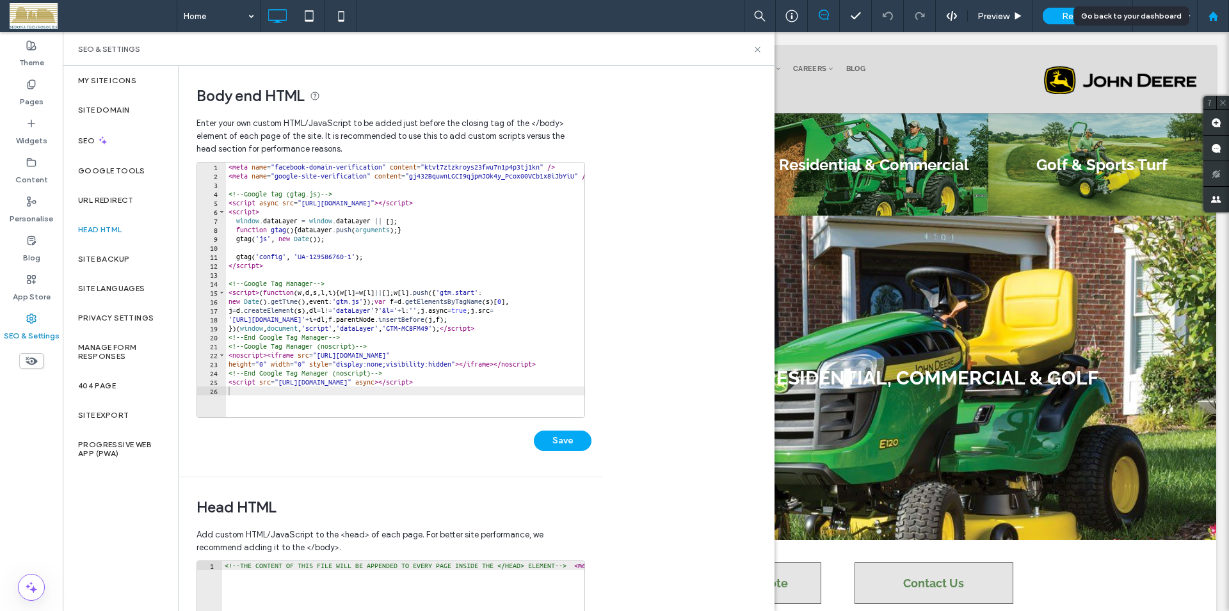
click at [1216, 15] on use at bounding box center [1213, 16] width 10 height 10
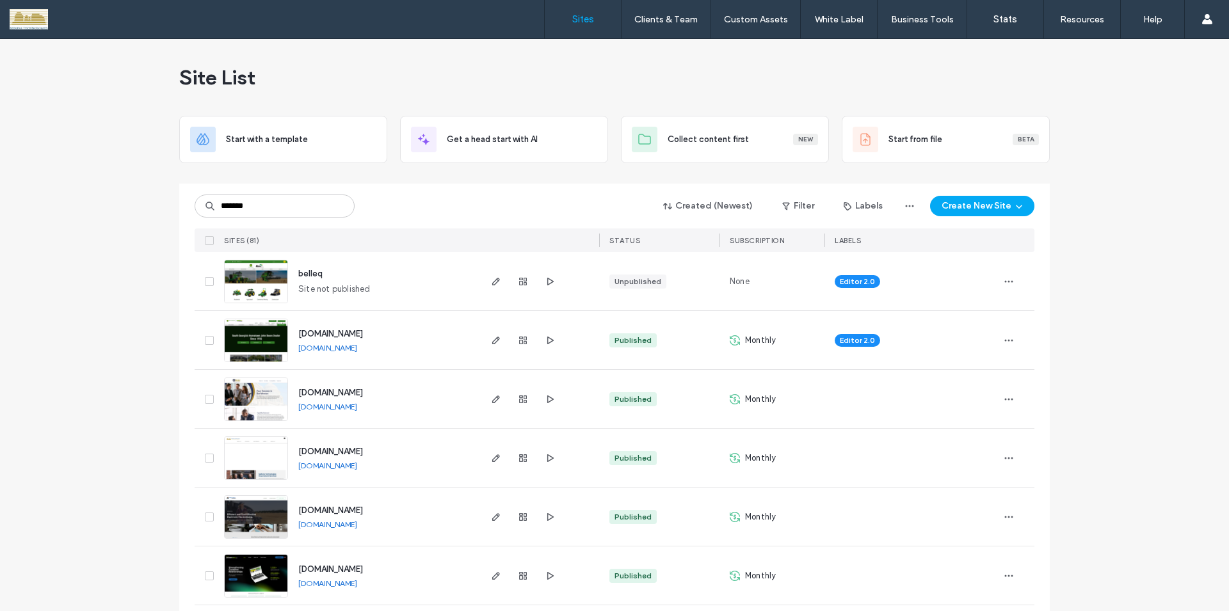
type input "*******"
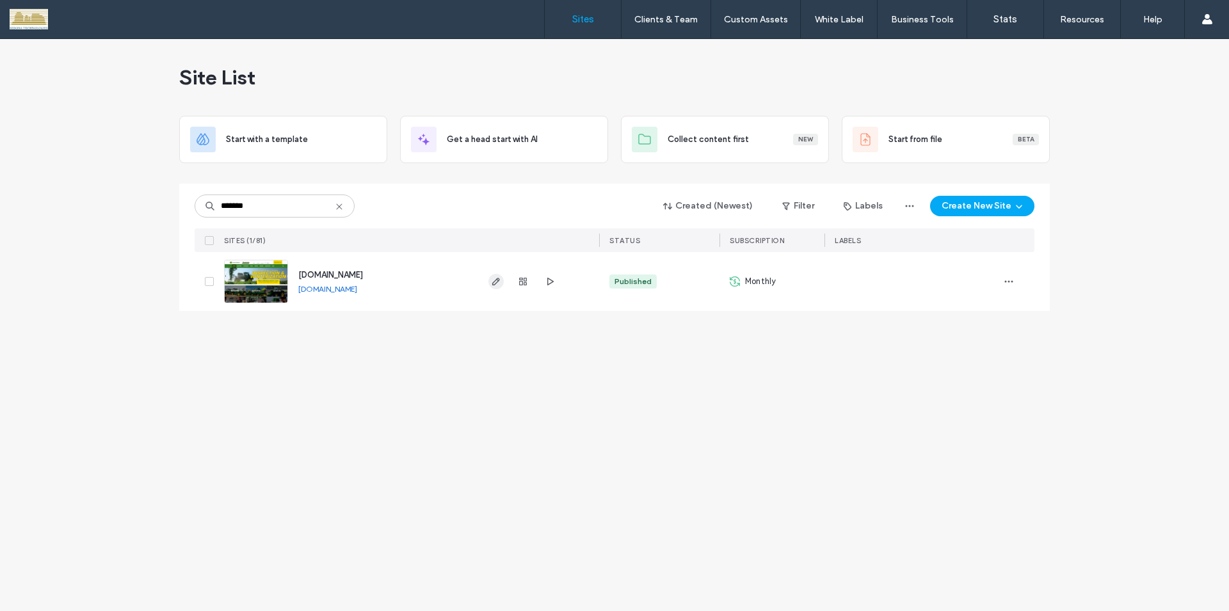
click at [498, 283] on icon "button" at bounding box center [496, 282] width 10 height 10
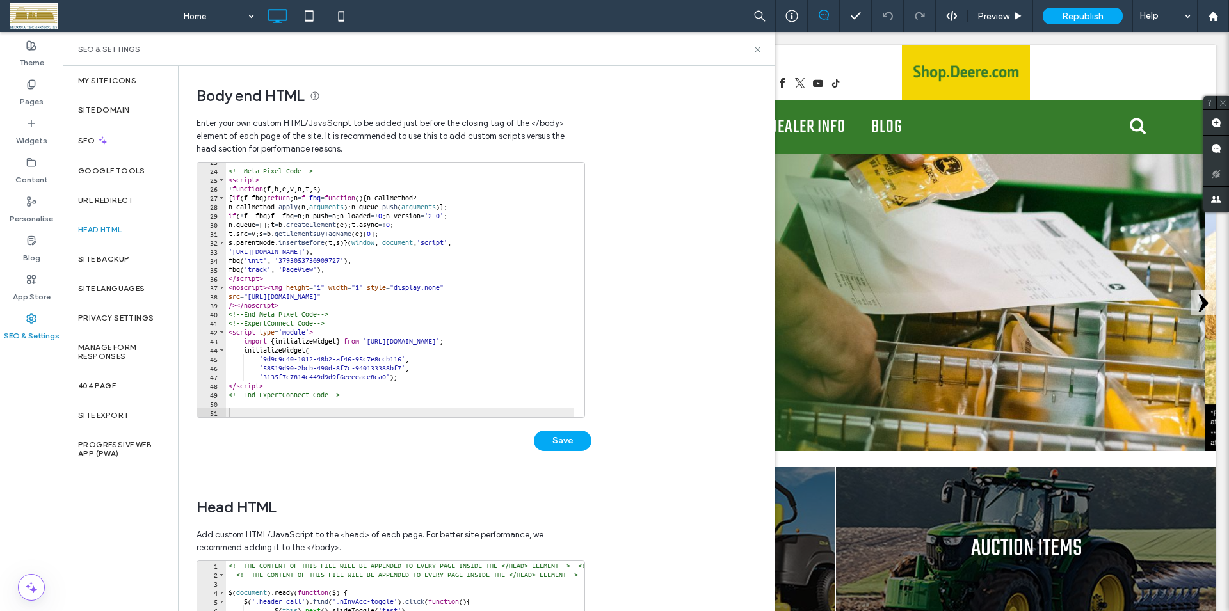
scroll to position [202, 0]
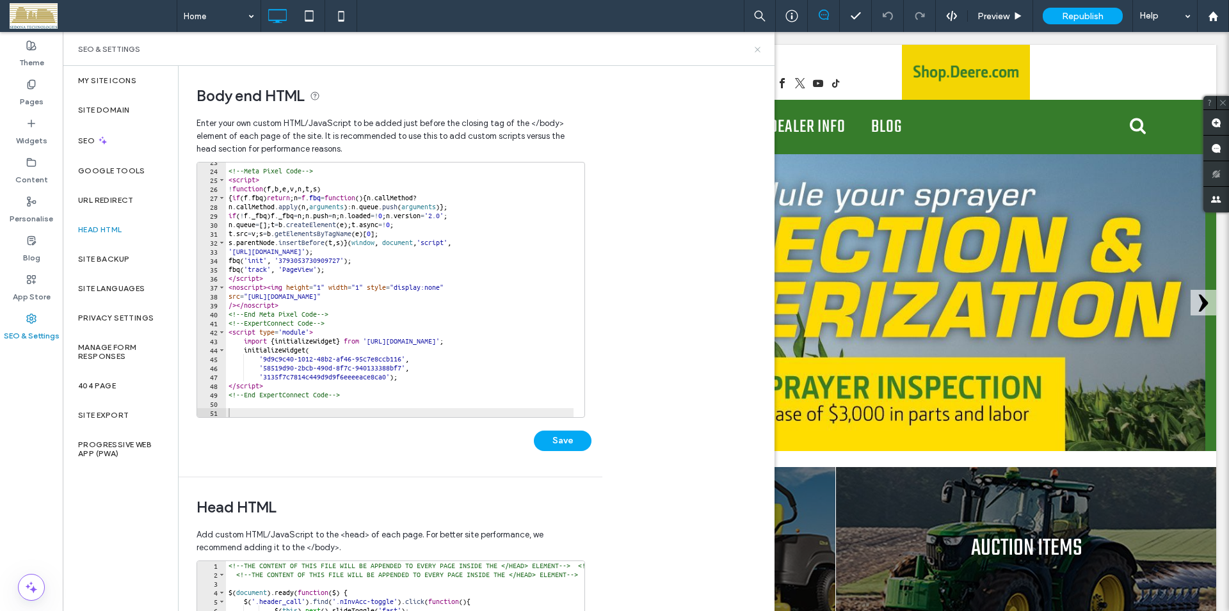
click at [757, 48] on icon at bounding box center [758, 50] width 10 height 10
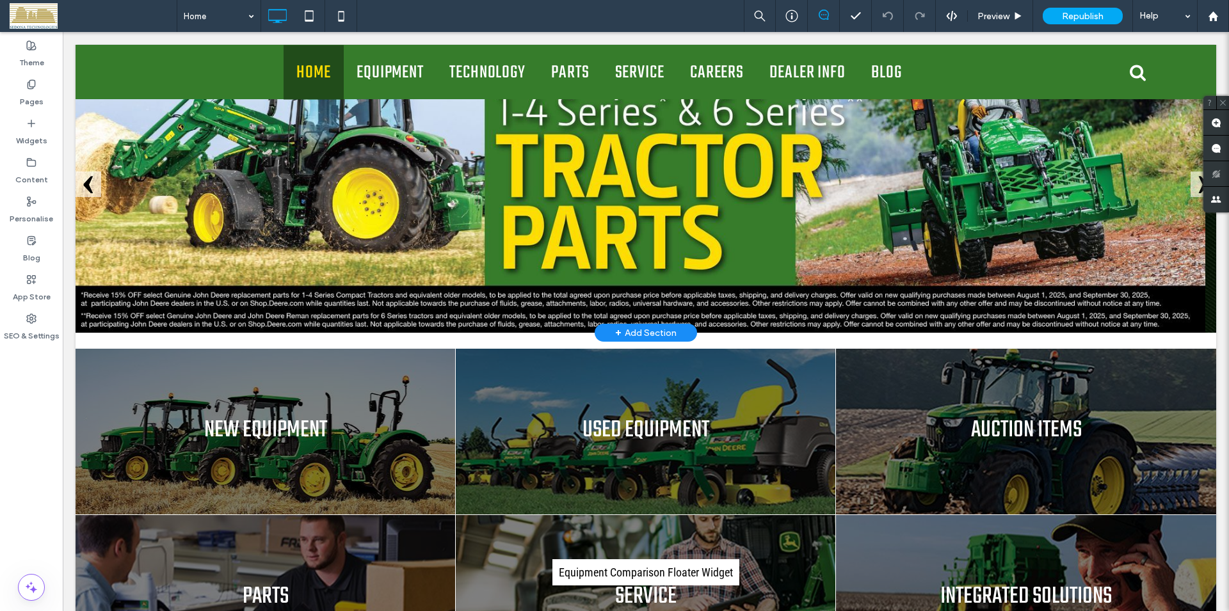
scroll to position [0, 0]
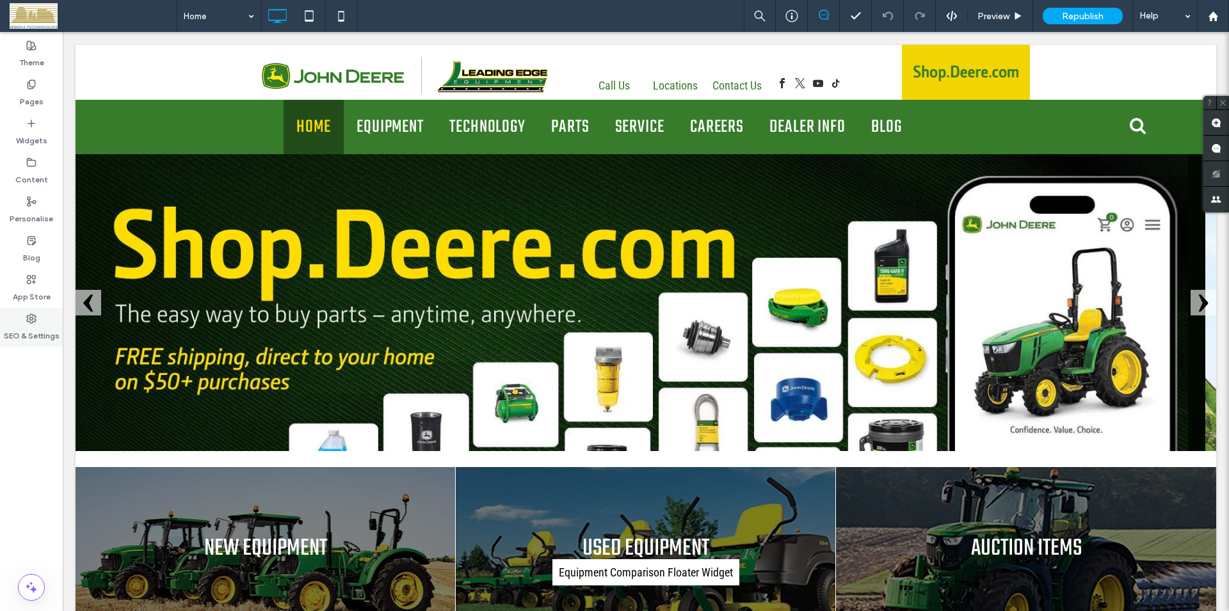
click at [28, 327] on label "SEO & Settings" at bounding box center [32, 333] width 56 height 18
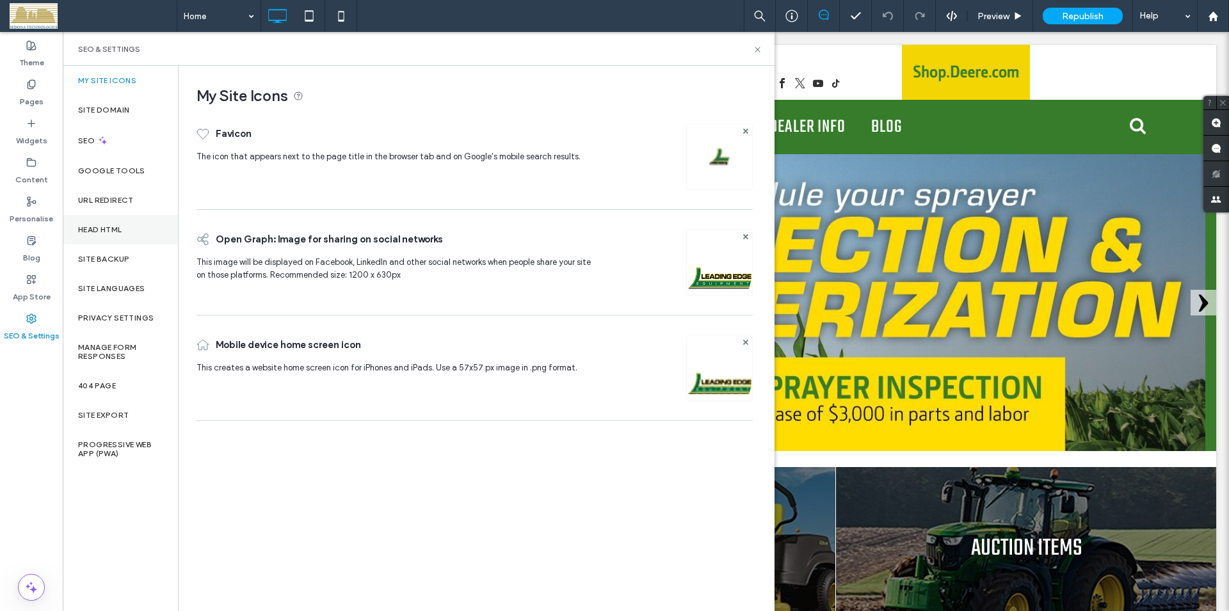
click at [105, 226] on label "Head HTML" at bounding box center [100, 229] width 44 height 9
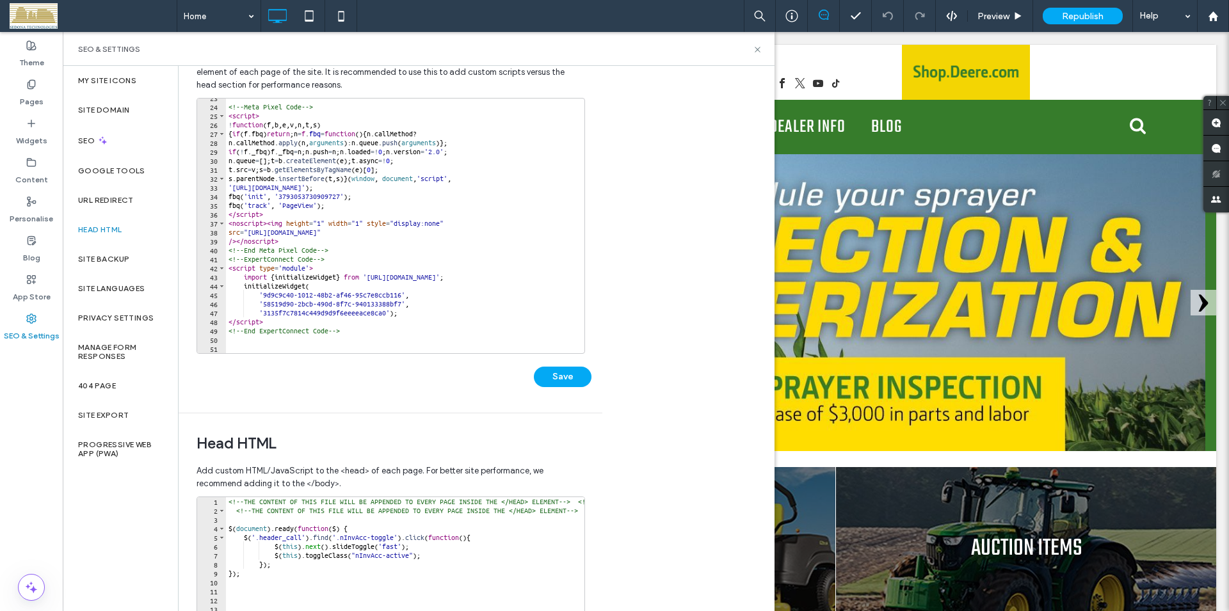
scroll to position [146, 0]
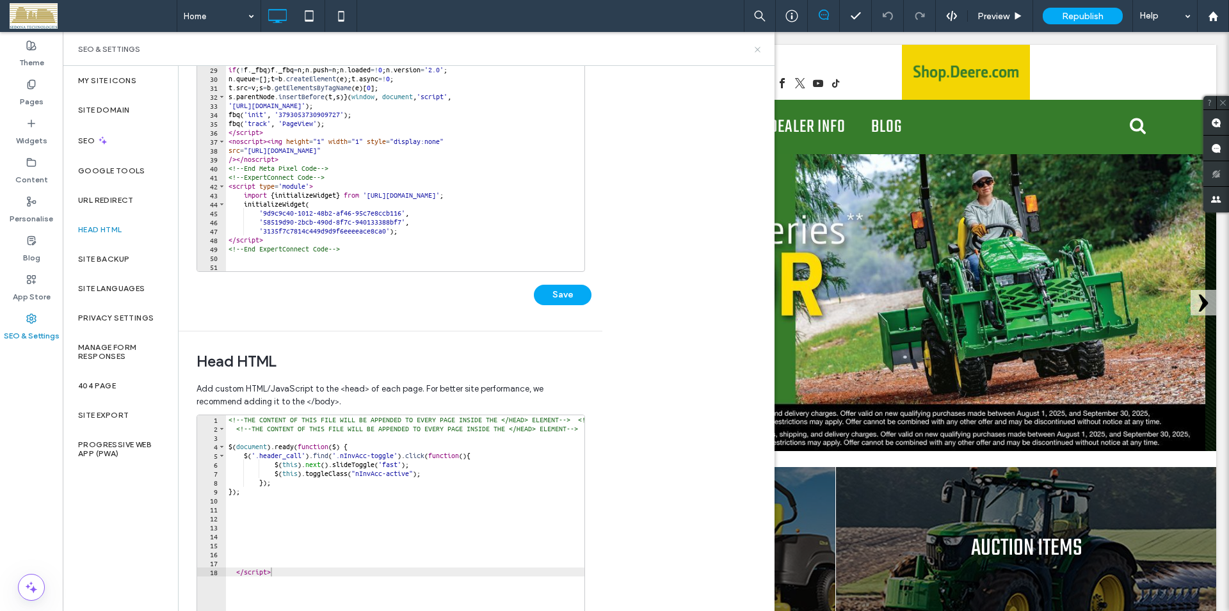
click at [758, 50] on use at bounding box center [757, 49] width 5 height 5
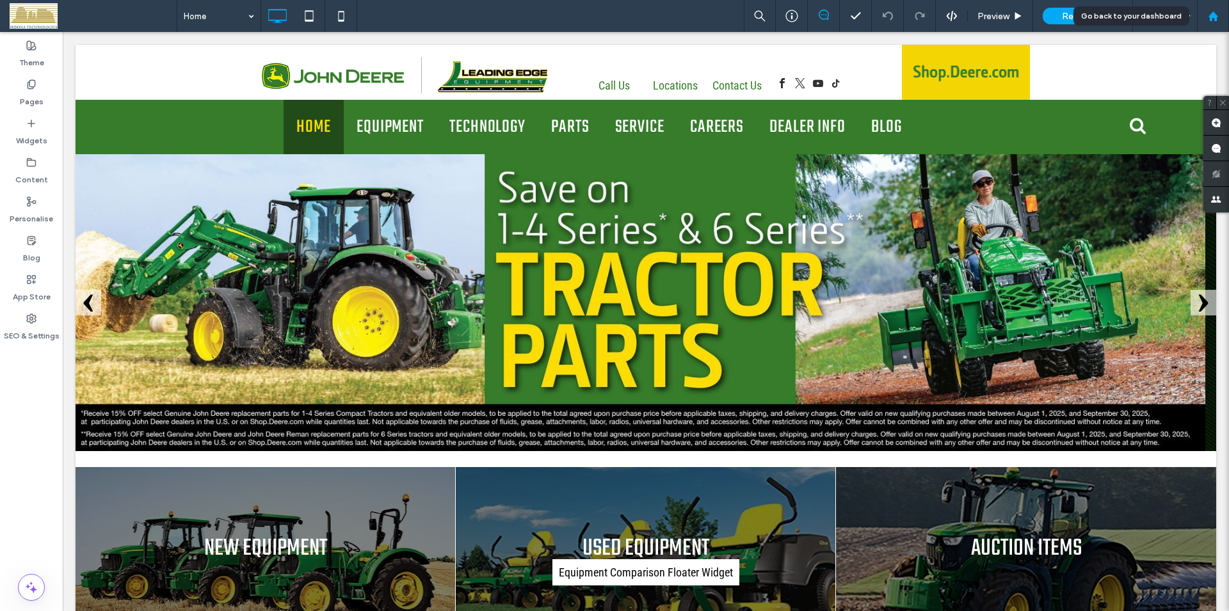
click at [1214, 17] on use at bounding box center [1213, 16] width 10 height 10
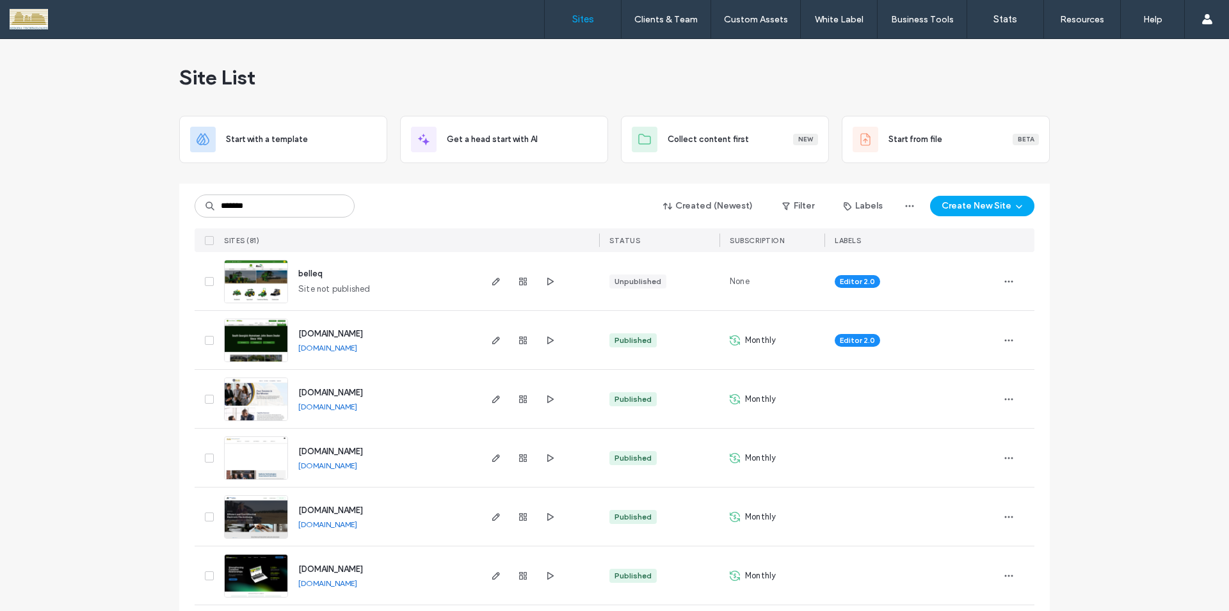
type input "*******"
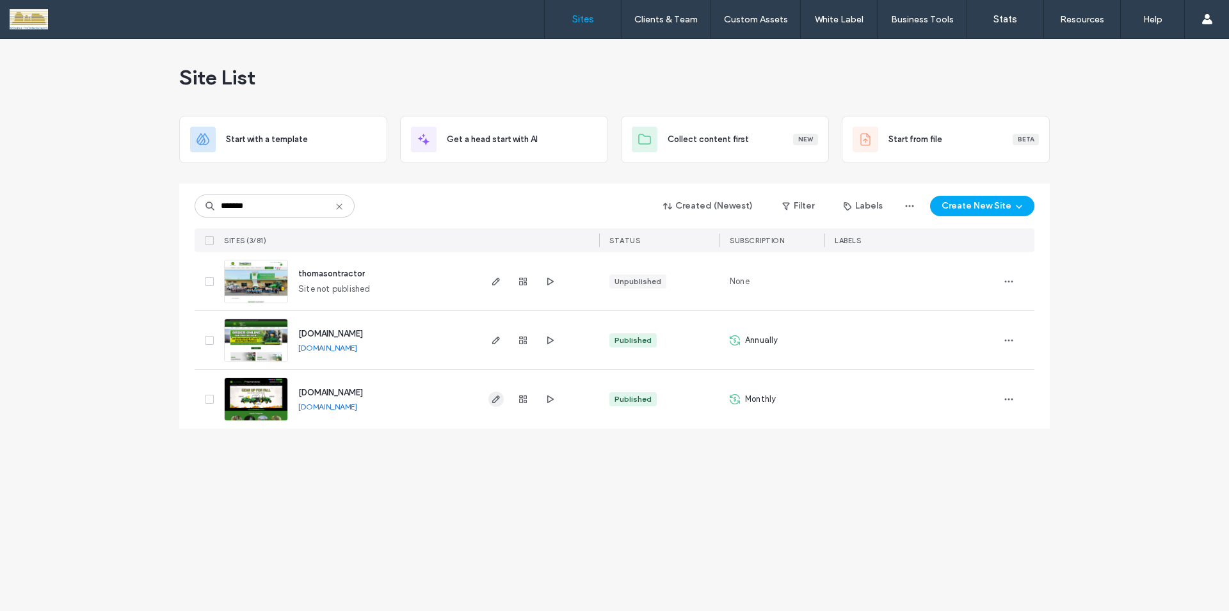
click at [497, 401] on icon "button" at bounding box center [496, 399] width 10 height 10
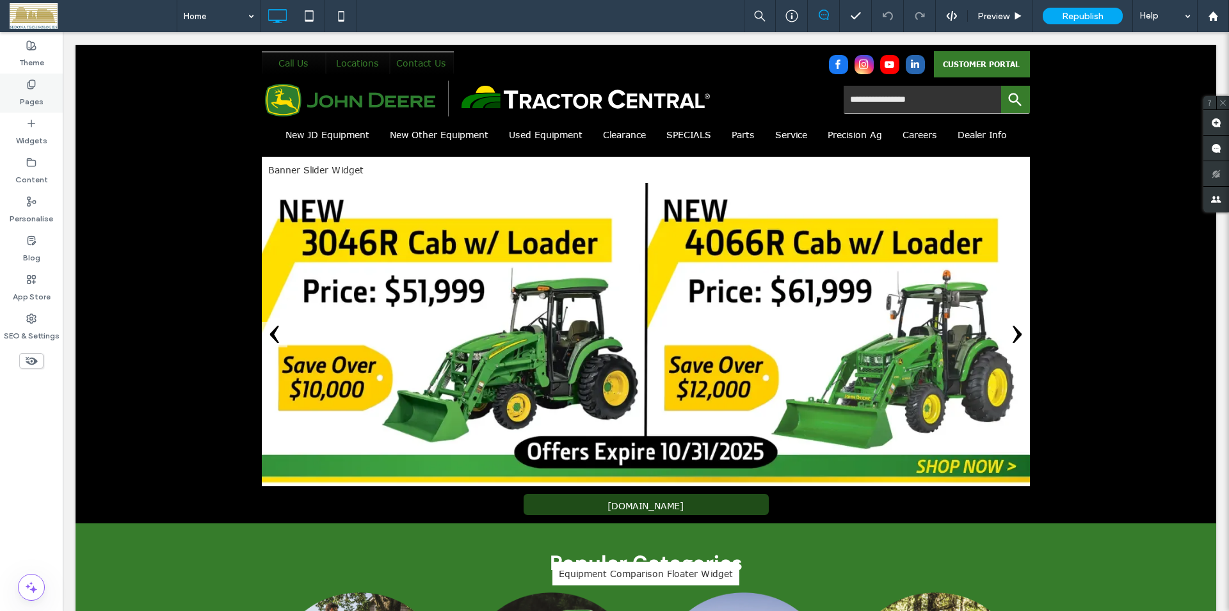
click at [27, 92] on label "Pages" at bounding box center [32, 99] width 24 height 18
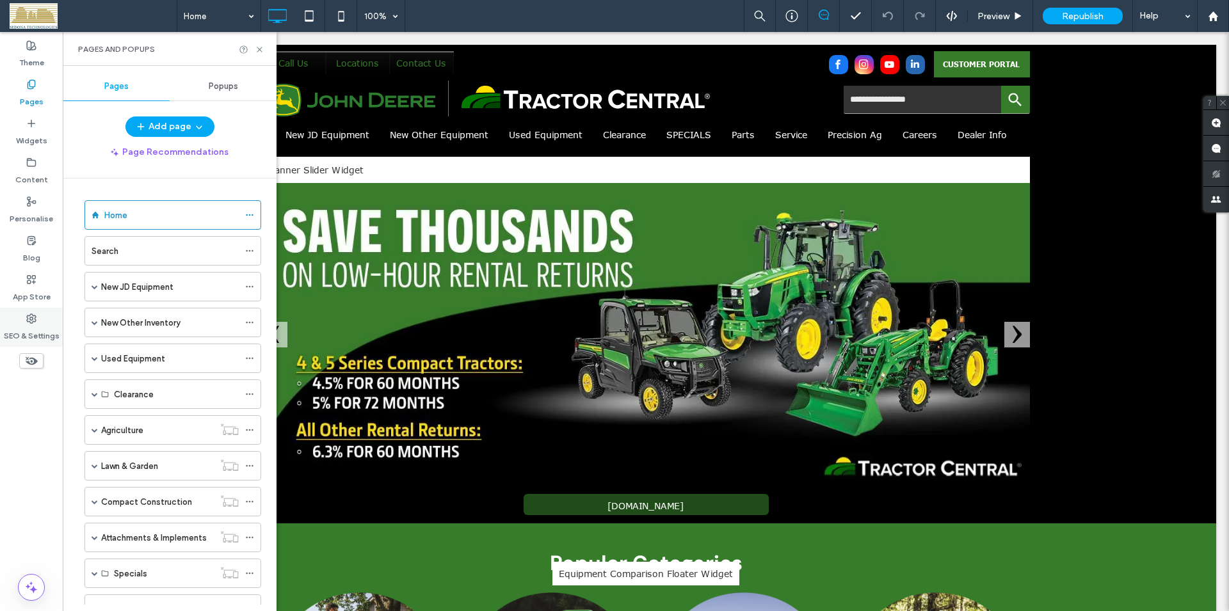
click at [43, 323] on div "SEO & Settings" at bounding box center [31, 327] width 63 height 39
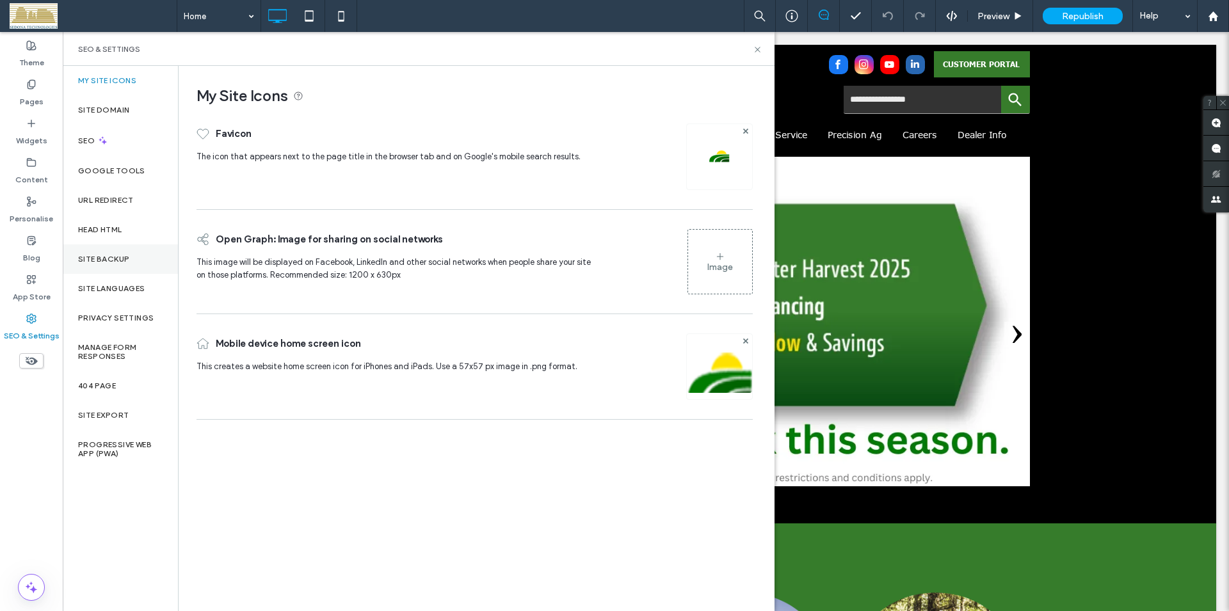
click at [114, 257] on label "Site backup" at bounding box center [103, 259] width 51 height 9
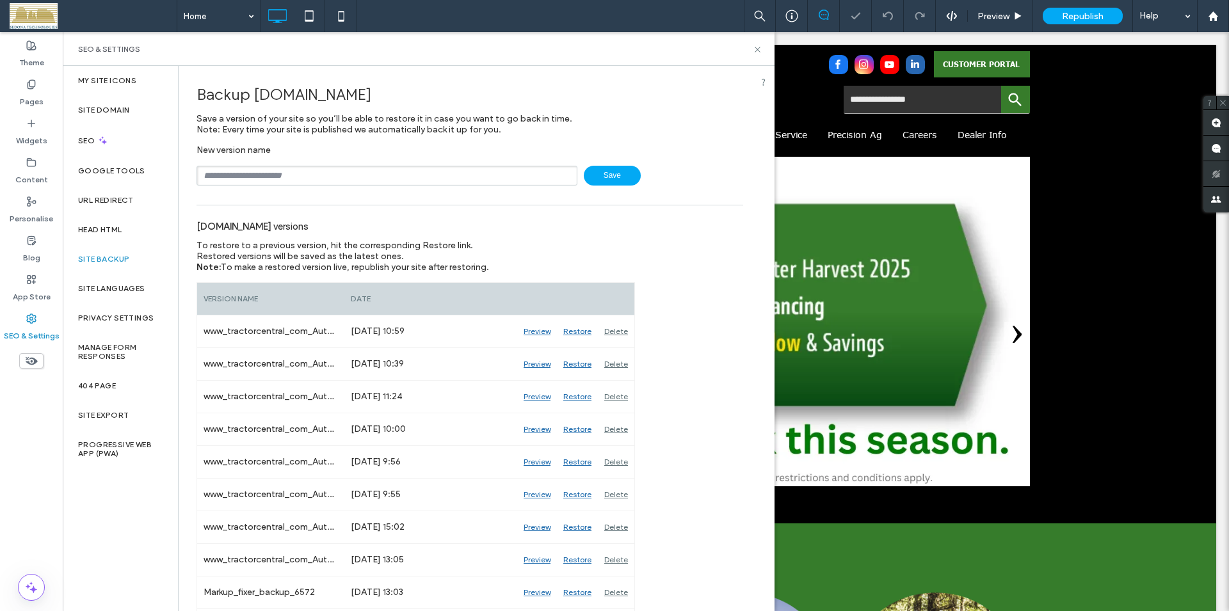
click at [357, 179] on input "text" at bounding box center [387, 176] width 381 height 20
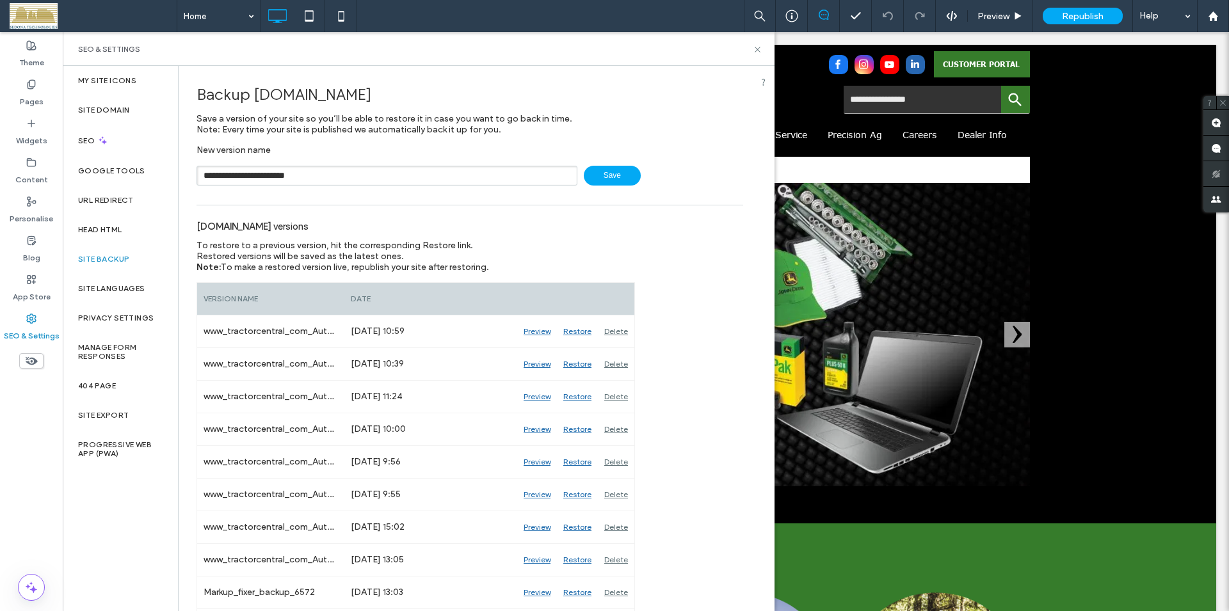
type input "**********"
click at [601, 179] on span "Save" at bounding box center [612, 176] width 57 height 20
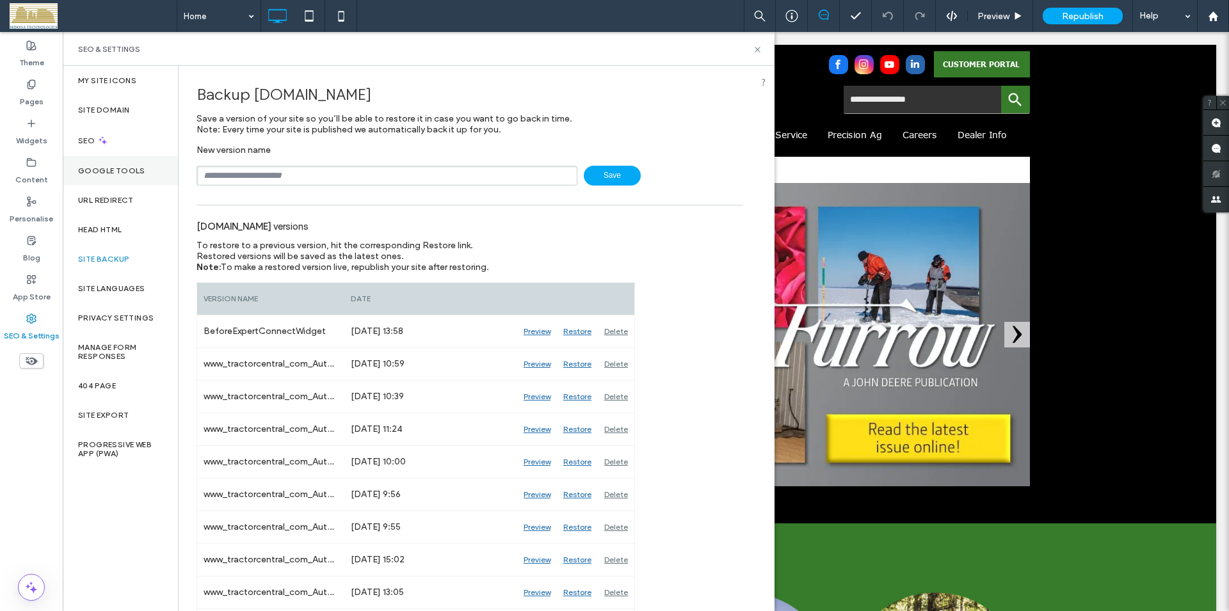
drag, startPoint x: 29, startPoint y: 94, endPoint x: 111, endPoint y: 169, distance: 111.0
click at [29, 93] on label "Pages" at bounding box center [32, 99] width 24 height 18
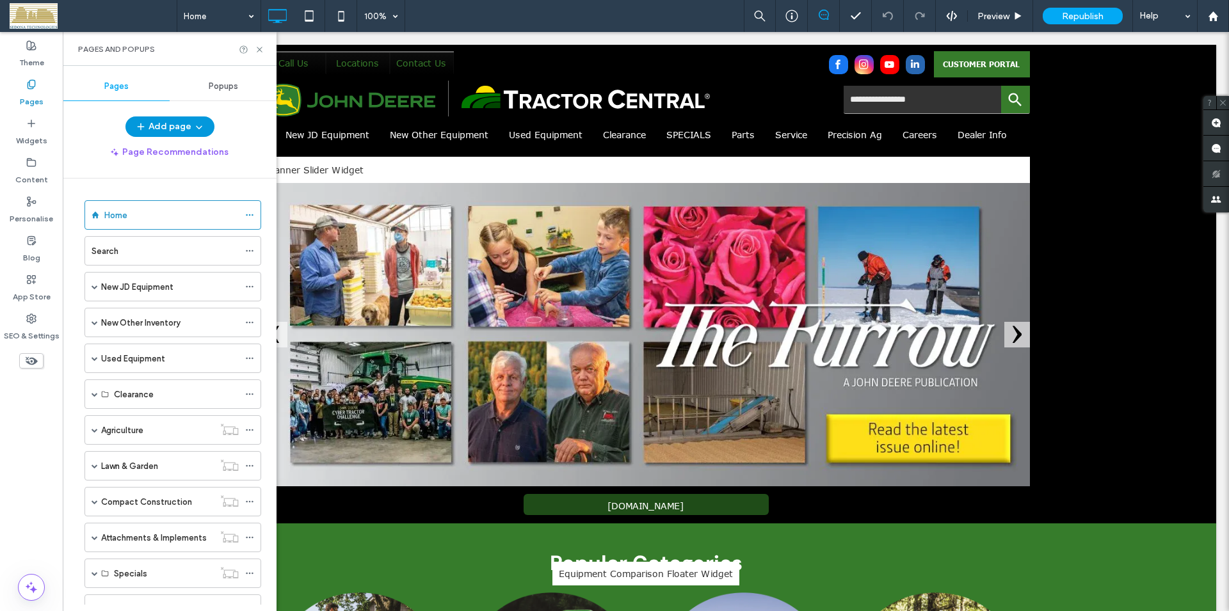
click at [158, 132] on button "Add page" at bounding box center [169, 127] width 89 height 20
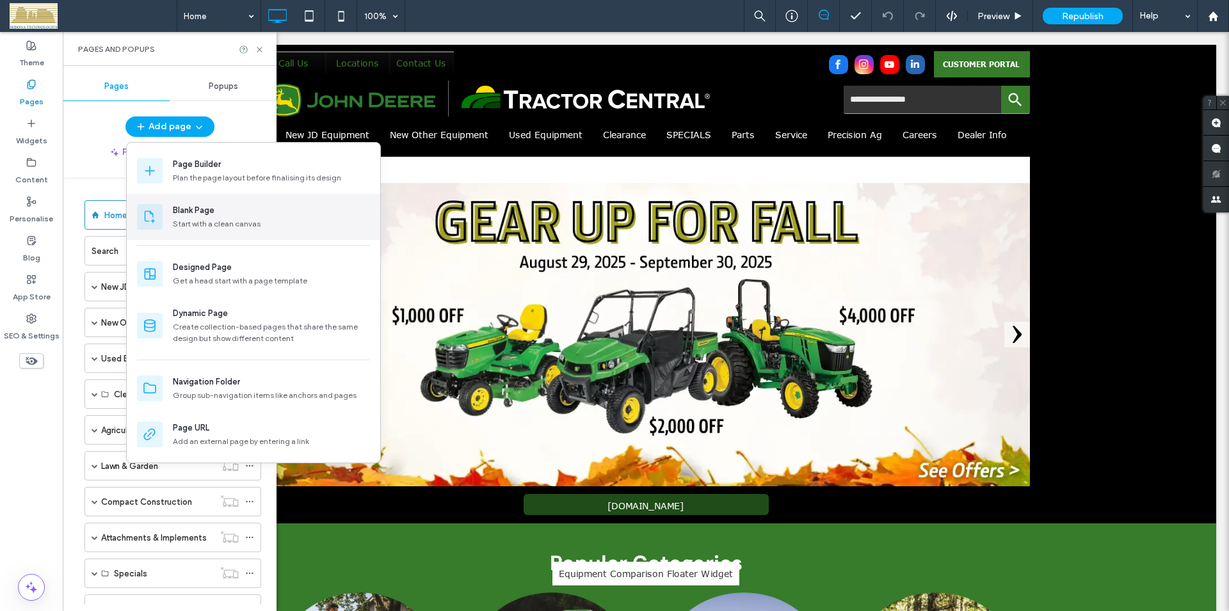
click at [198, 215] on div "Blank Page" at bounding box center [194, 210] width 42 height 13
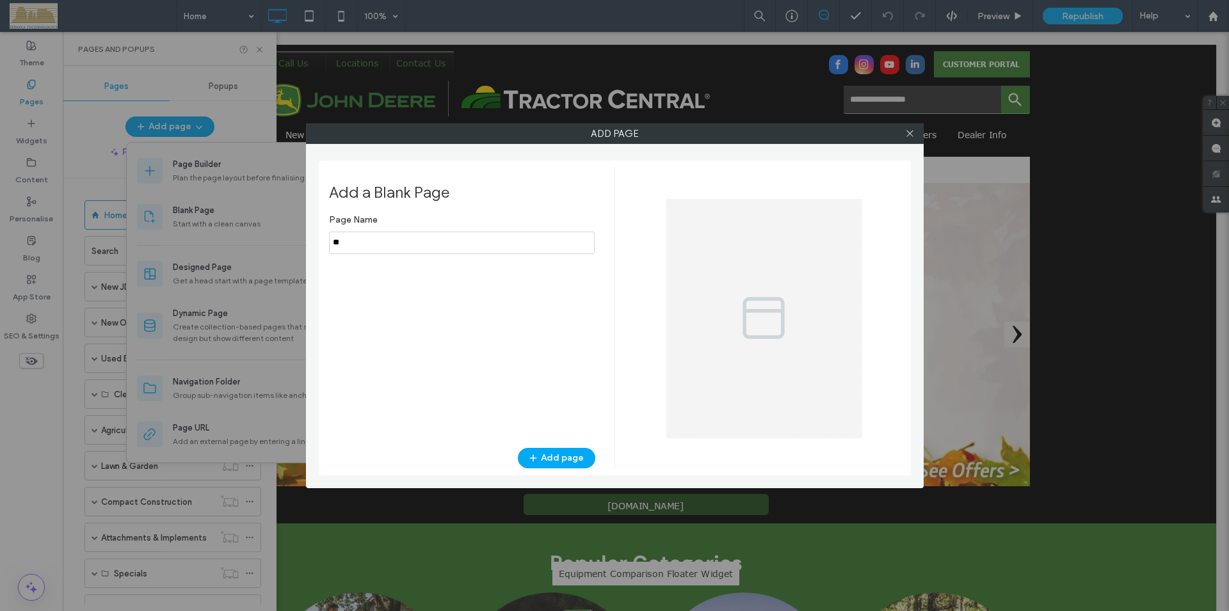
type input "*"
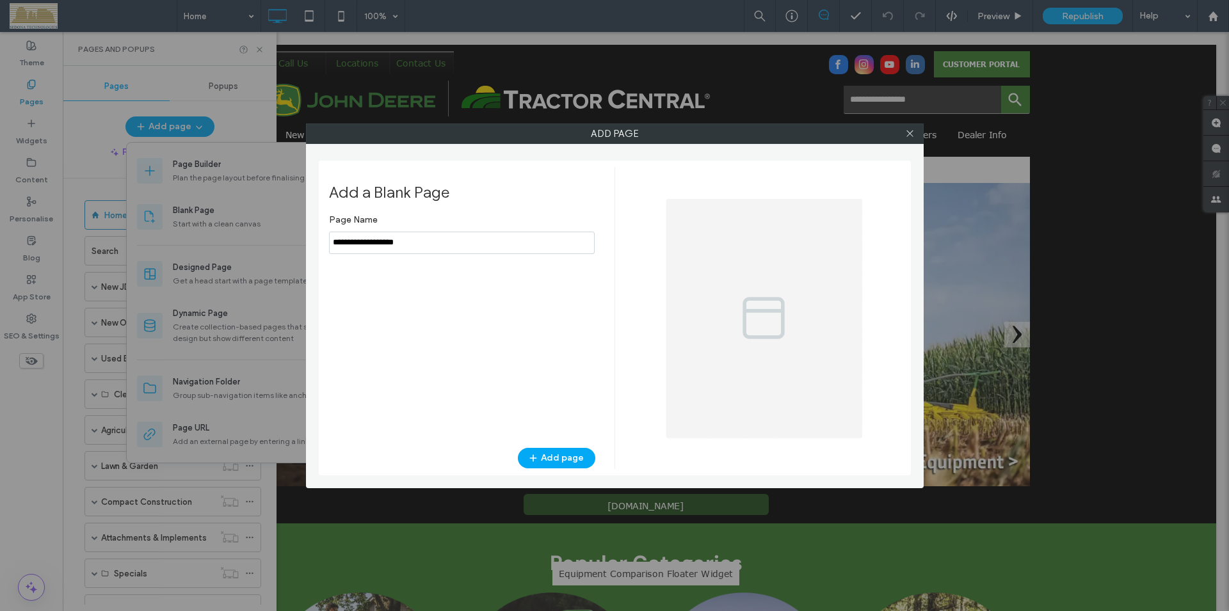
click at [357, 244] on input "notEmpty" at bounding box center [462, 243] width 266 height 22
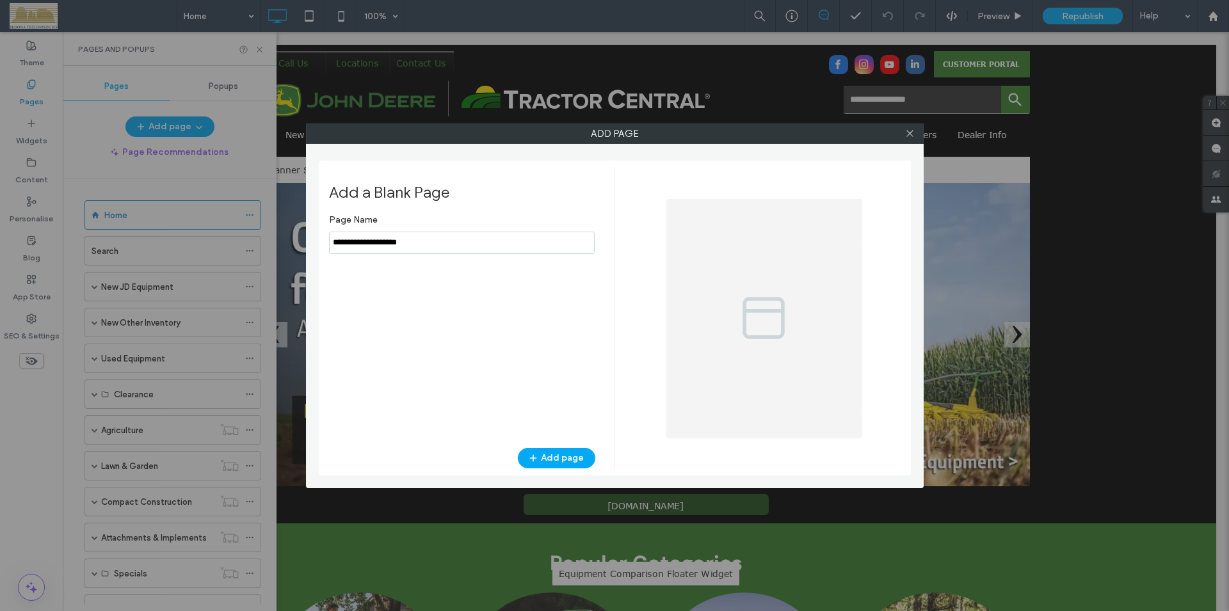
click at [395, 242] on input "notEmpty" at bounding box center [462, 243] width 266 height 22
type input "**********"
click at [558, 458] on button "Add page" at bounding box center [556, 458] width 77 height 20
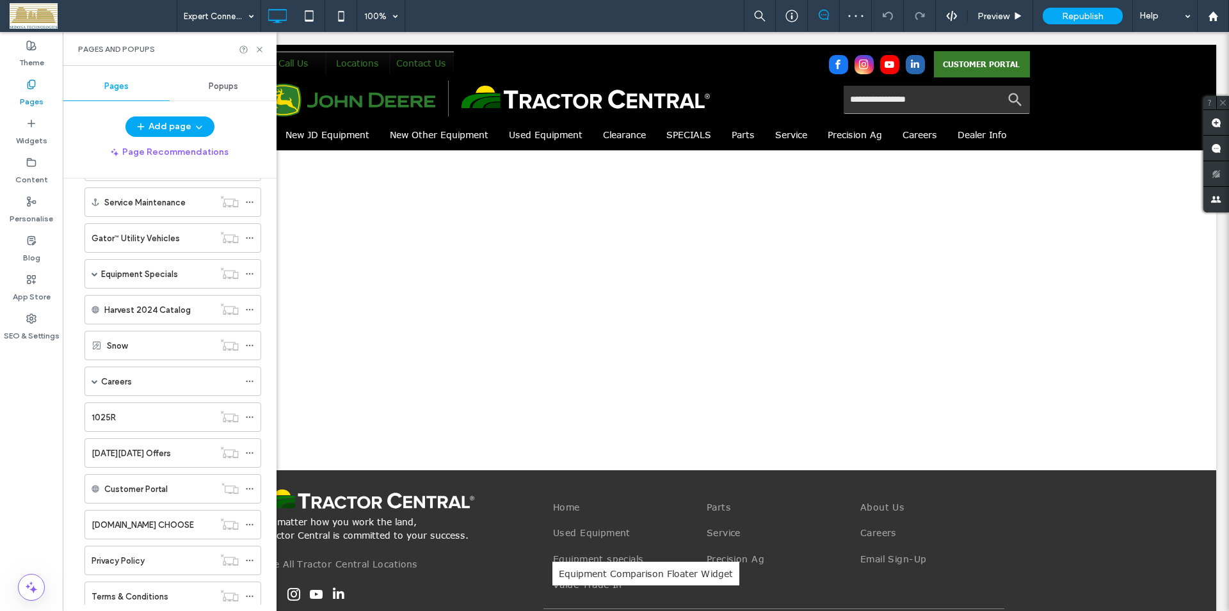
scroll to position [948, 0]
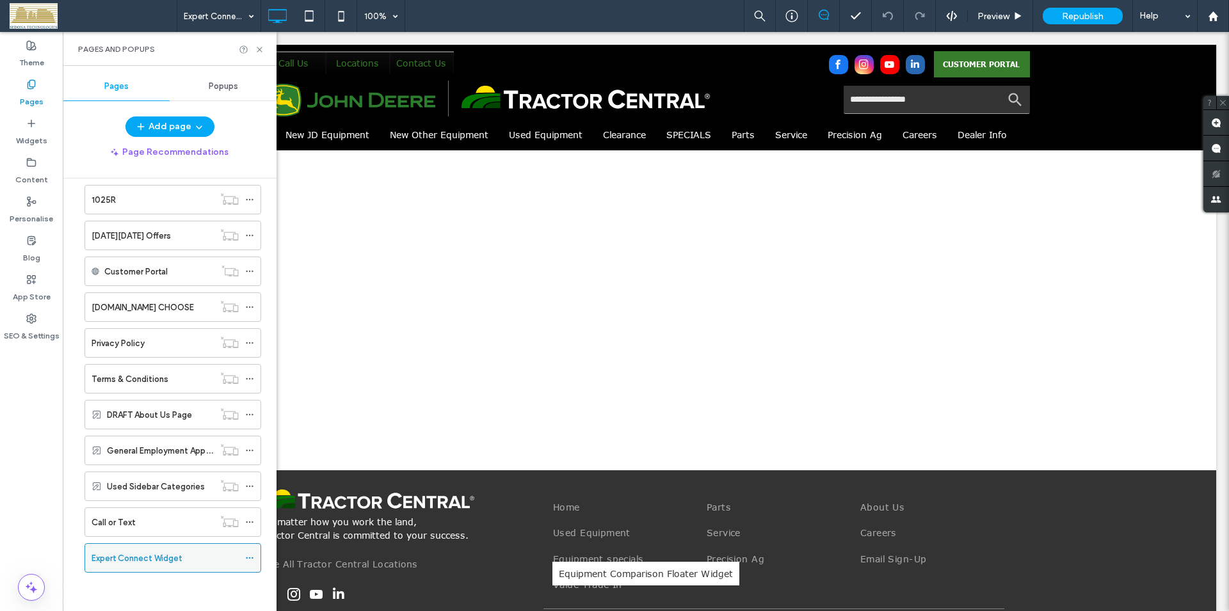
click at [247, 562] on icon at bounding box center [249, 558] width 9 height 9
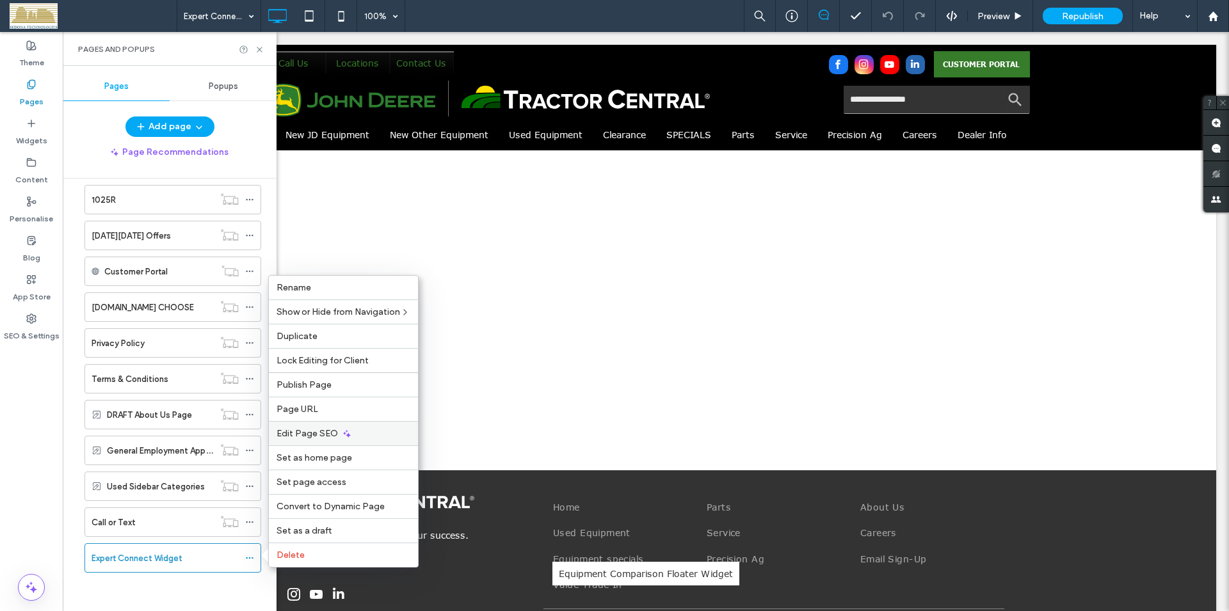
click at [311, 433] on span "Edit Page SEO" at bounding box center [307, 433] width 61 height 11
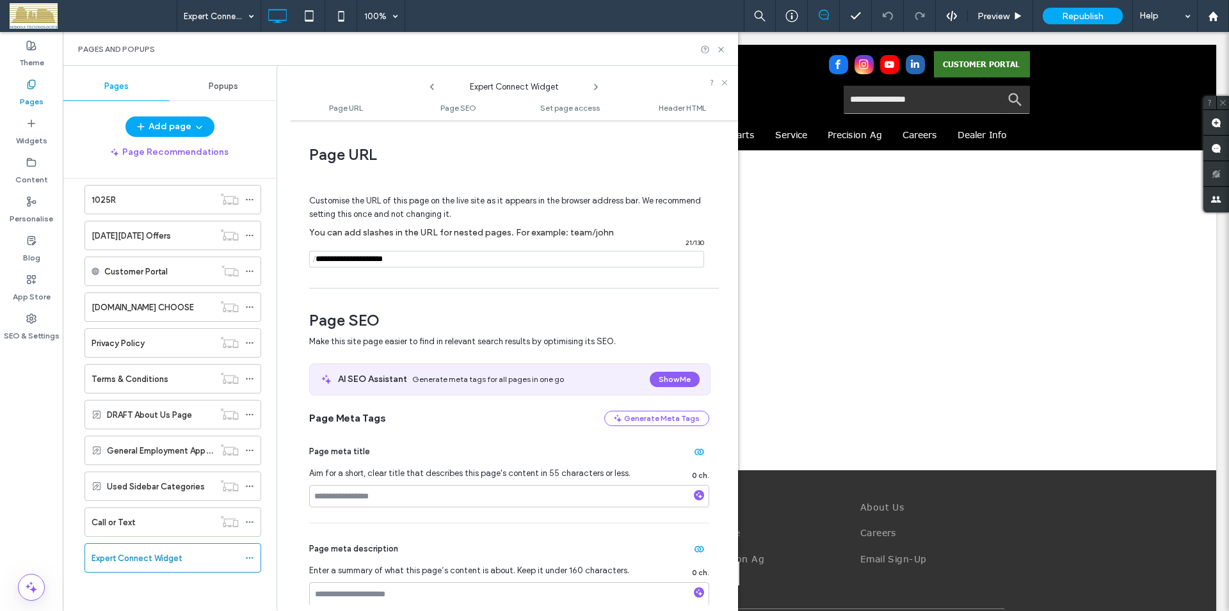
scroll to position [365, 0]
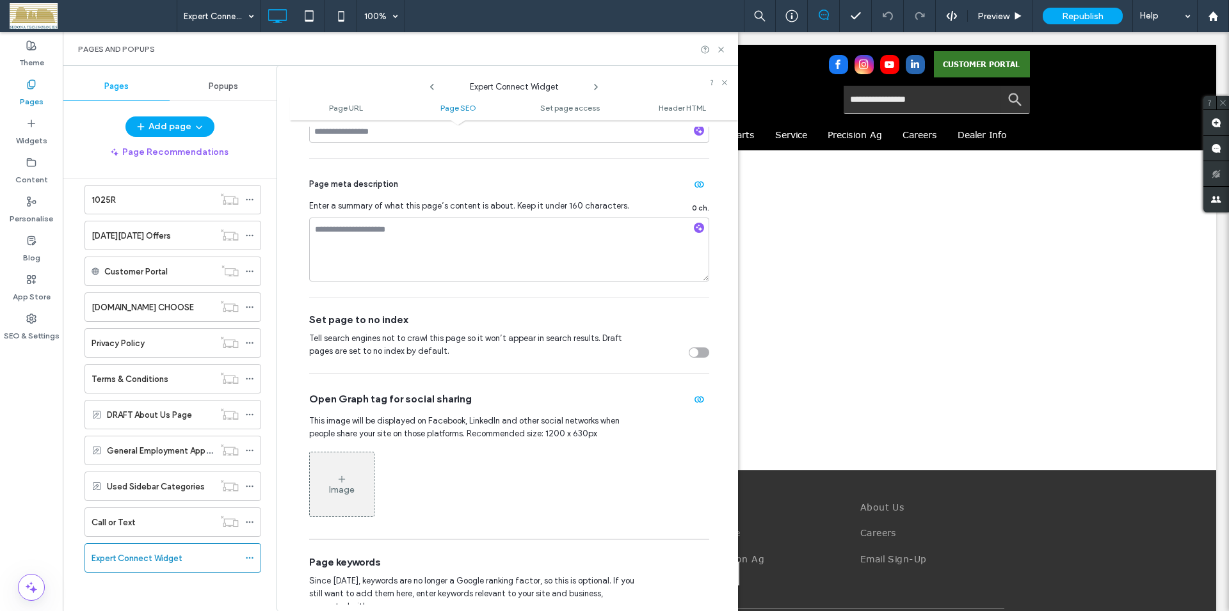
click at [691, 357] on div "toggle" at bounding box center [699, 353] width 20 height 10
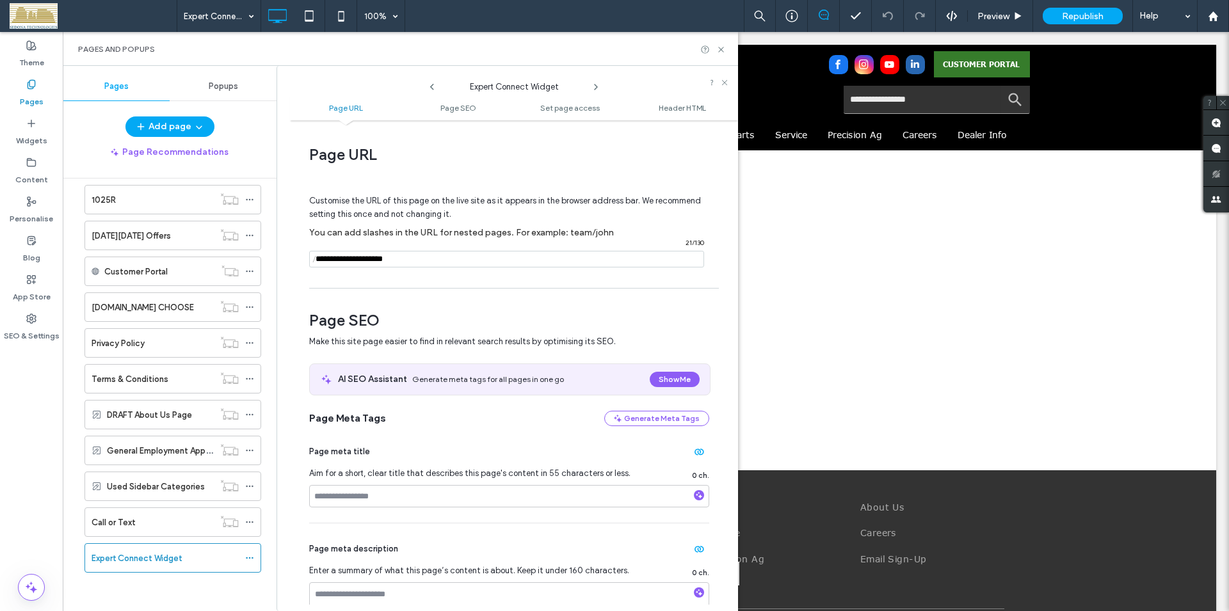
scroll to position [146, 0]
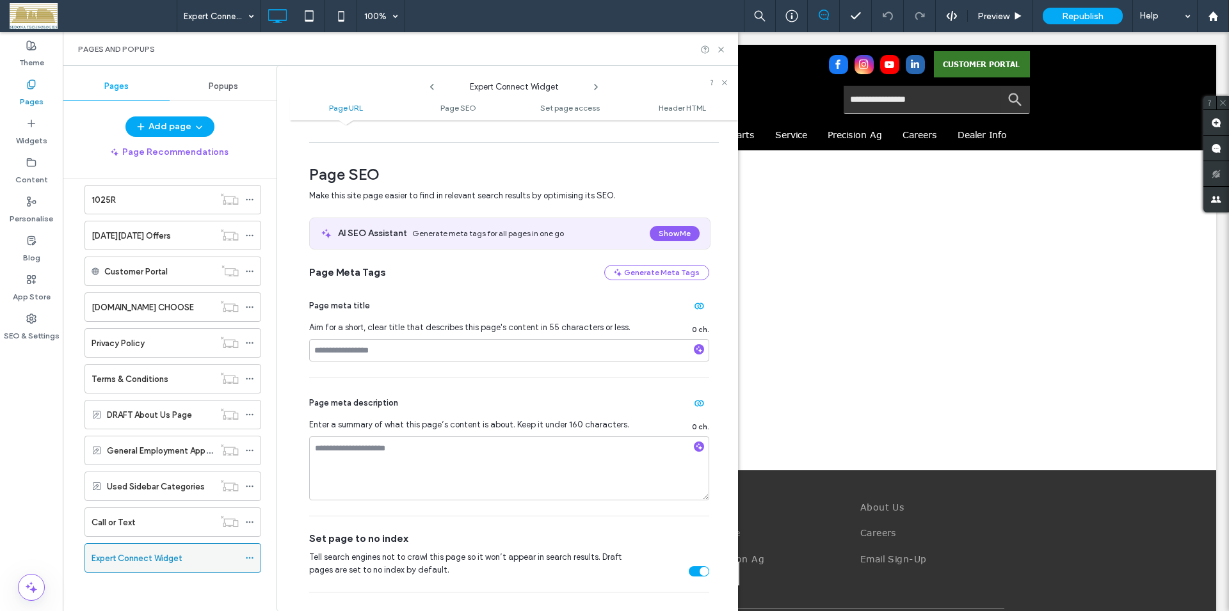
click at [245, 560] on icon at bounding box center [249, 558] width 9 height 9
click at [245, 557] on icon at bounding box center [249, 558] width 9 height 9
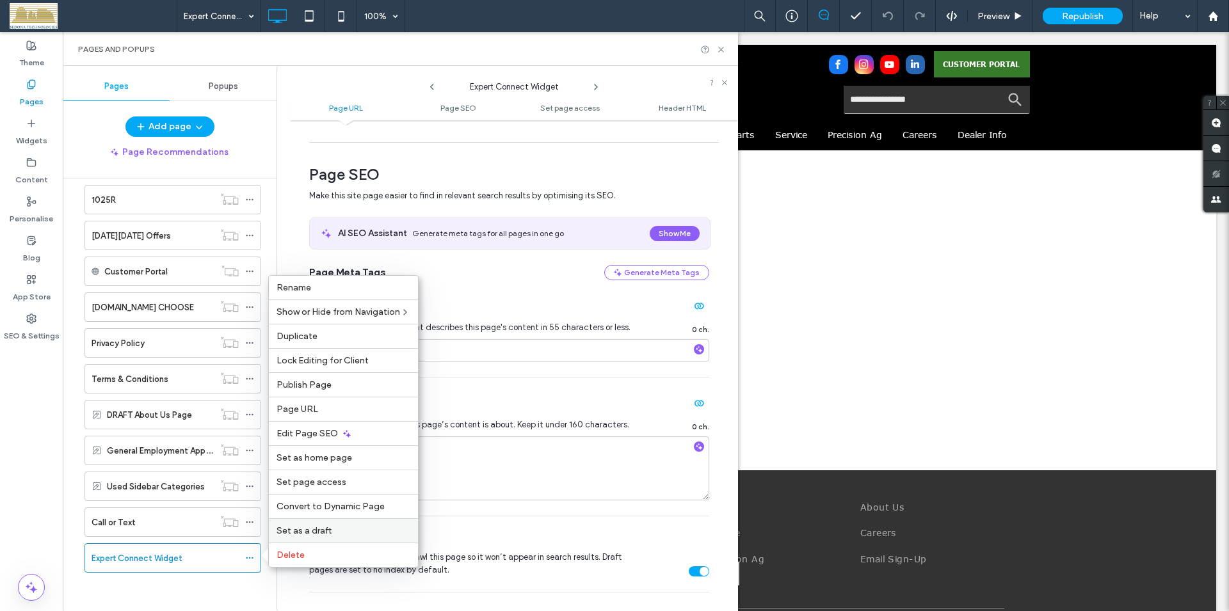
click at [286, 529] on span "Set as a draft" at bounding box center [304, 531] width 55 height 11
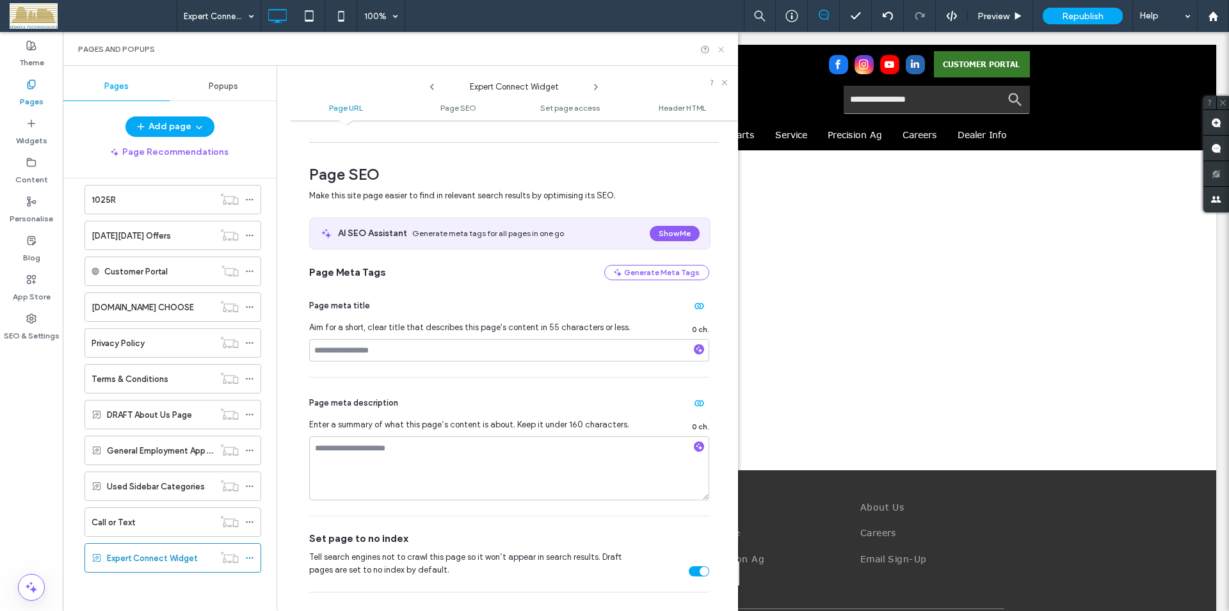
click at [721, 51] on icon at bounding box center [721, 50] width 10 height 10
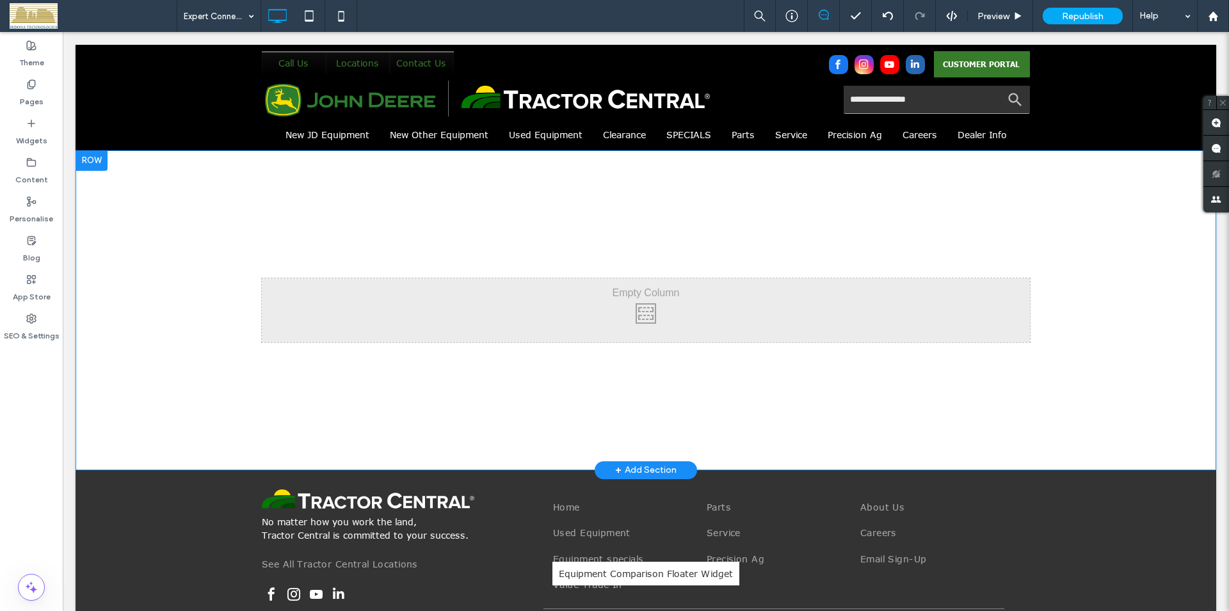
click at [478, 314] on div "Click To Paste" at bounding box center [646, 311] width 768 height 64
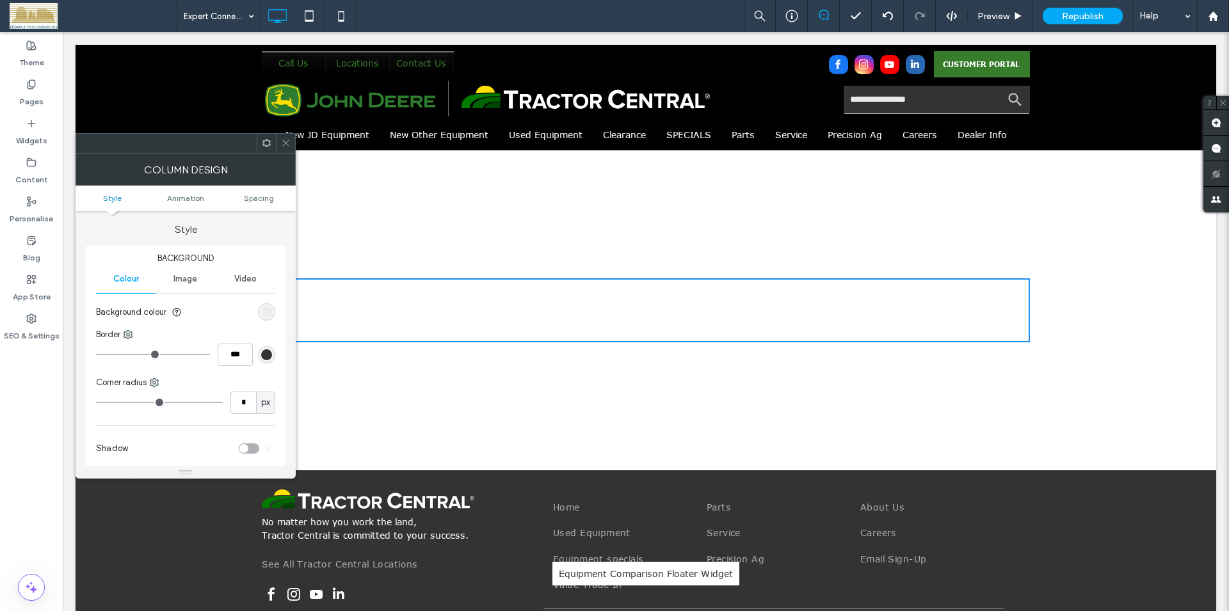
click at [266, 147] on icon at bounding box center [267, 143] width 10 height 10
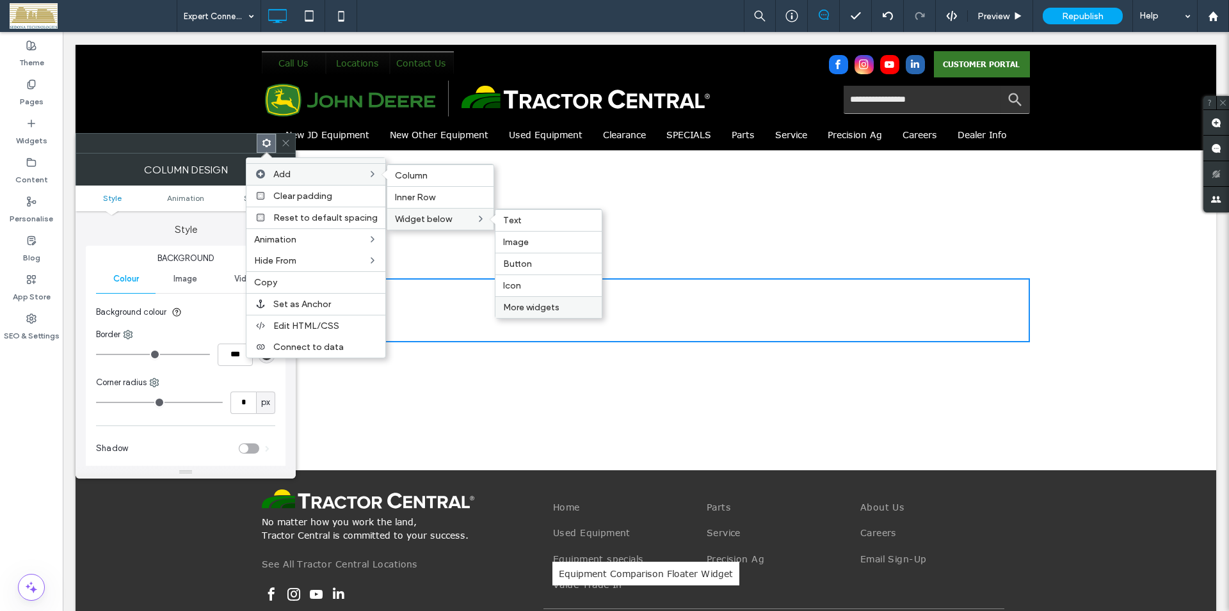
click at [513, 305] on span "More widgets" at bounding box center [531, 307] width 56 height 11
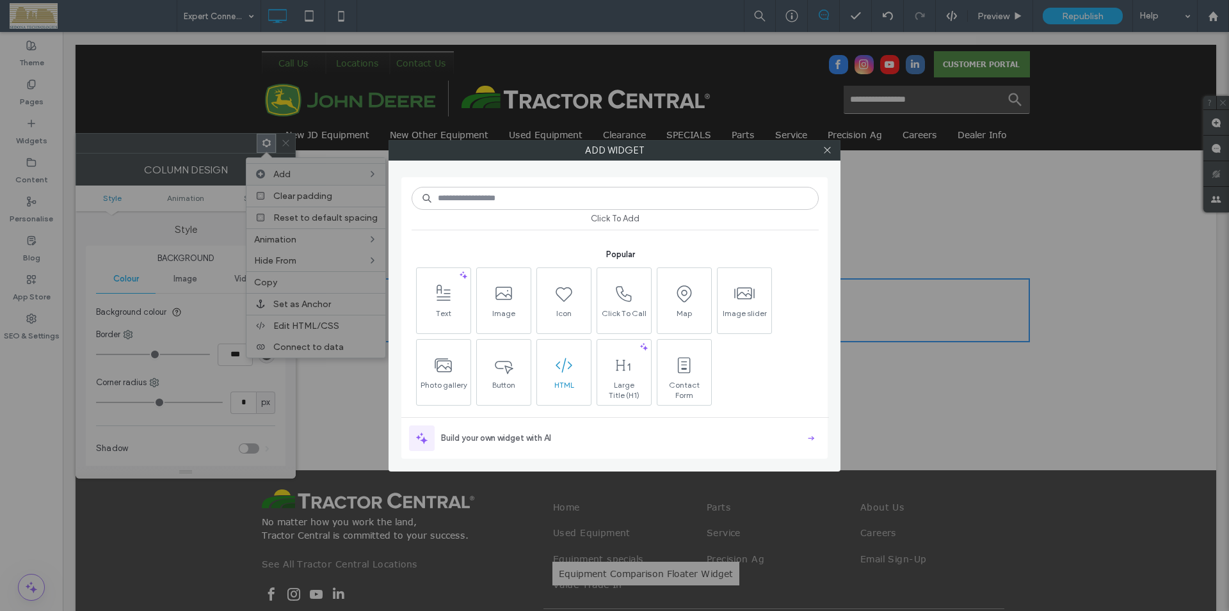
click at [570, 364] on use at bounding box center [564, 366] width 17 height 15
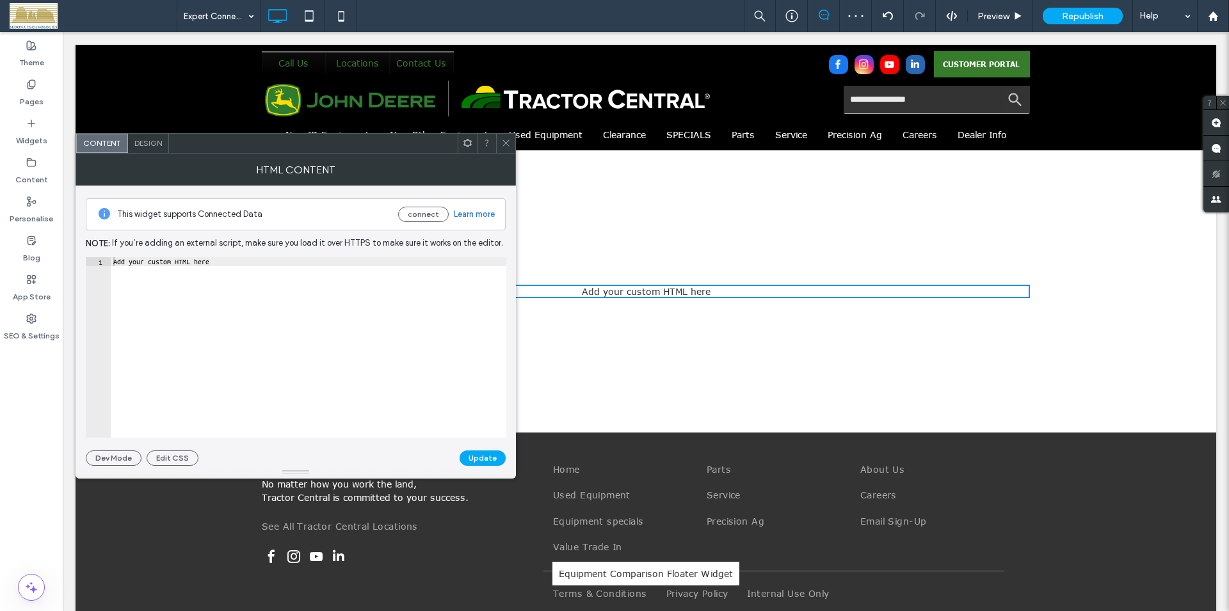
click at [348, 328] on div "Add your custom HTML here" at bounding box center [309, 356] width 396 height 198
paste textarea "Cursor at row 1"
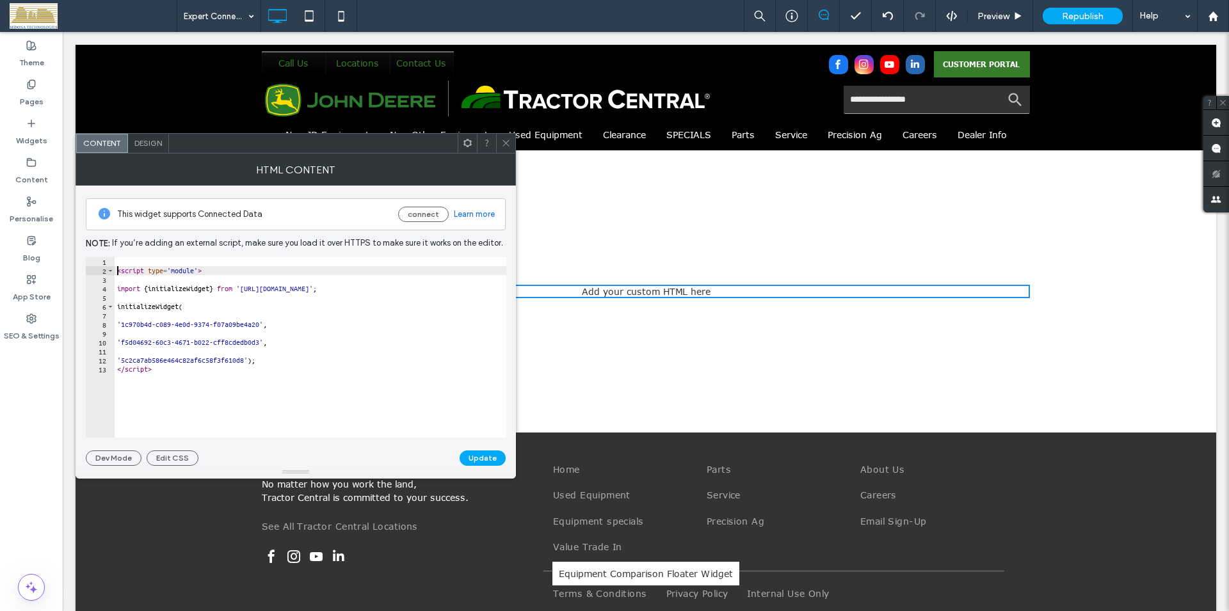
click at [118, 273] on div "< script type = 'module' > import { initializeWidget } from 'https://expertconn…" at bounding box center [311, 356] width 392 height 198
type textarea "**********"
click at [474, 456] on button "Update" at bounding box center [483, 458] width 46 height 15
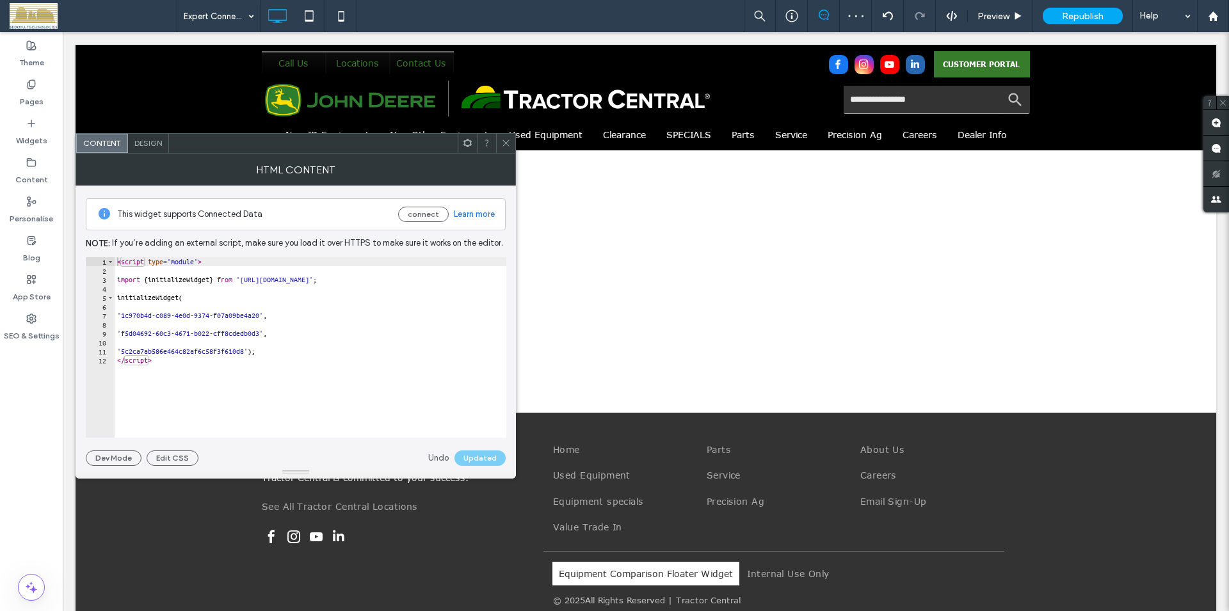
click at [506, 147] on icon at bounding box center [506, 143] width 10 height 10
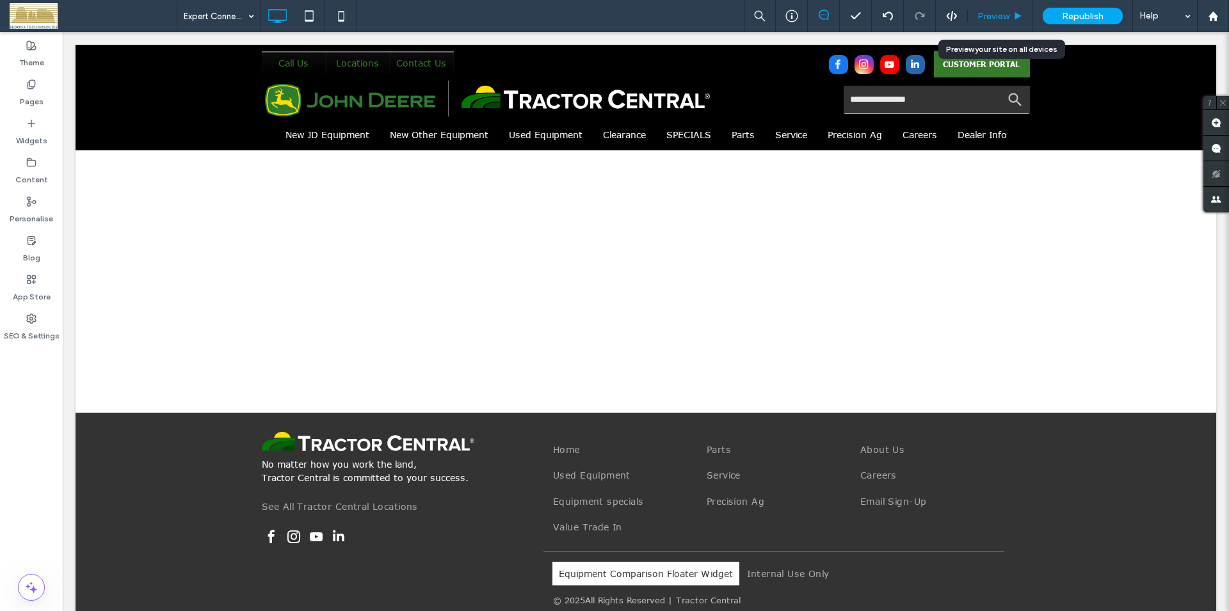
click at [994, 19] on span "Preview" at bounding box center [994, 16] width 32 height 11
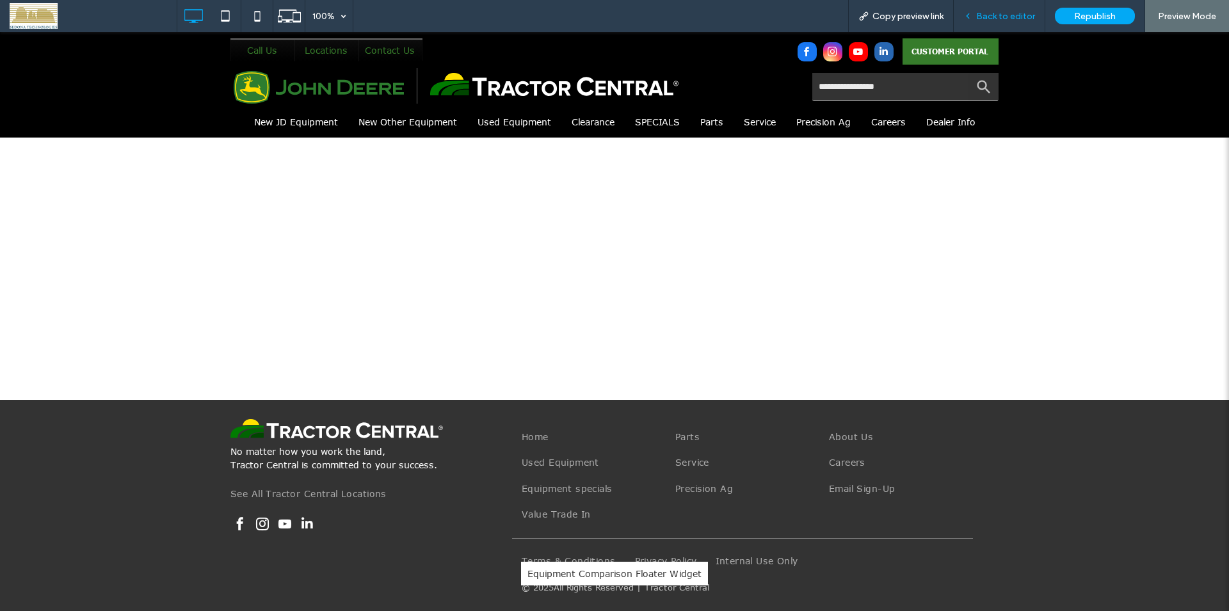
click at [996, 17] on span "Back to editor" at bounding box center [1005, 16] width 59 height 11
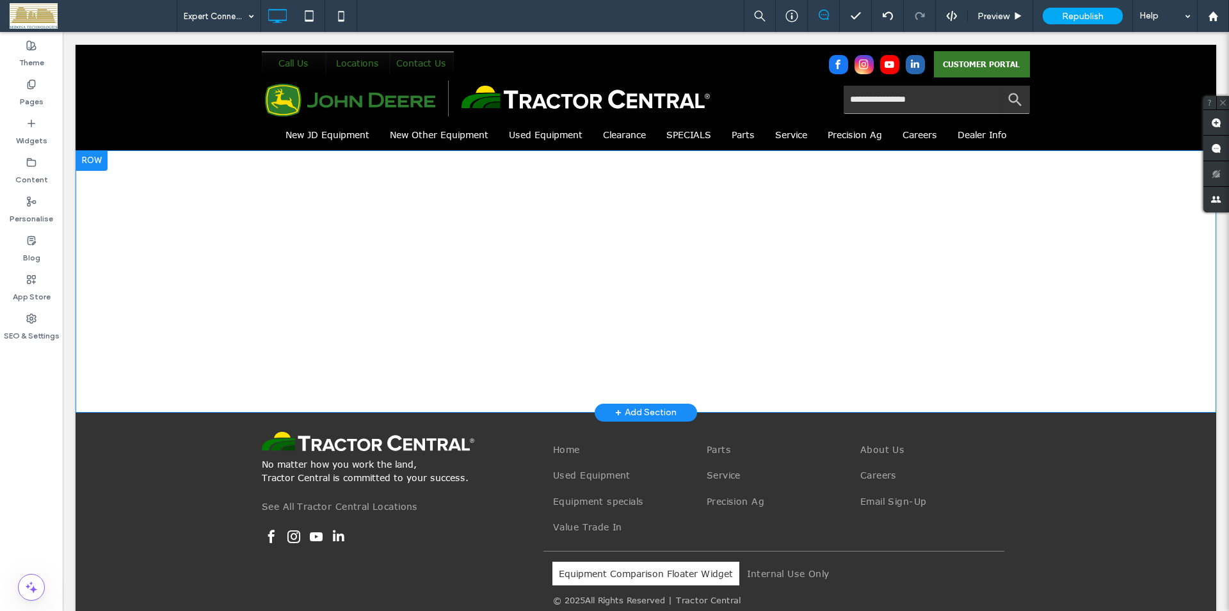
click at [634, 291] on div "Click To Paste Row + Add Section" at bounding box center [646, 281] width 1141 height 263
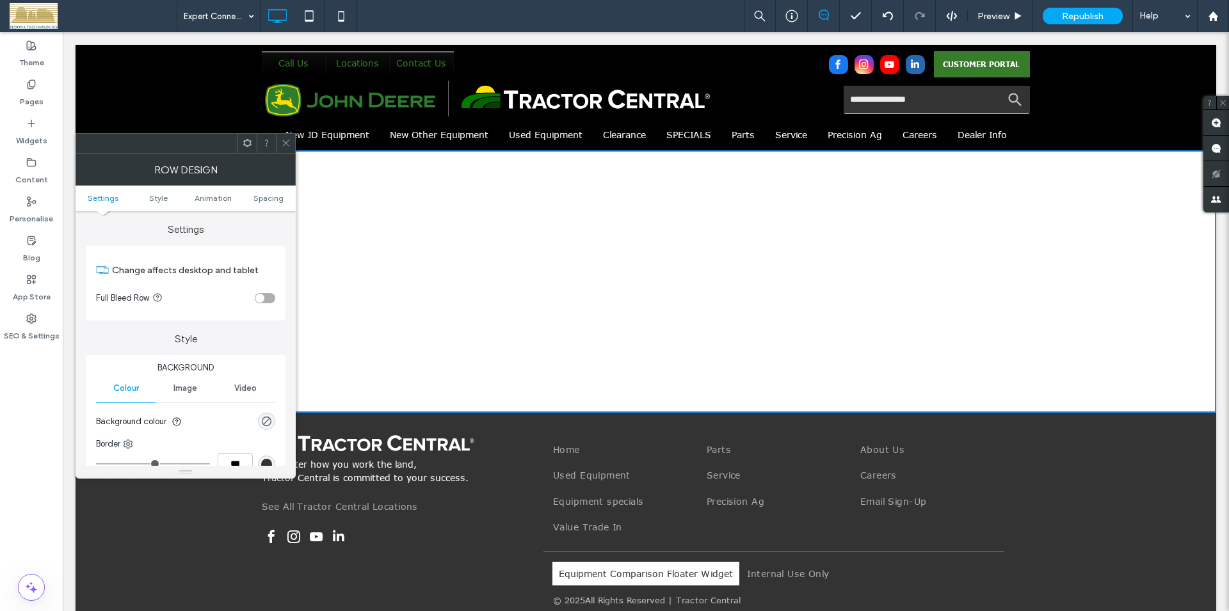
click at [289, 141] on icon at bounding box center [286, 143] width 10 height 10
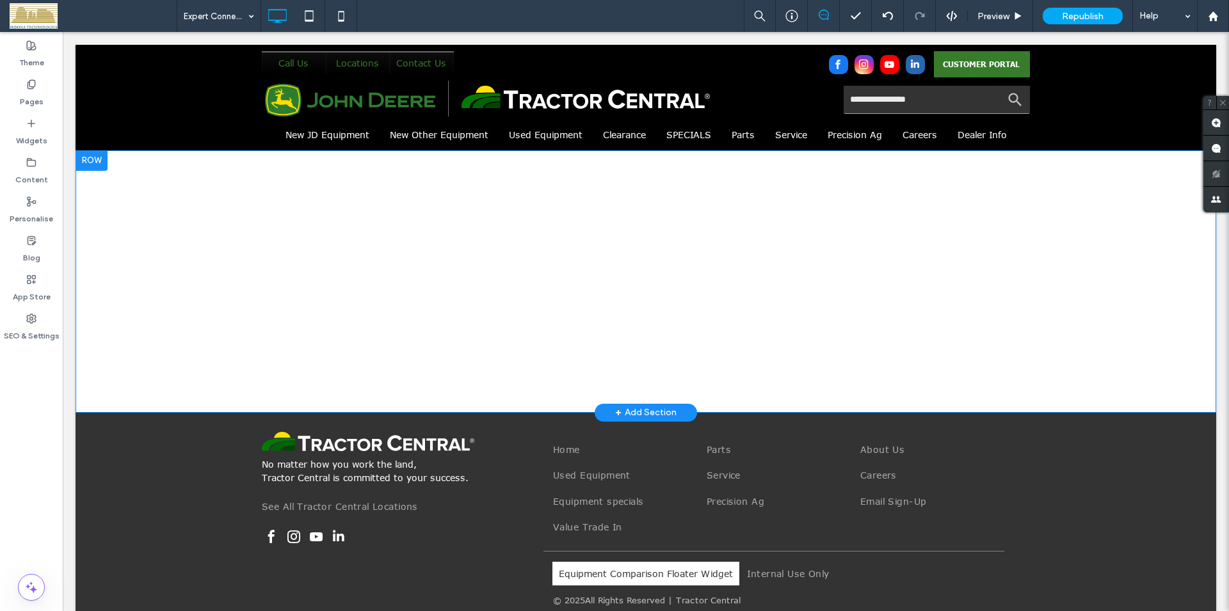
click at [640, 286] on div "Click To Paste Row + Add Section" at bounding box center [646, 281] width 1141 height 263
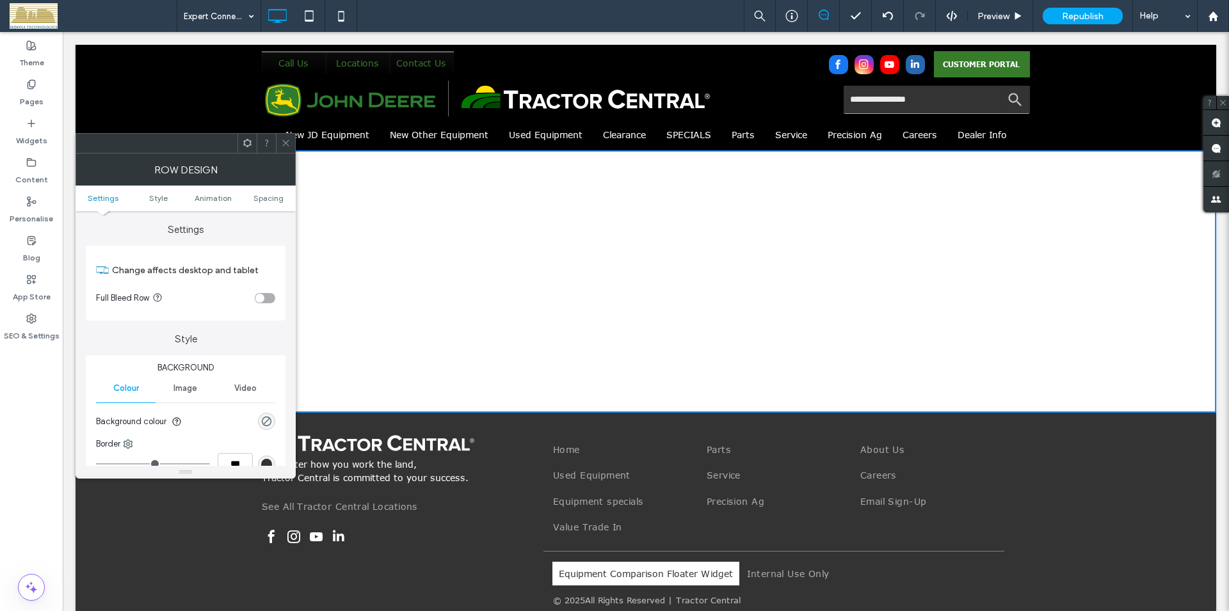
click at [280, 140] on div at bounding box center [285, 143] width 19 height 19
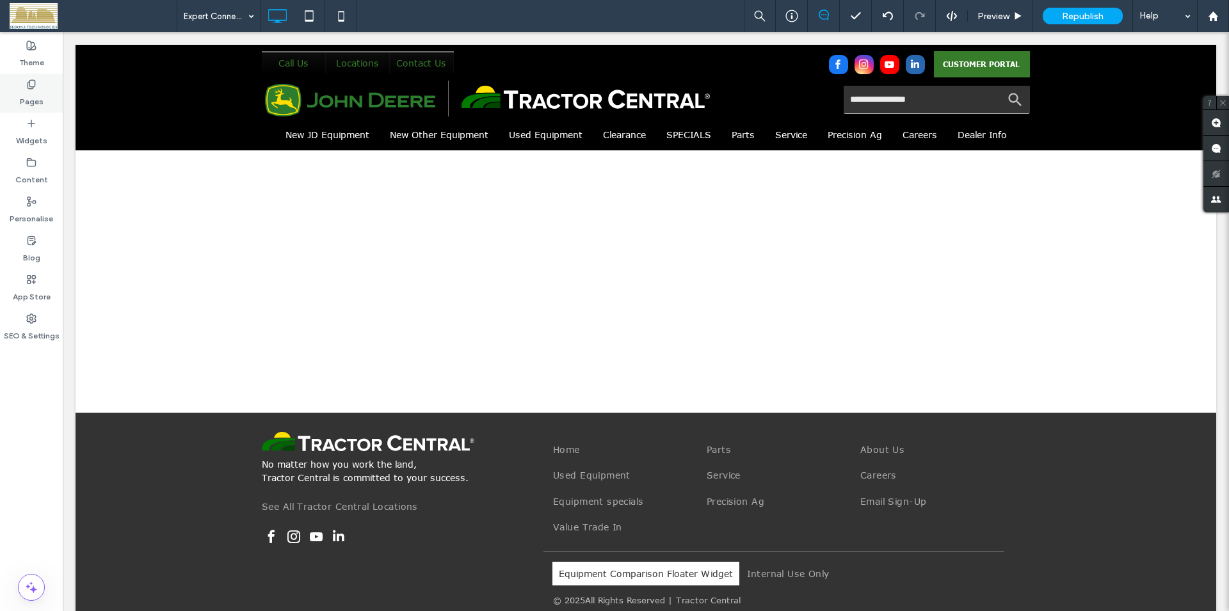
click at [26, 88] on div "Pages" at bounding box center [31, 93] width 63 height 39
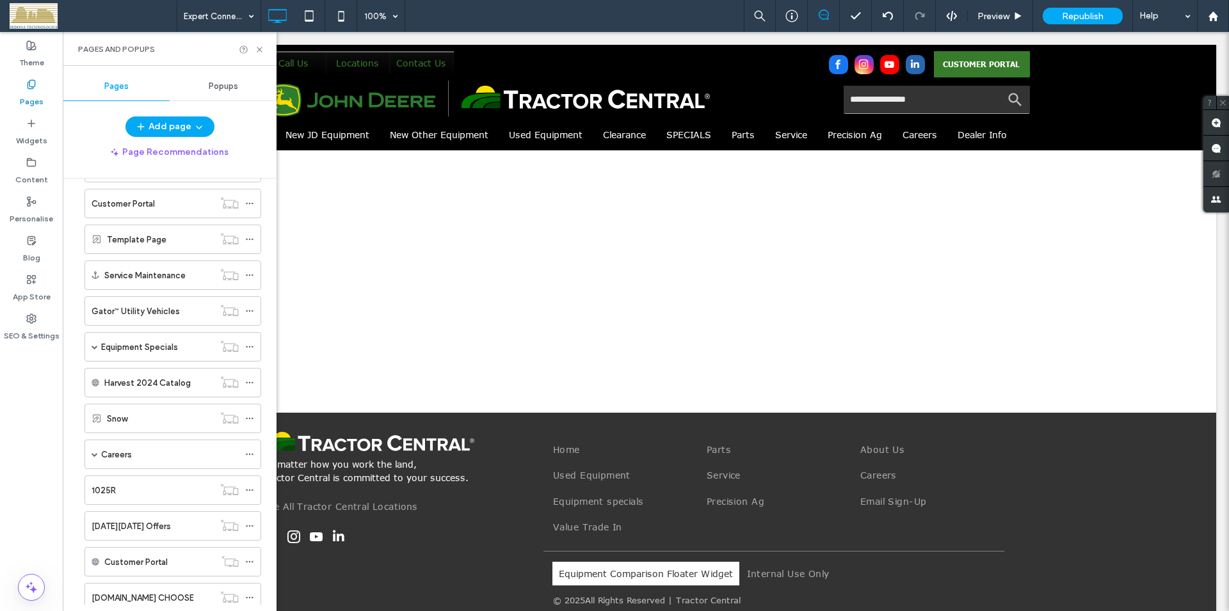
scroll to position [948, 0]
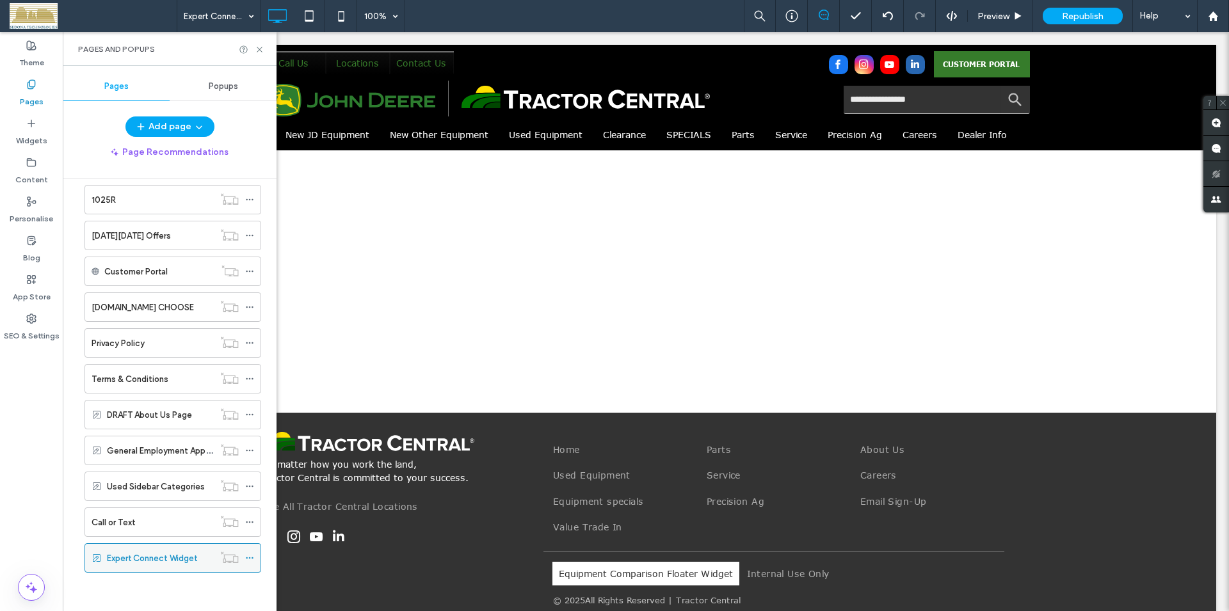
click at [246, 560] on icon at bounding box center [249, 558] width 9 height 9
click at [258, 48] on use at bounding box center [259, 49] width 5 height 5
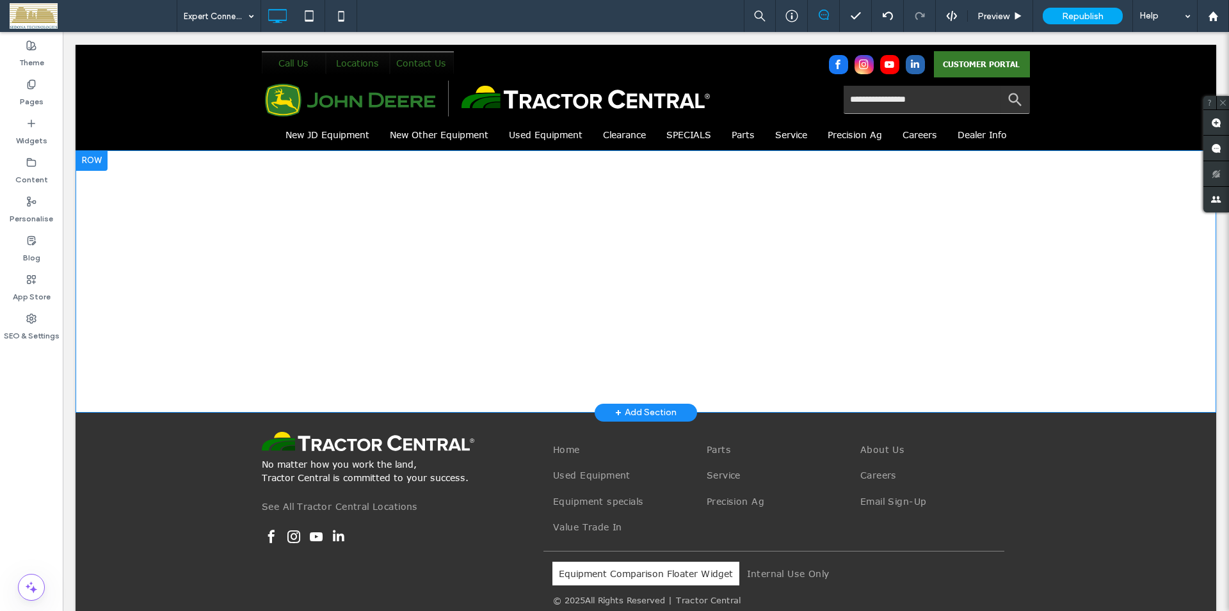
click at [615, 288] on div "Click To Paste Row + Add Section" at bounding box center [646, 281] width 1141 height 263
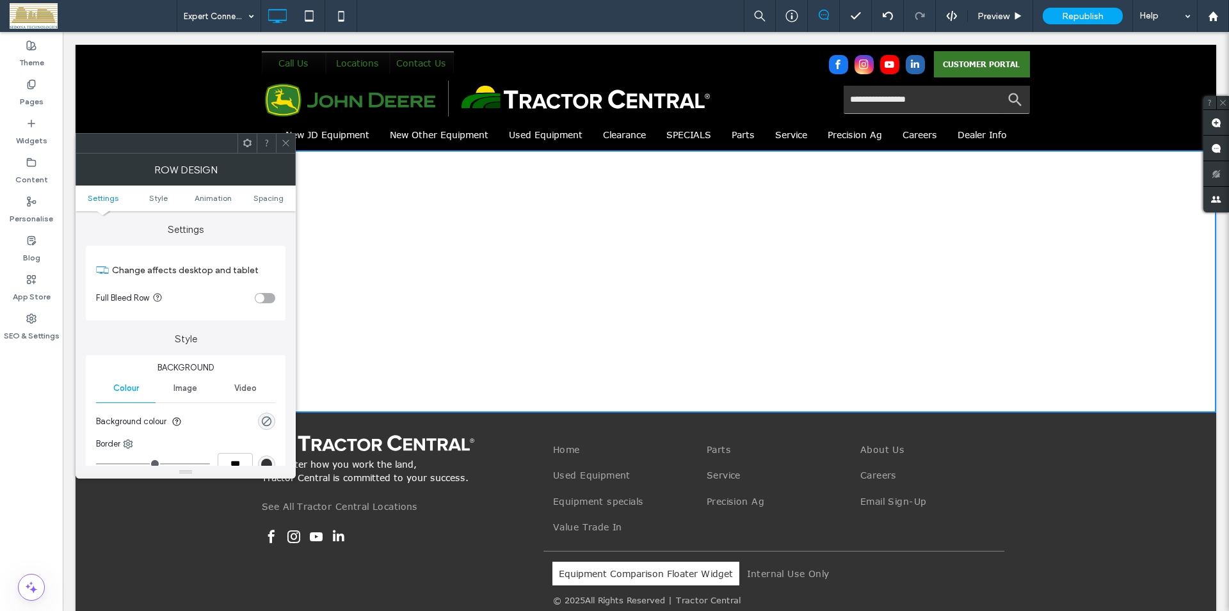
drag, startPoint x: 285, startPoint y: 144, endPoint x: 288, endPoint y: 156, distance: 12.0
click at [286, 145] on icon at bounding box center [286, 143] width 10 height 10
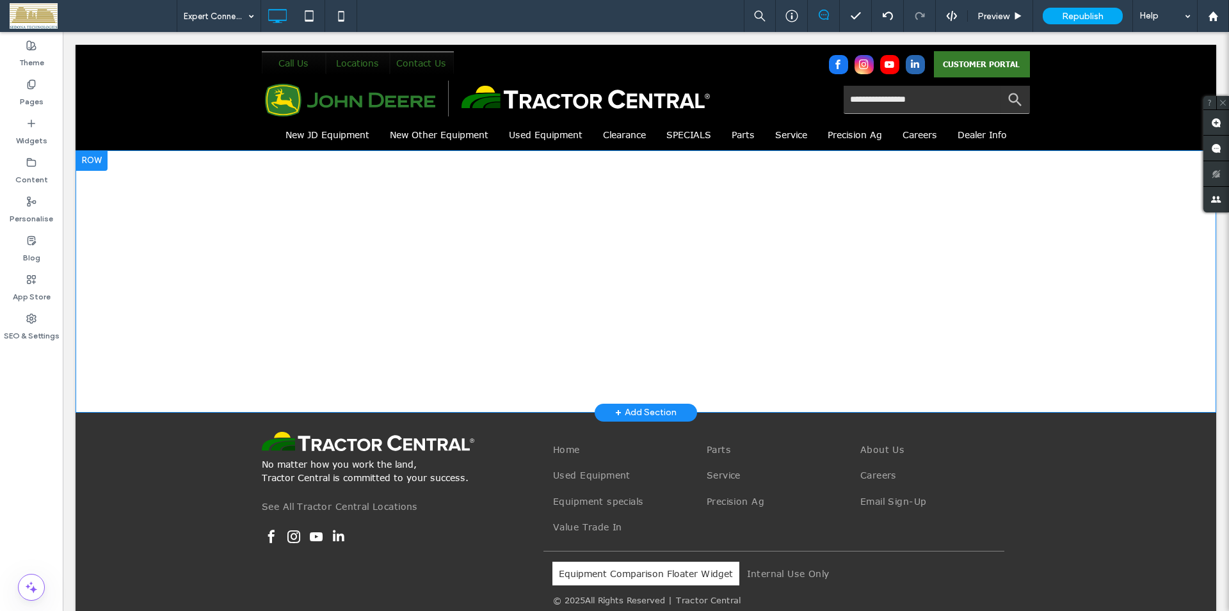
click at [406, 320] on div "Click To Paste Row + Add Section" at bounding box center [646, 281] width 1141 height 263
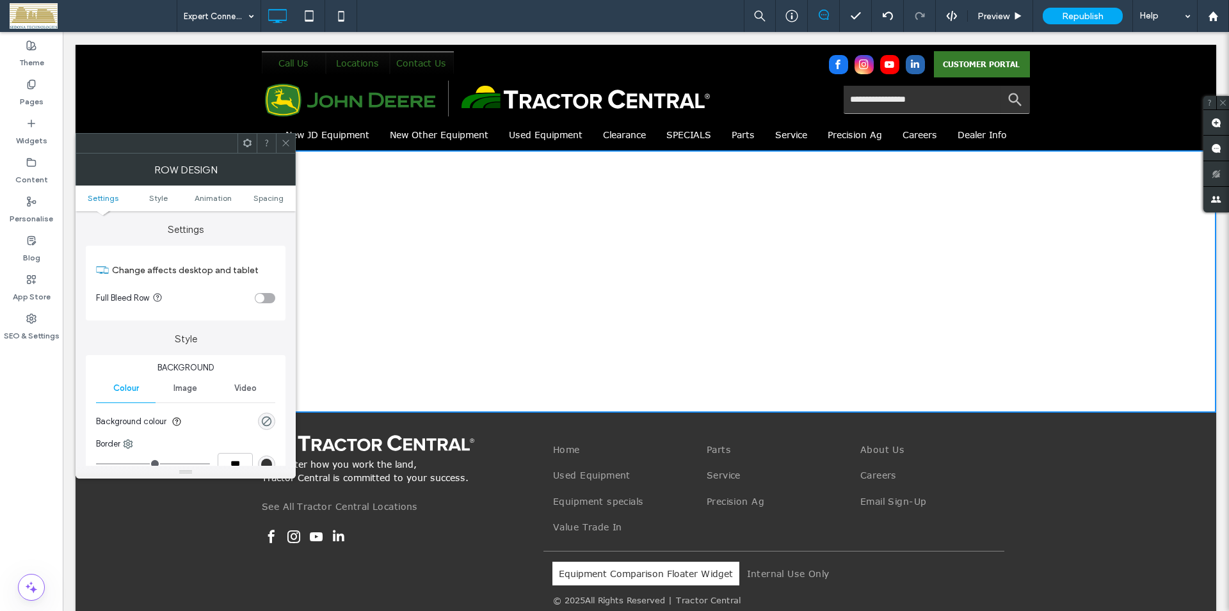
click at [287, 141] on icon at bounding box center [286, 143] width 10 height 10
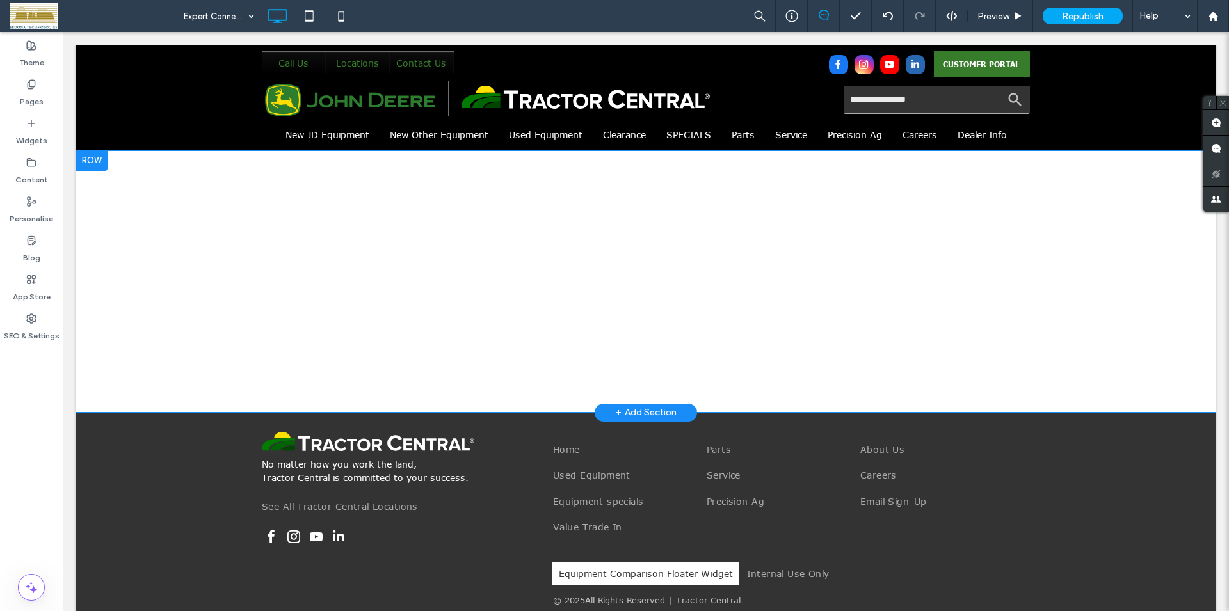
click at [949, 251] on div "Click To Paste Row + Add Section" at bounding box center [646, 281] width 1141 height 263
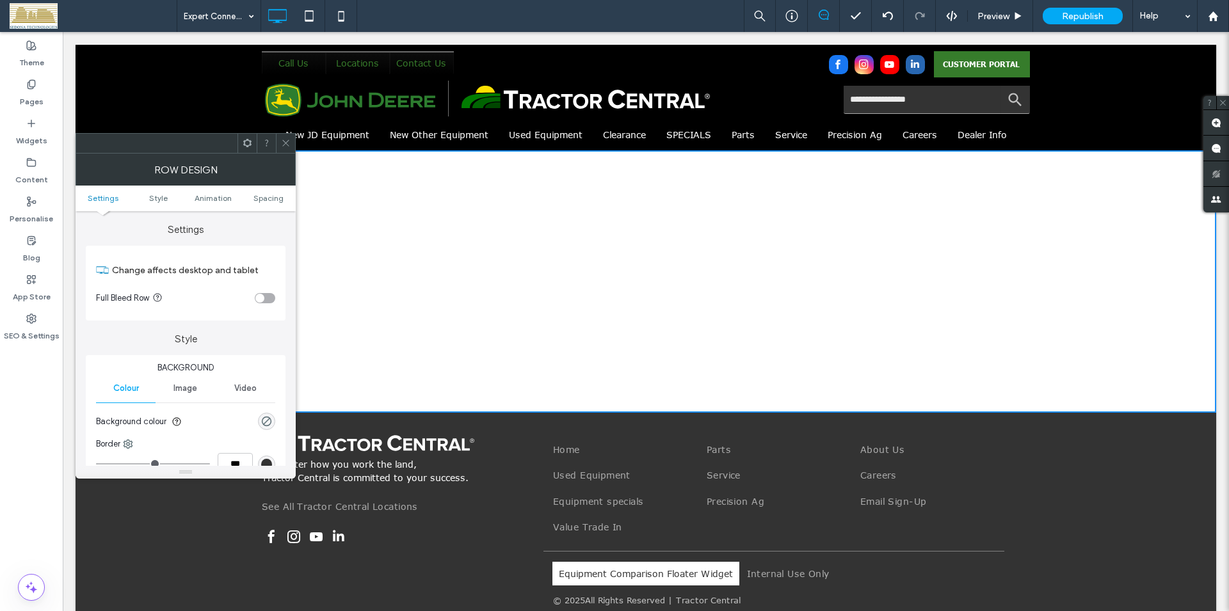
click at [285, 145] on icon at bounding box center [286, 143] width 10 height 10
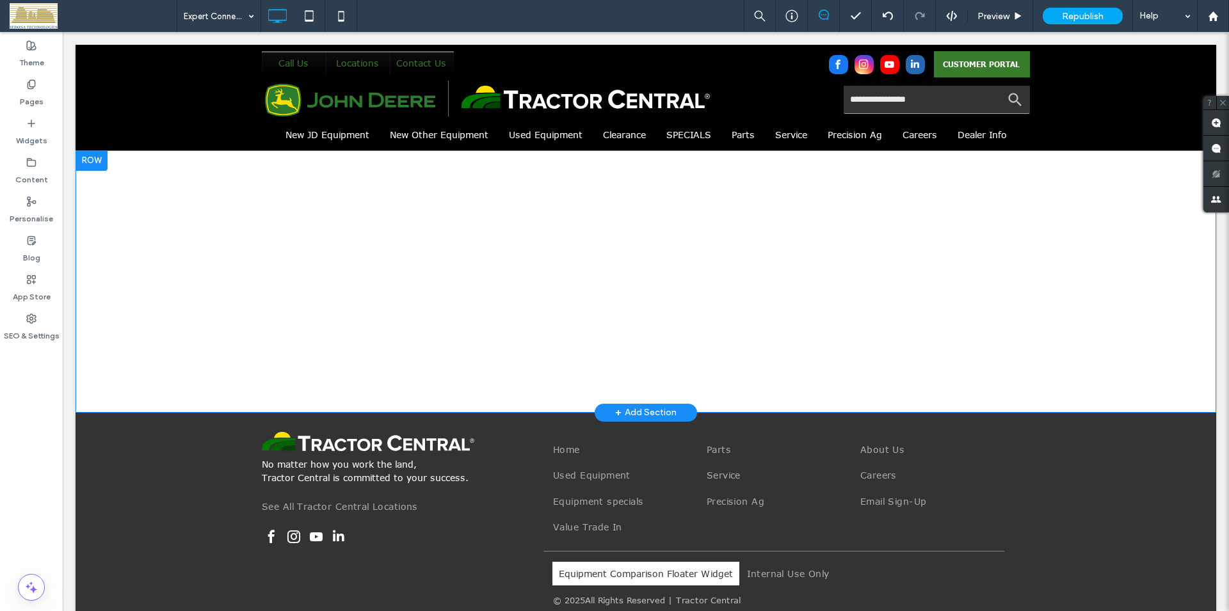
click at [636, 222] on div "Click To Paste Row + Add Section" at bounding box center [646, 281] width 1141 height 263
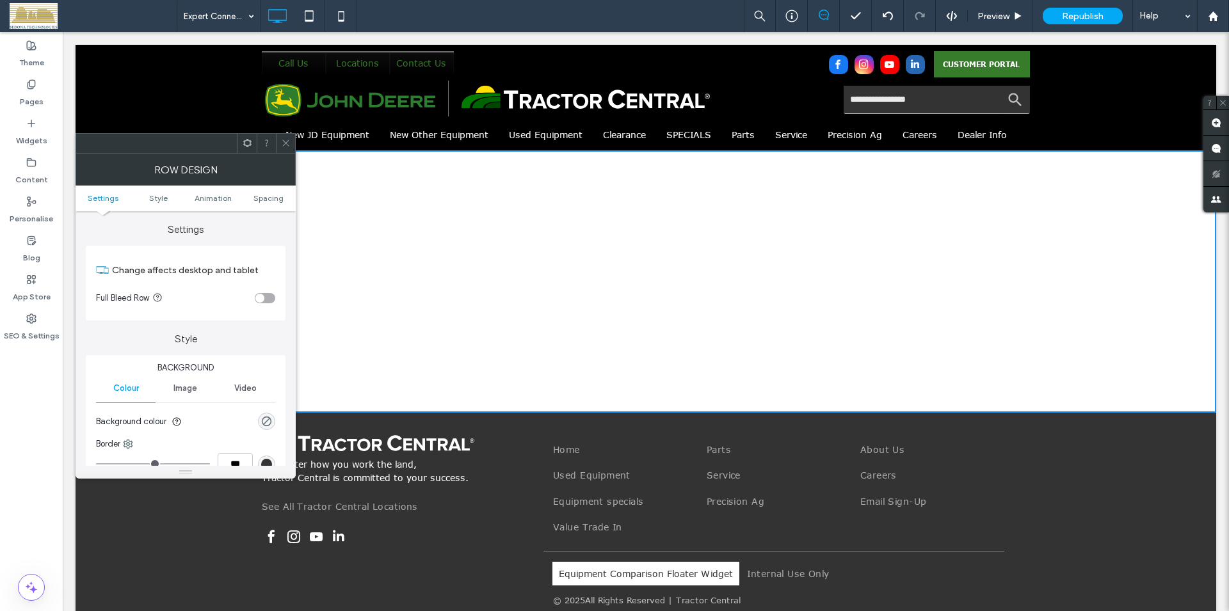
click at [284, 142] on icon at bounding box center [286, 143] width 10 height 10
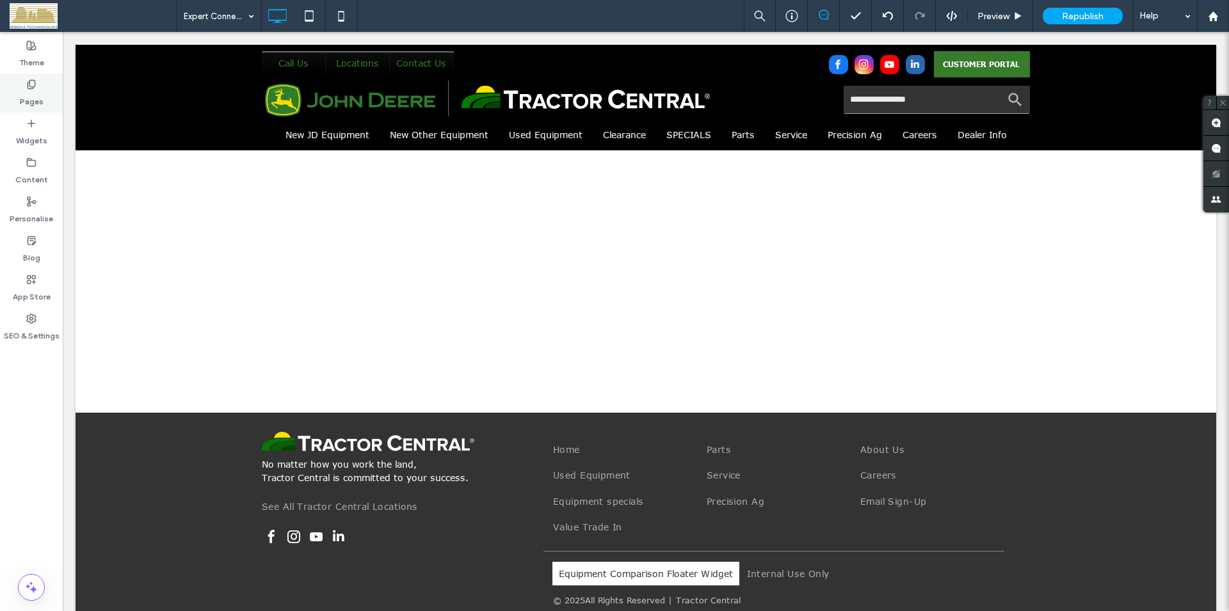
click at [35, 87] on use at bounding box center [31, 84] width 7 height 8
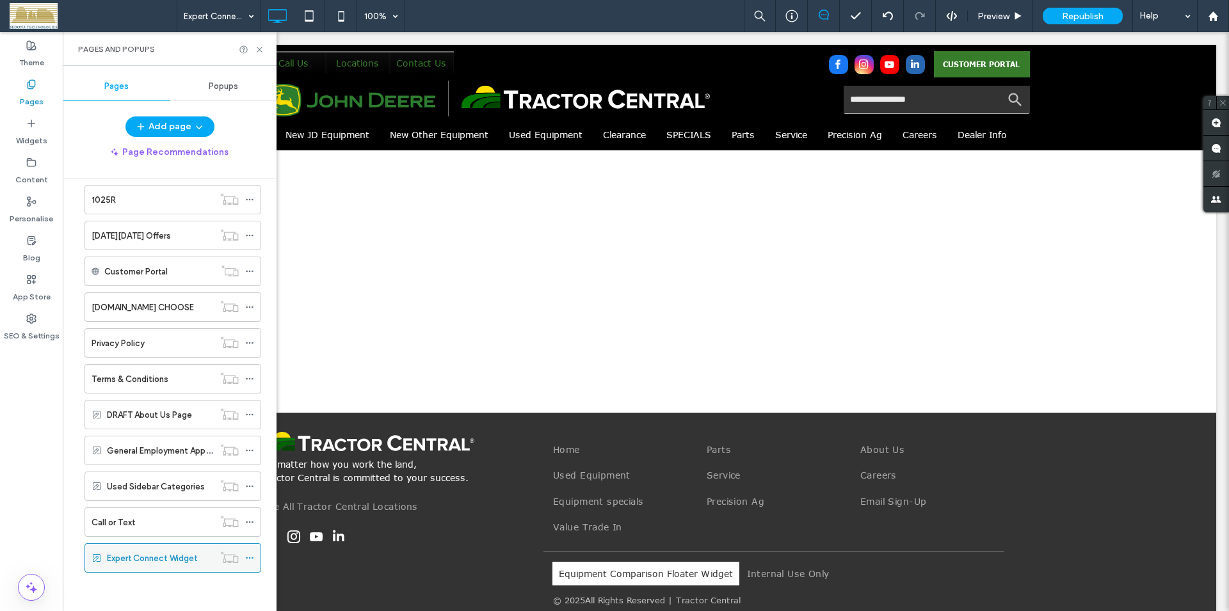
click at [245, 560] on icon at bounding box center [249, 558] width 9 height 9
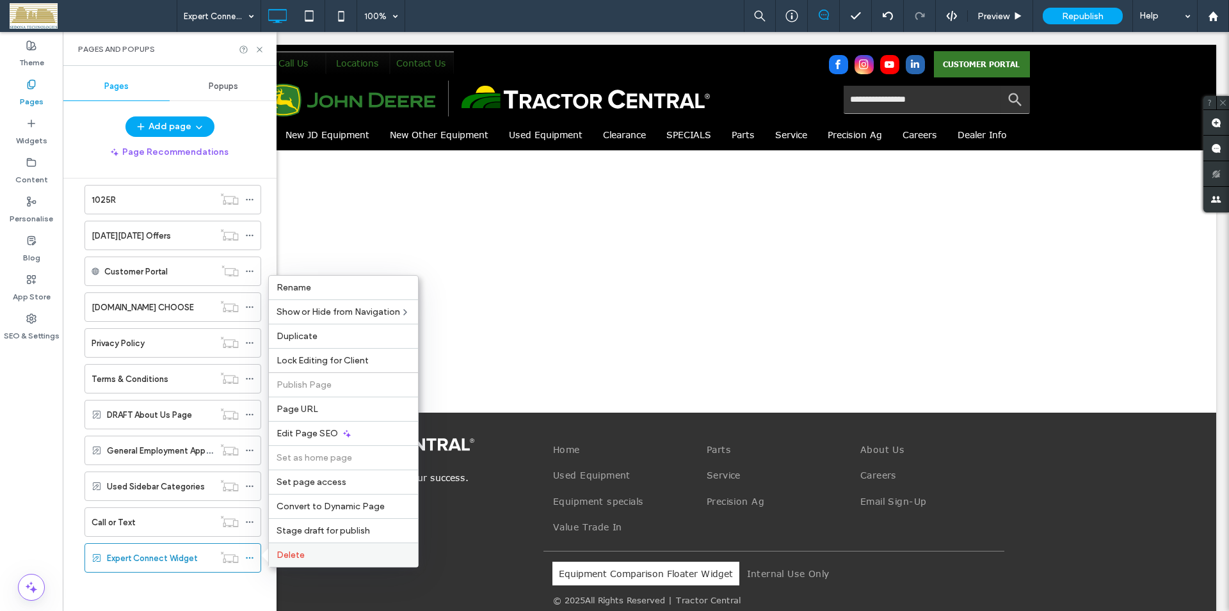
click at [291, 553] on span "Delete" at bounding box center [291, 555] width 28 height 11
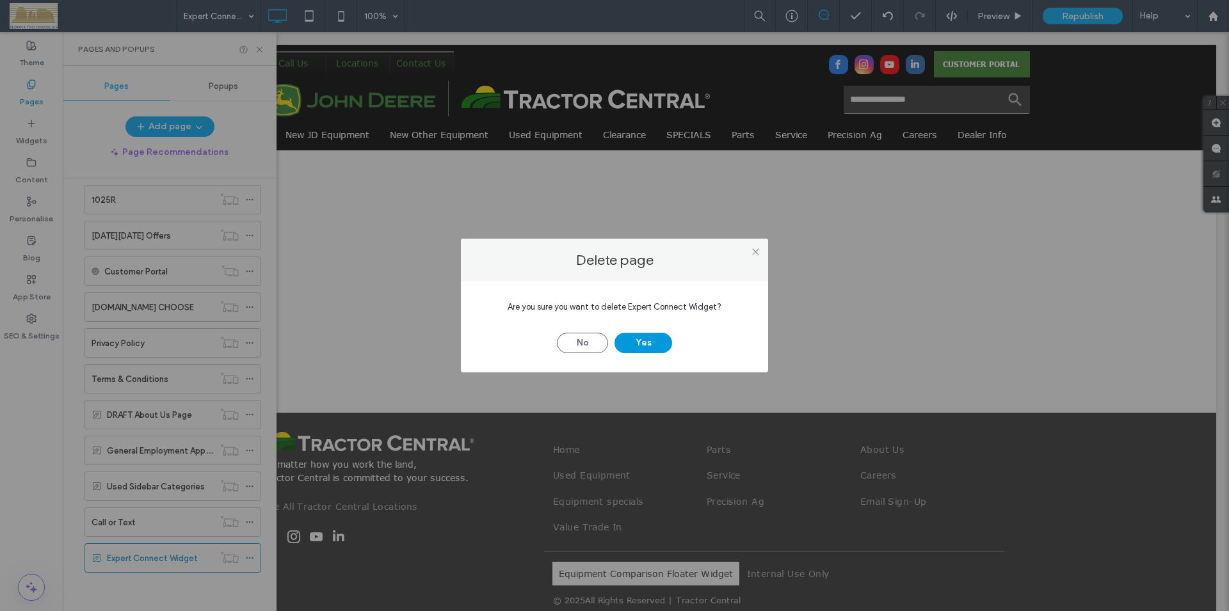
click at [634, 347] on button "Yes" at bounding box center [644, 343] width 58 height 20
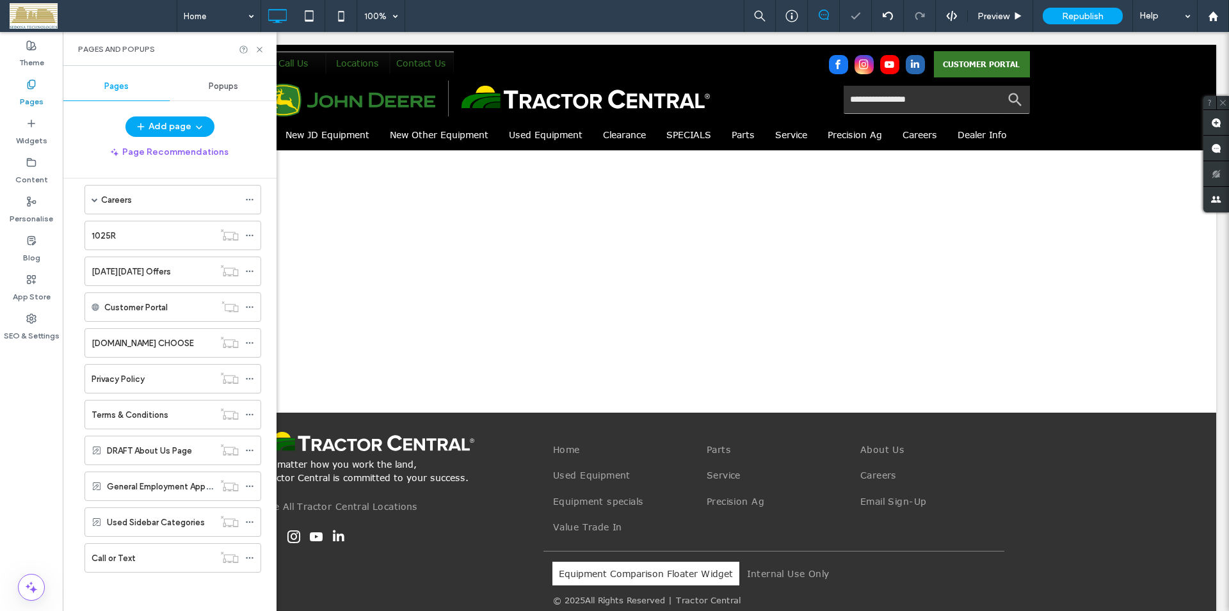
scroll to position [912, 0]
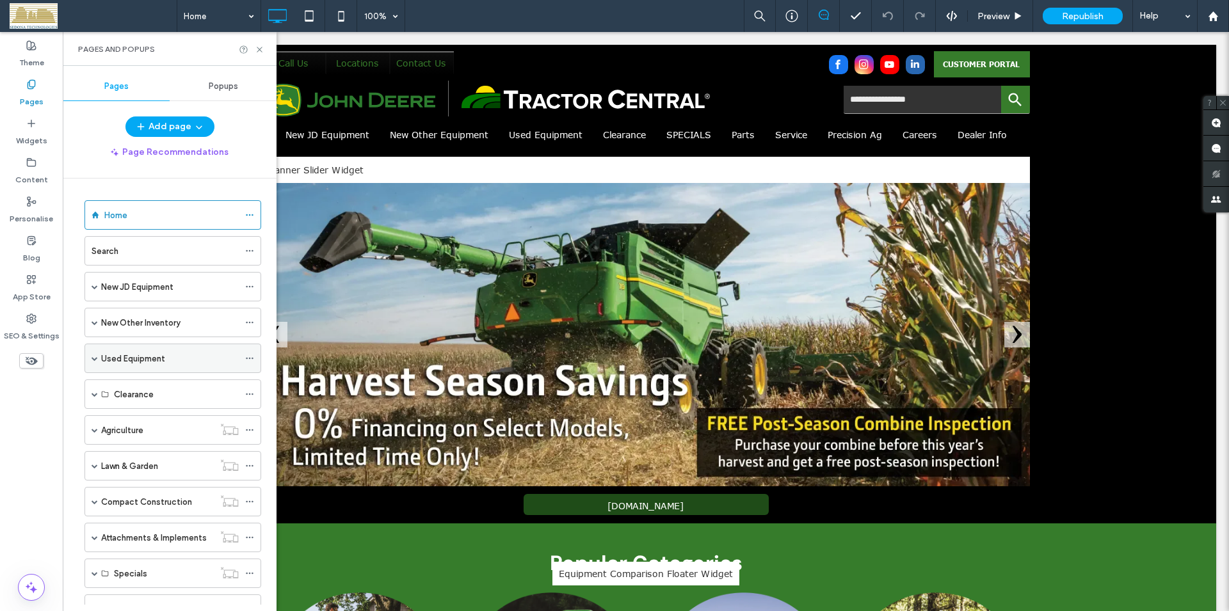
click at [93, 359] on span at bounding box center [95, 358] width 6 height 6
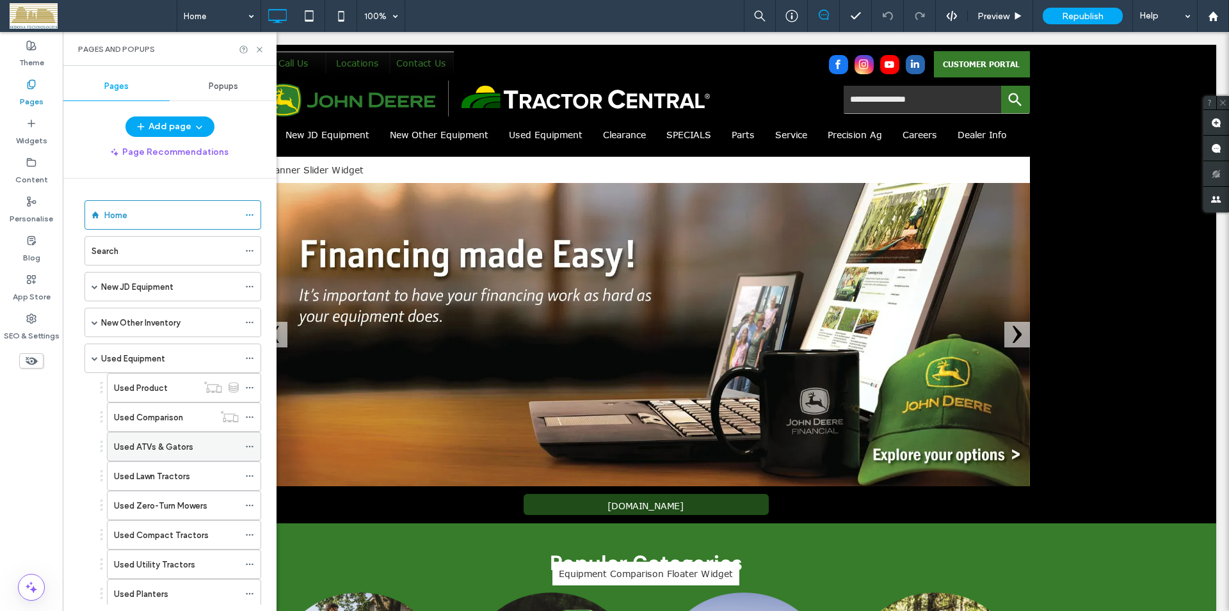
click at [162, 446] on label "Used ATVs & Gators" at bounding box center [153, 447] width 79 height 22
click at [0, 0] on div at bounding box center [0, 0] width 0 height 0
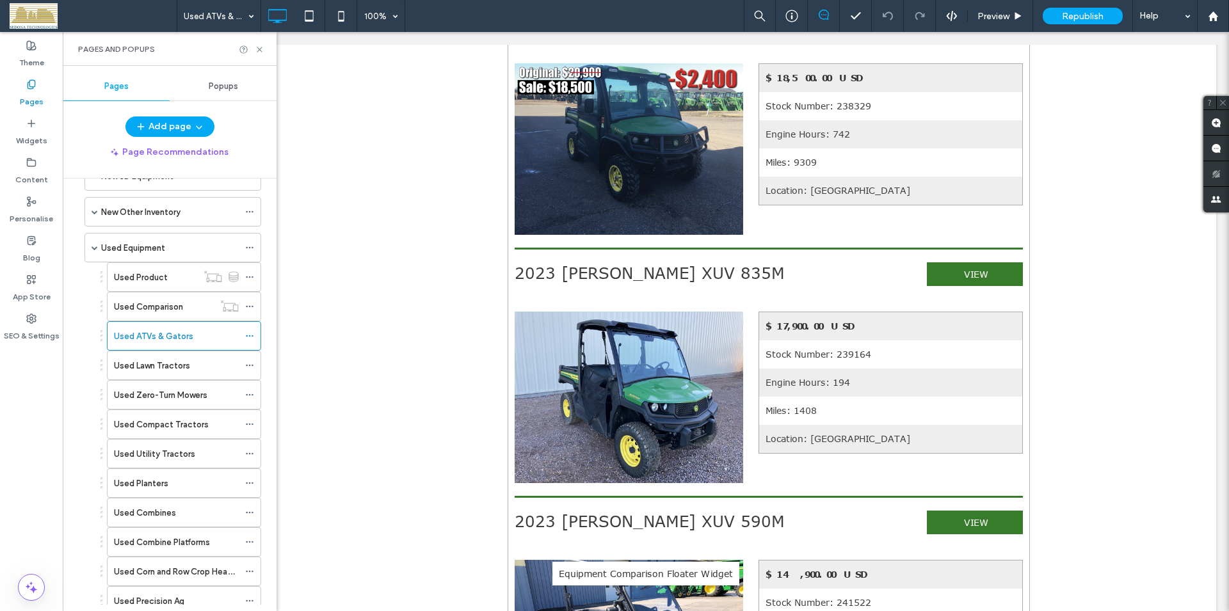
scroll to position [73, 0]
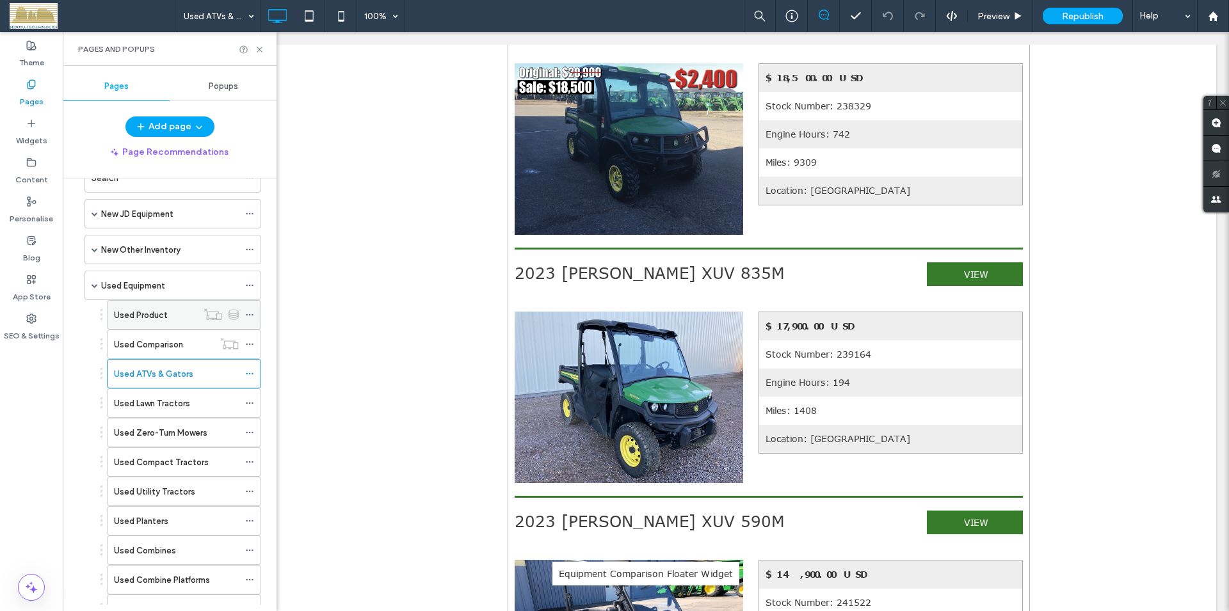
click at [150, 318] on label "Used Product" at bounding box center [141, 315] width 54 height 22
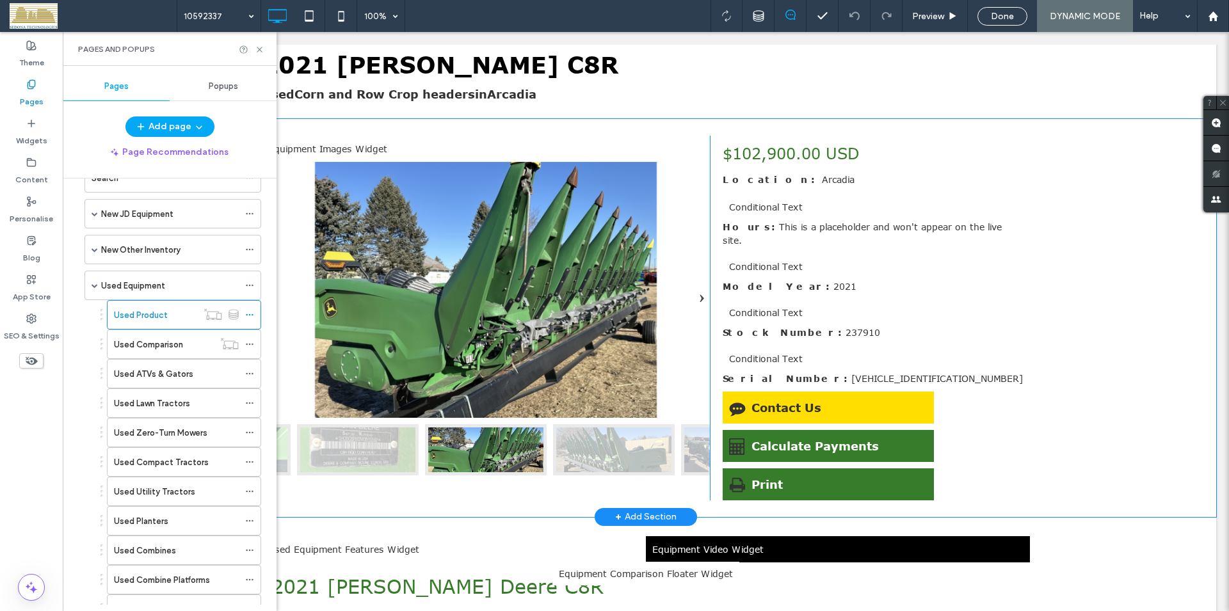
scroll to position [131, 0]
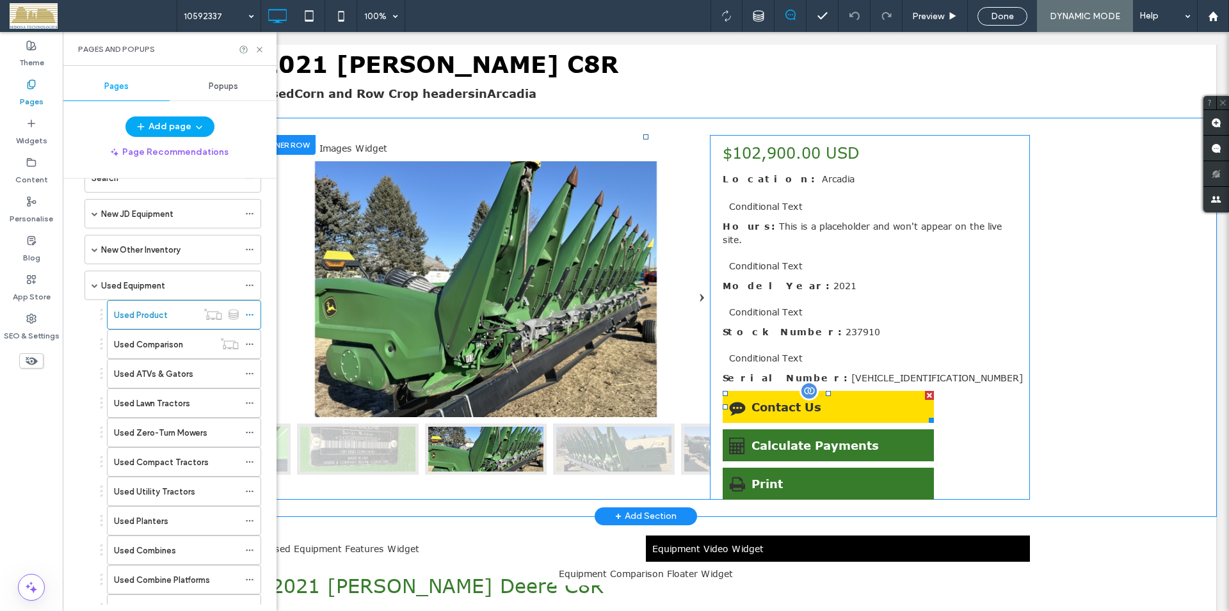
click at [766, 394] on span at bounding box center [828, 407] width 211 height 32
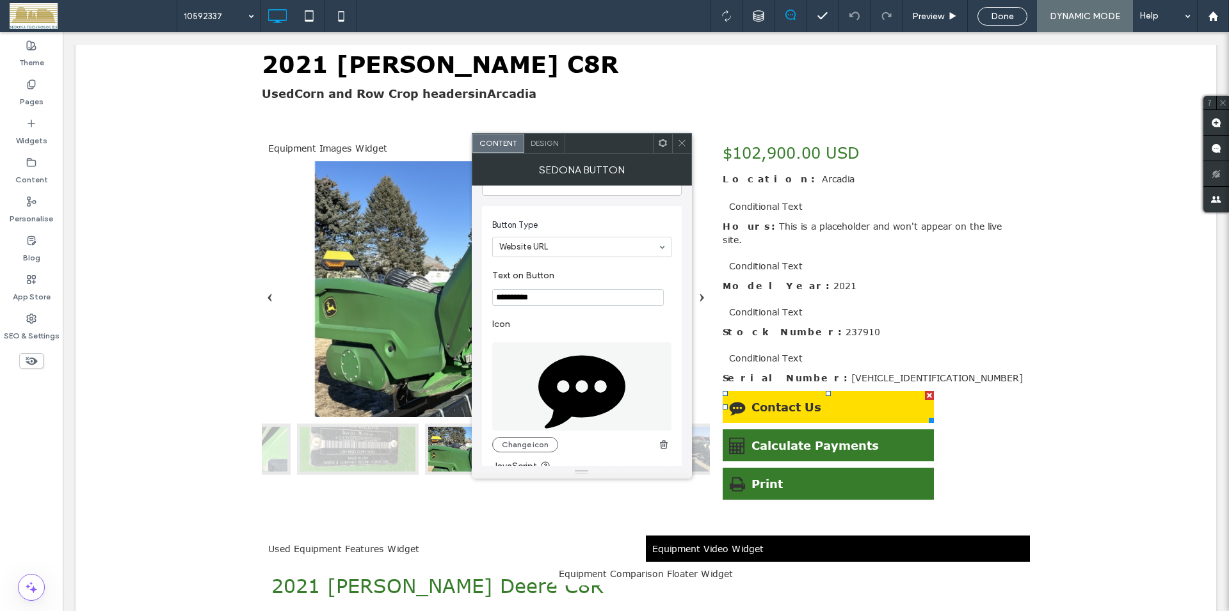
scroll to position [73, 0]
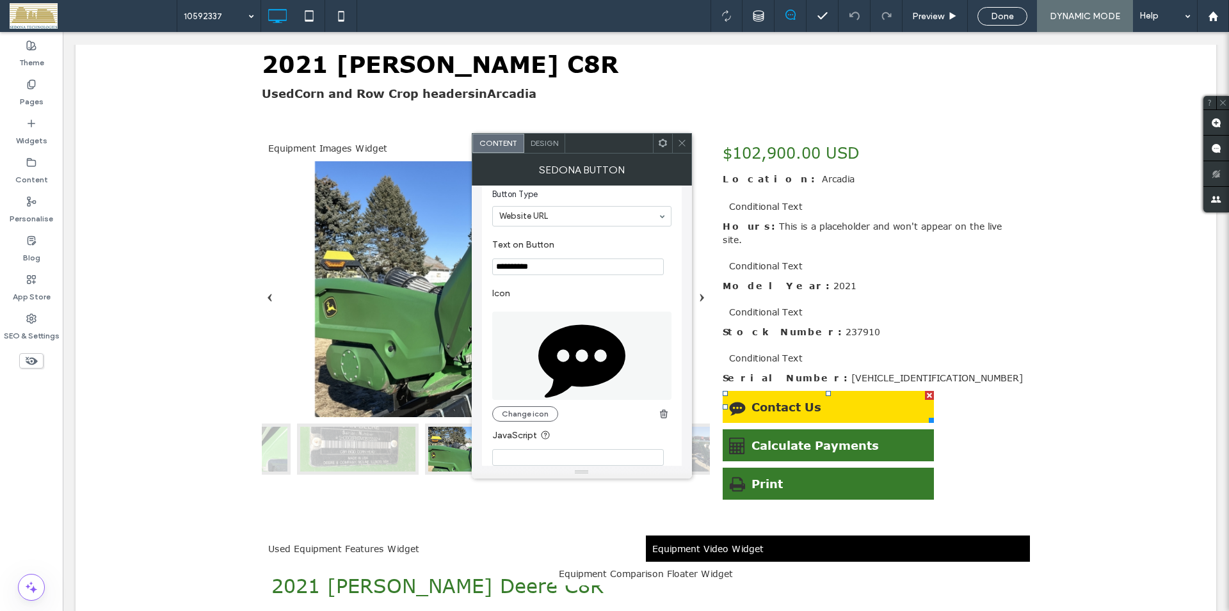
click at [495, 267] on input "**********" at bounding box center [578, 267] width 172 height 17
drag, startPoint x: 495, startPoint y: 267, endPoint x: 542, endPoint y: 264, distance: 46.8
click at [542, 264] on input "**********" at bounding box center [578, 267] width 172 height 17
click at [551, 279] on section "**********" at bounding box center [581, 257] width 179 height 49
click at [685, 145] on icon at bounding box center [682, 143] width 10 height 10
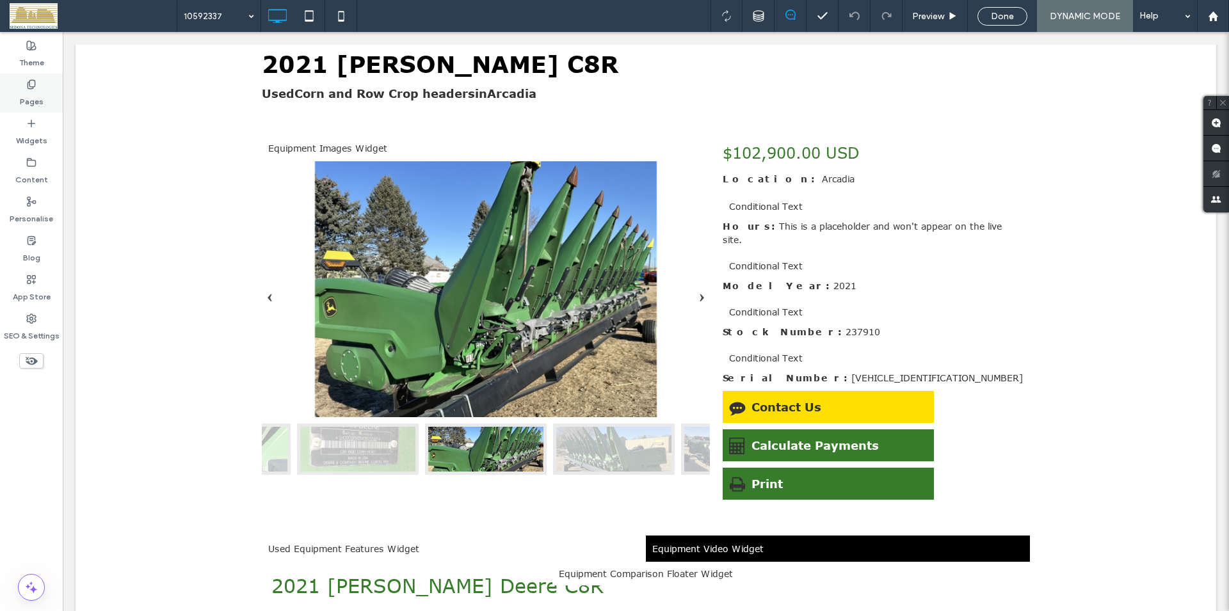
click at [28, 90] on label "Pages" at bounding box center [32, 99] width 24 height 18
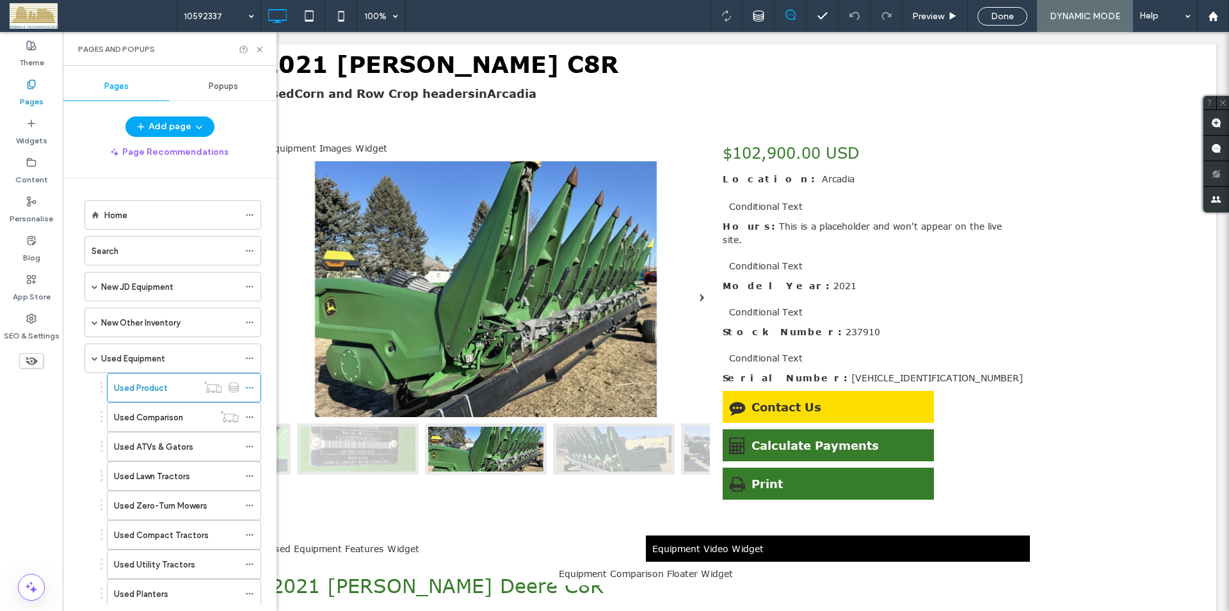
click at [213, 86] on span "Popups" at bounding box center [223, 86] width 29 height 10
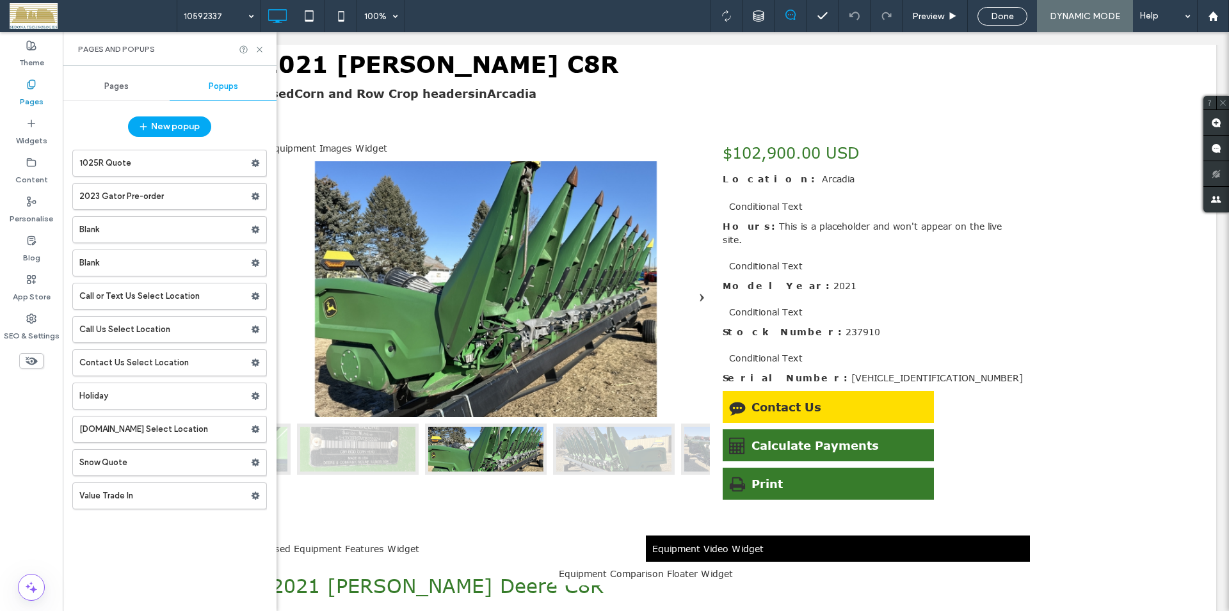
click at [155, 300] on label "Call or Text Us Select Location" at bounding box center [165, 297] width 172 height 26
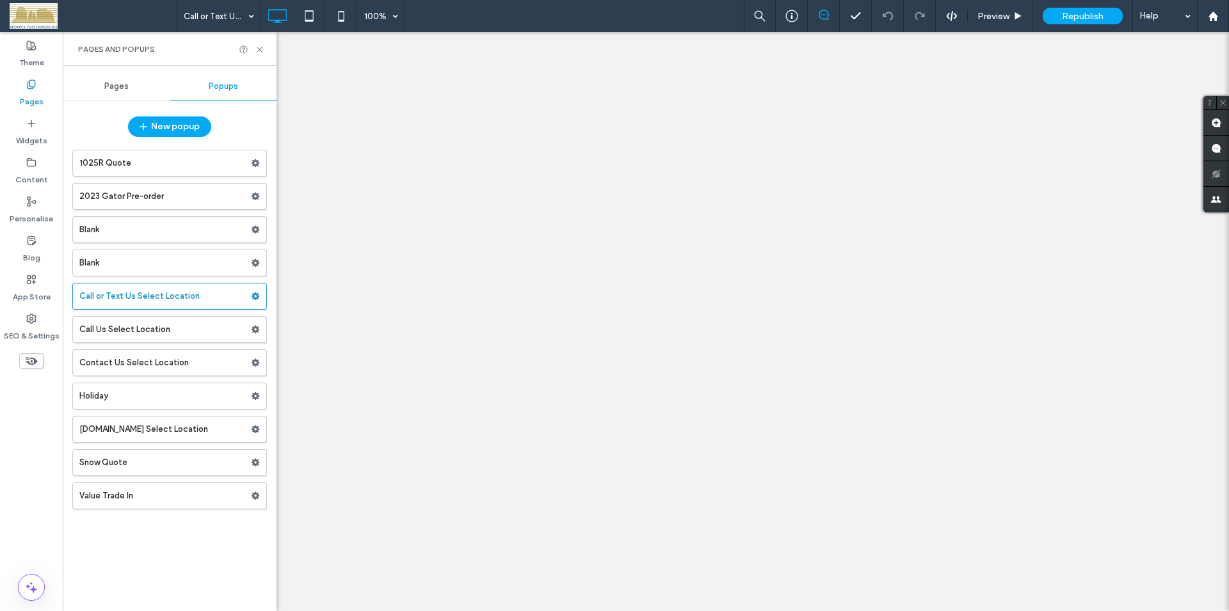
click at [121, 86] on span "Pages" at bounding box center [116, 86] width 24 height 10
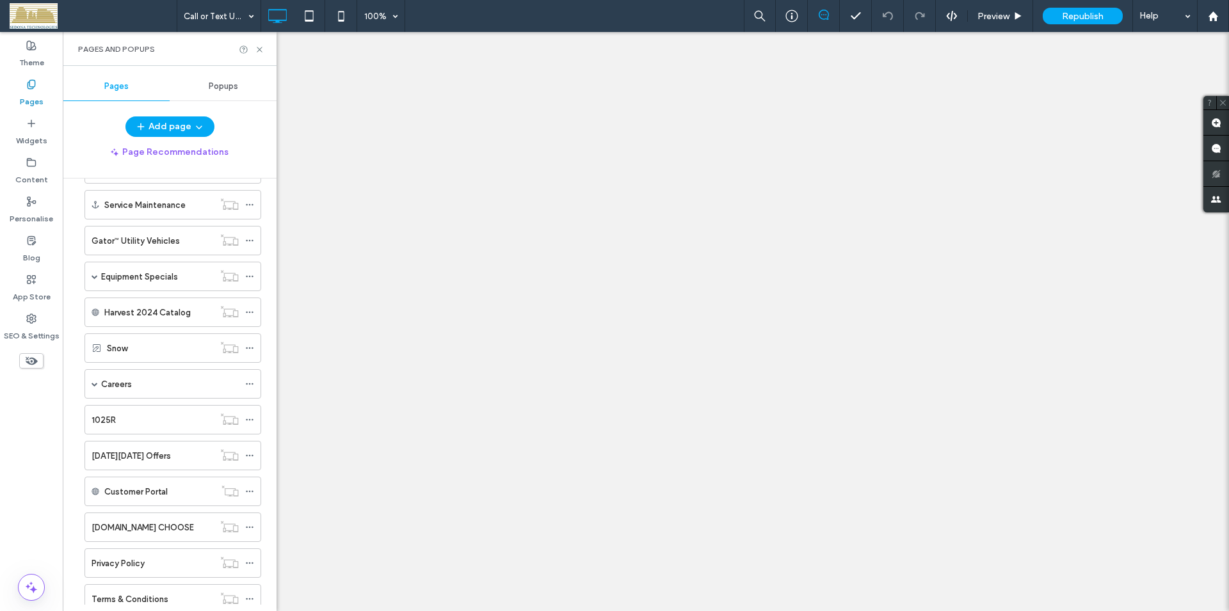
scroll to position [1471, 0]
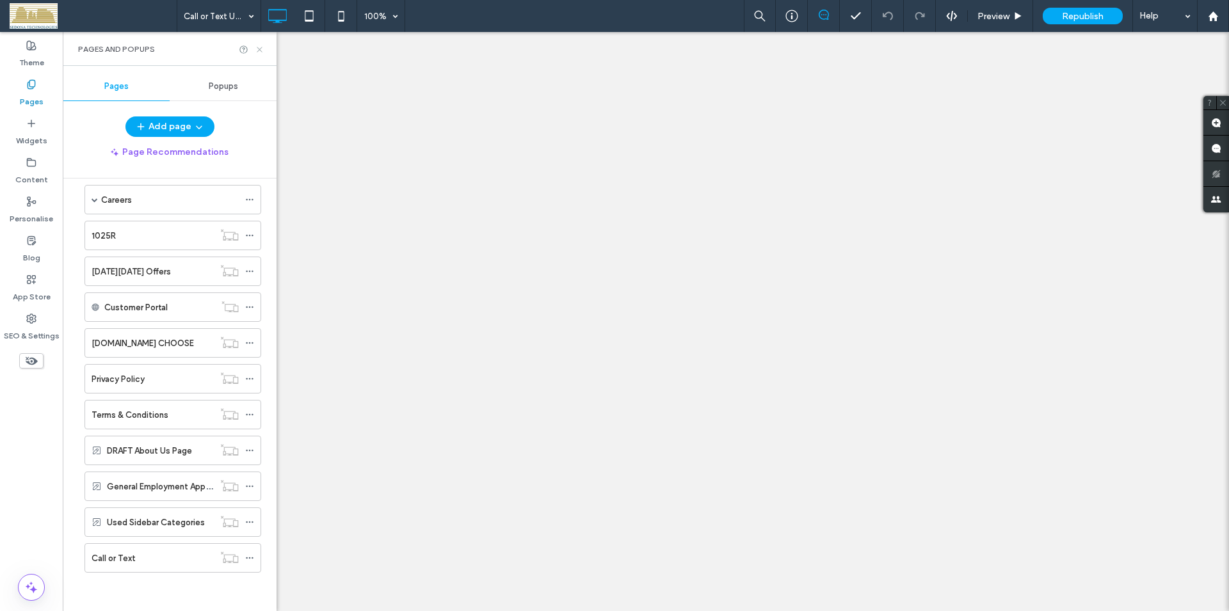
click at [259, 48] on icon at bounding box center [260, 50] width 10 height 10
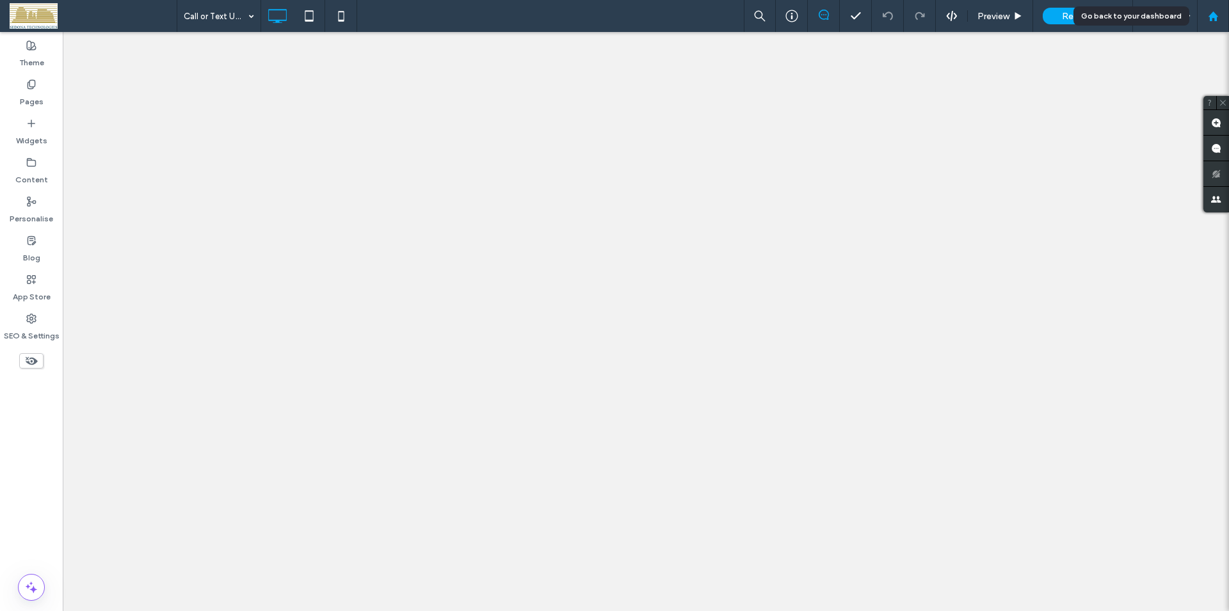
click at [1216, 19] on use at bounding box center [1213, 16] width 10 height 10
